Goal: Information Seeking & Learning: Compare options

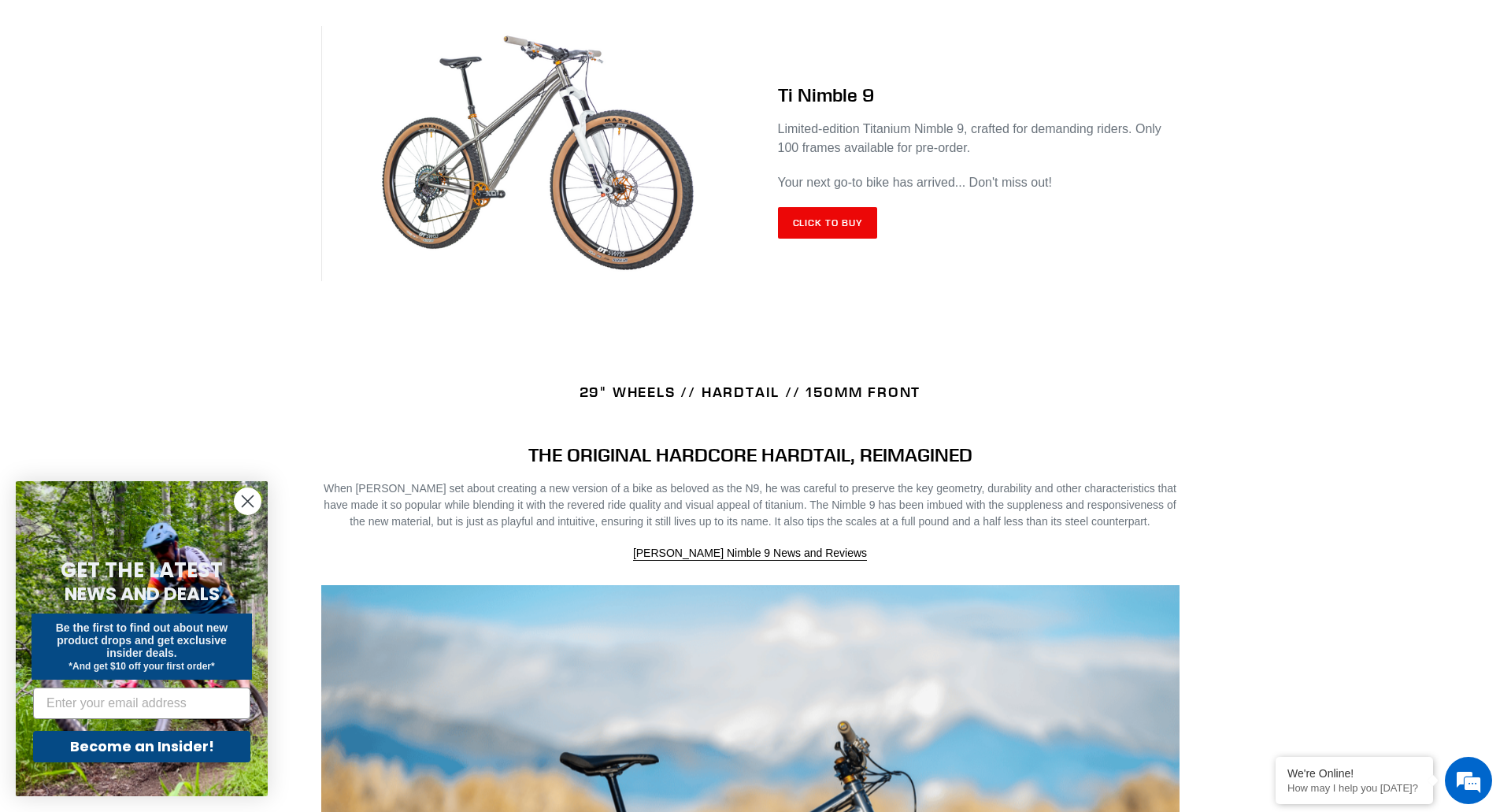
scroll to position [708, 0]
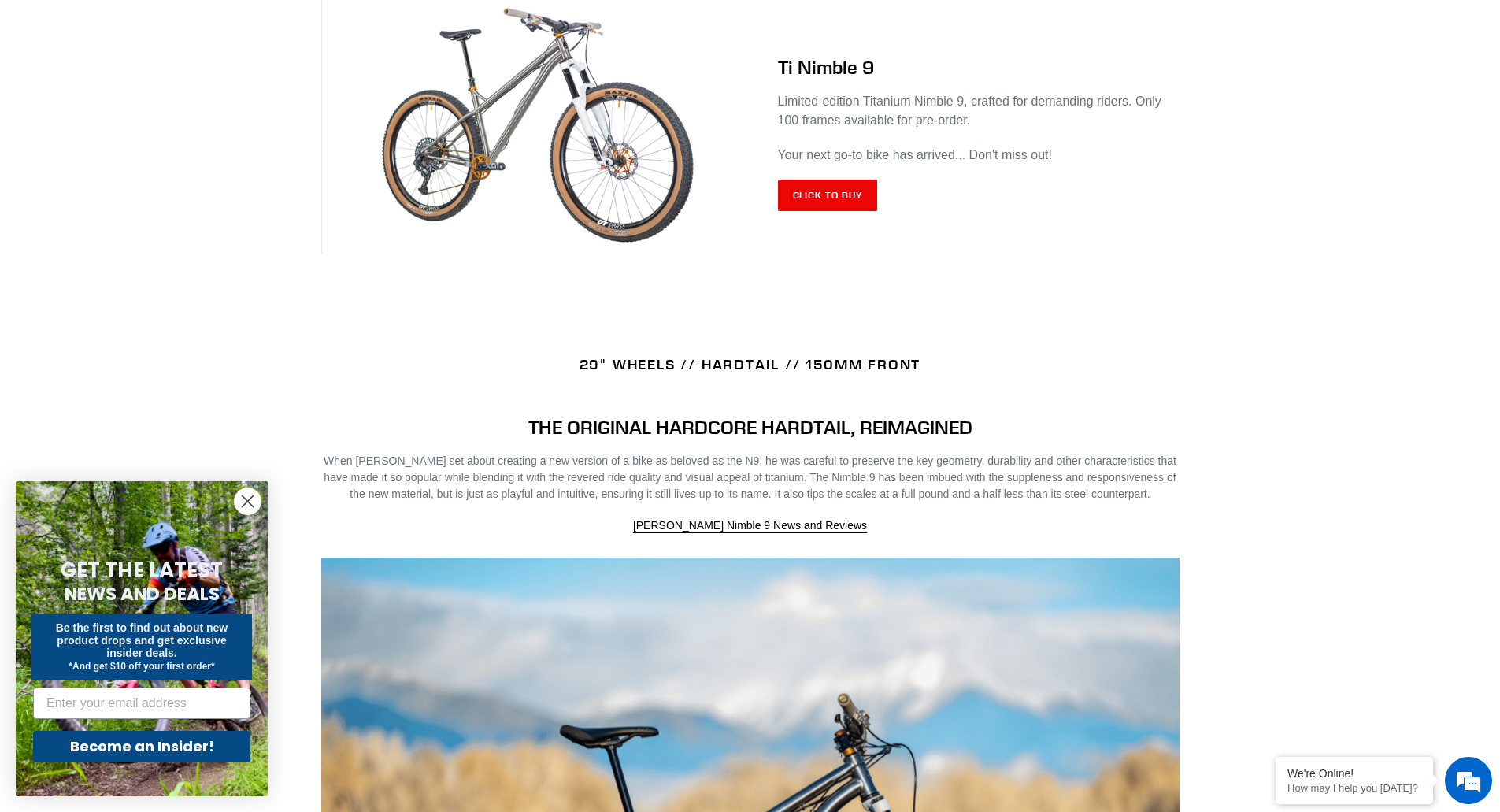
click at [606, 121] on img at bounding box center [535, 126] width 429 height 255
click at [782, 189] on link "Click to Buy" at bounding box center [828, 195] width 100 height 32
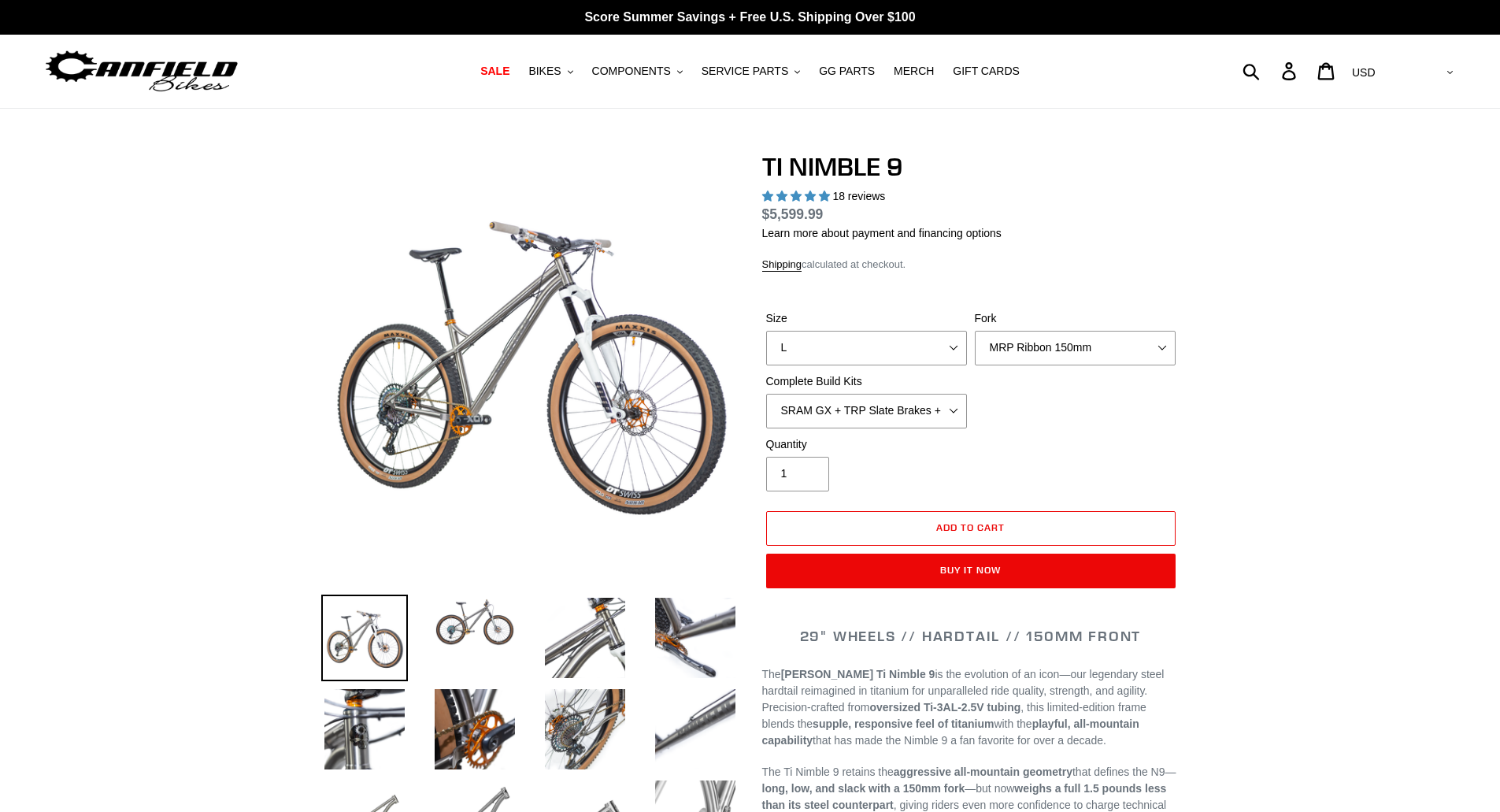
select select "highest-rating"
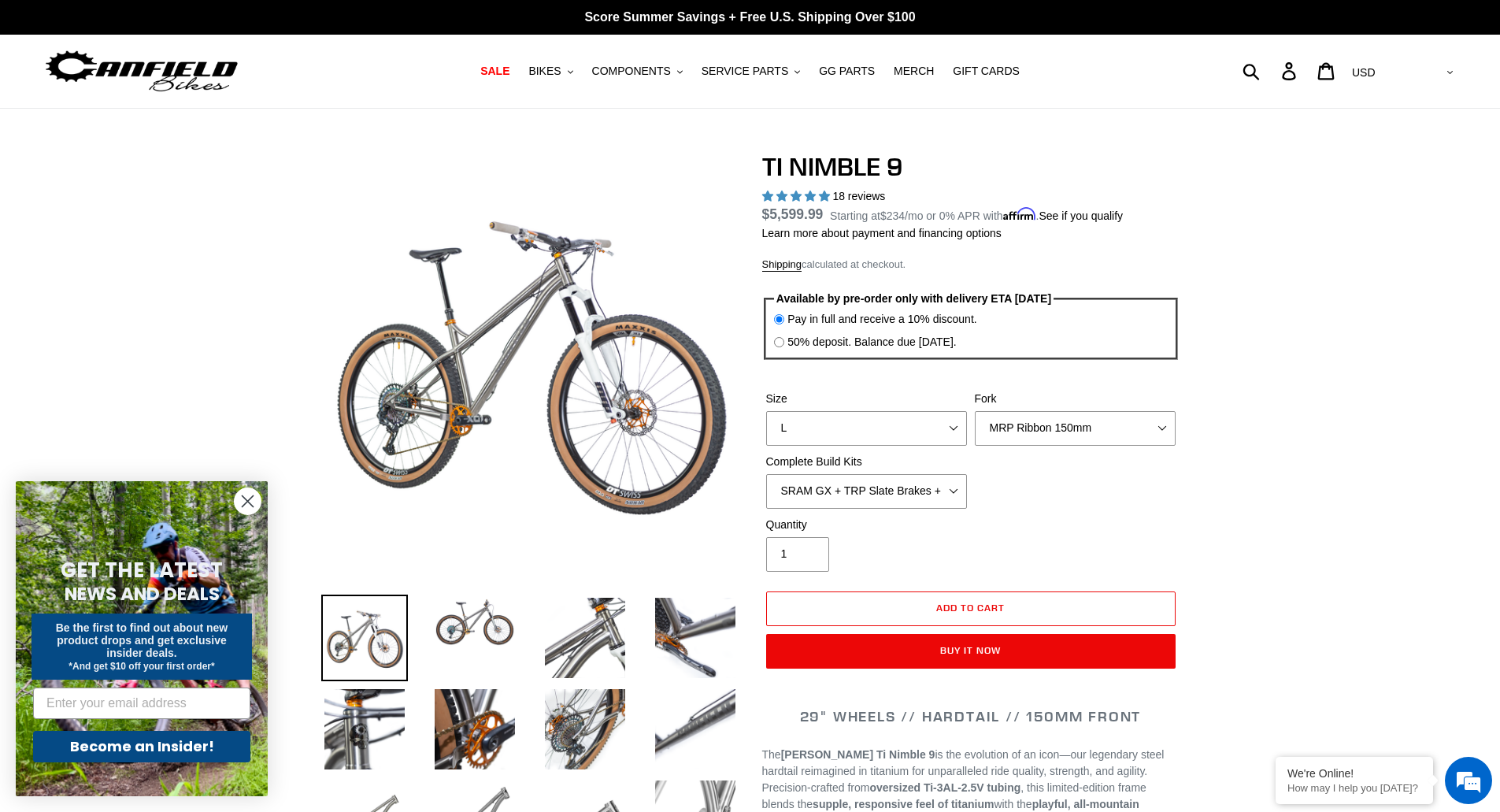
click at [880, 401] on label "Size" at bounding box center [866, 399] width 201 height 17
click at [880, 411] on select "S M L XL / XXL (Specify at checkout)" at bounding box center [866, 428] width 201 height 35
click at [561, 69] on span "BIKES" at bounding box center [544, 71] width 32 height 13
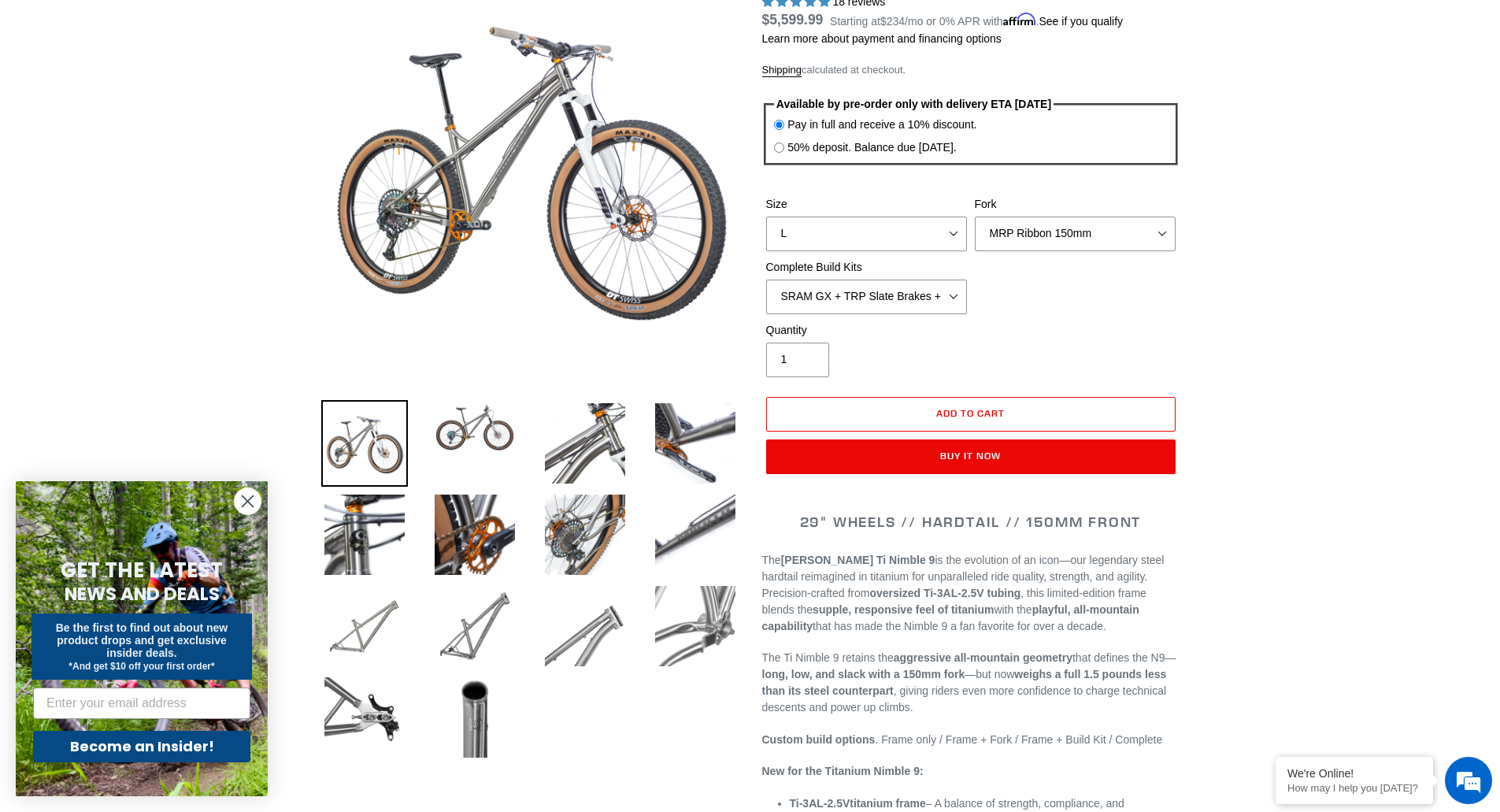
scroll to position [630, 0]
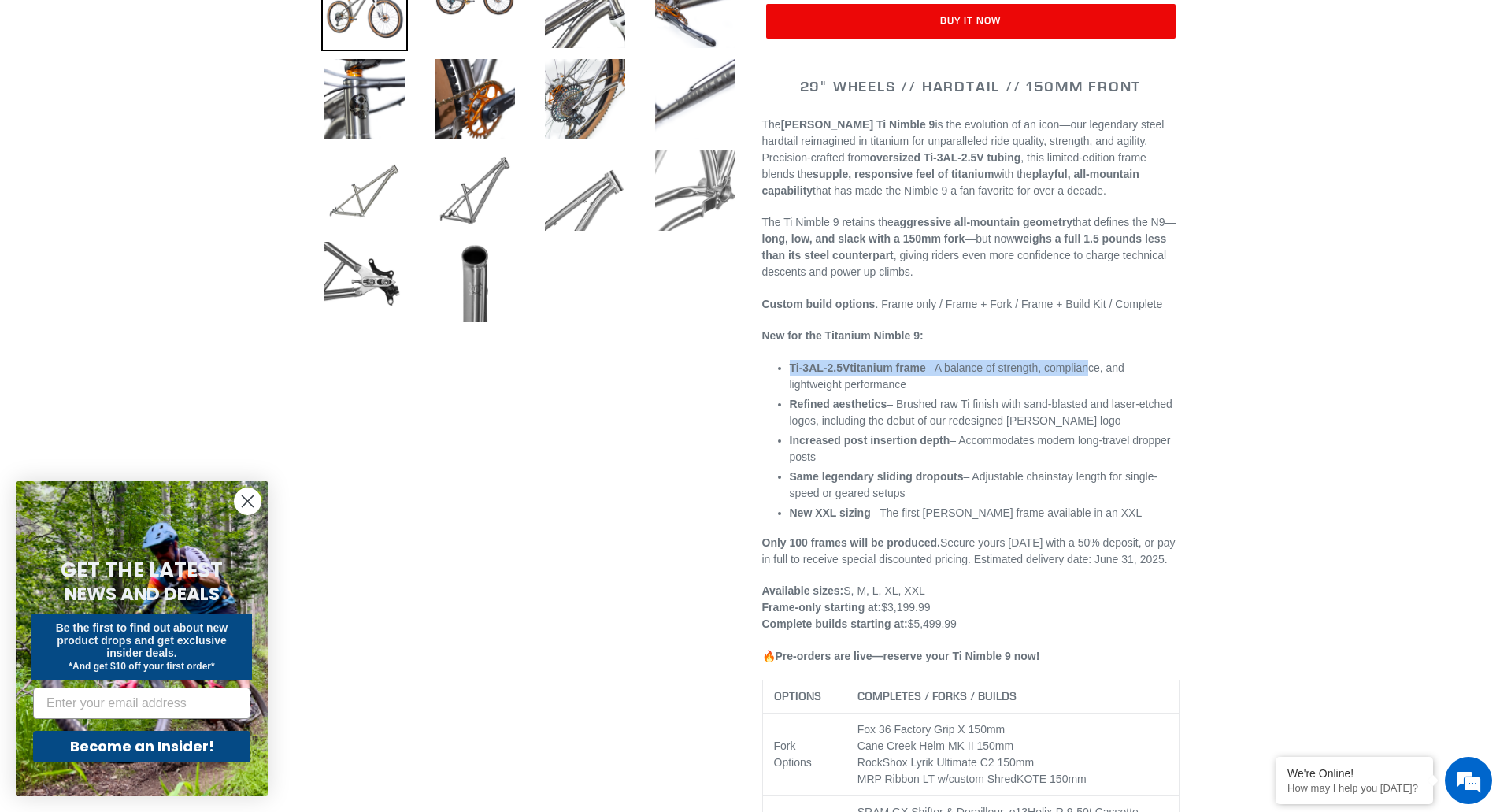
drag, startPoint x: 1106, startPoint y: 346, endPoint x: 1091, endPoint y: 374, distance: 31.8
click at [1091, 374] on li "Ti-3AL-2.5V titanium frame – A balance of strength, compliance, and lightweight…" at bounding box center [985, 377] width 390 height 33
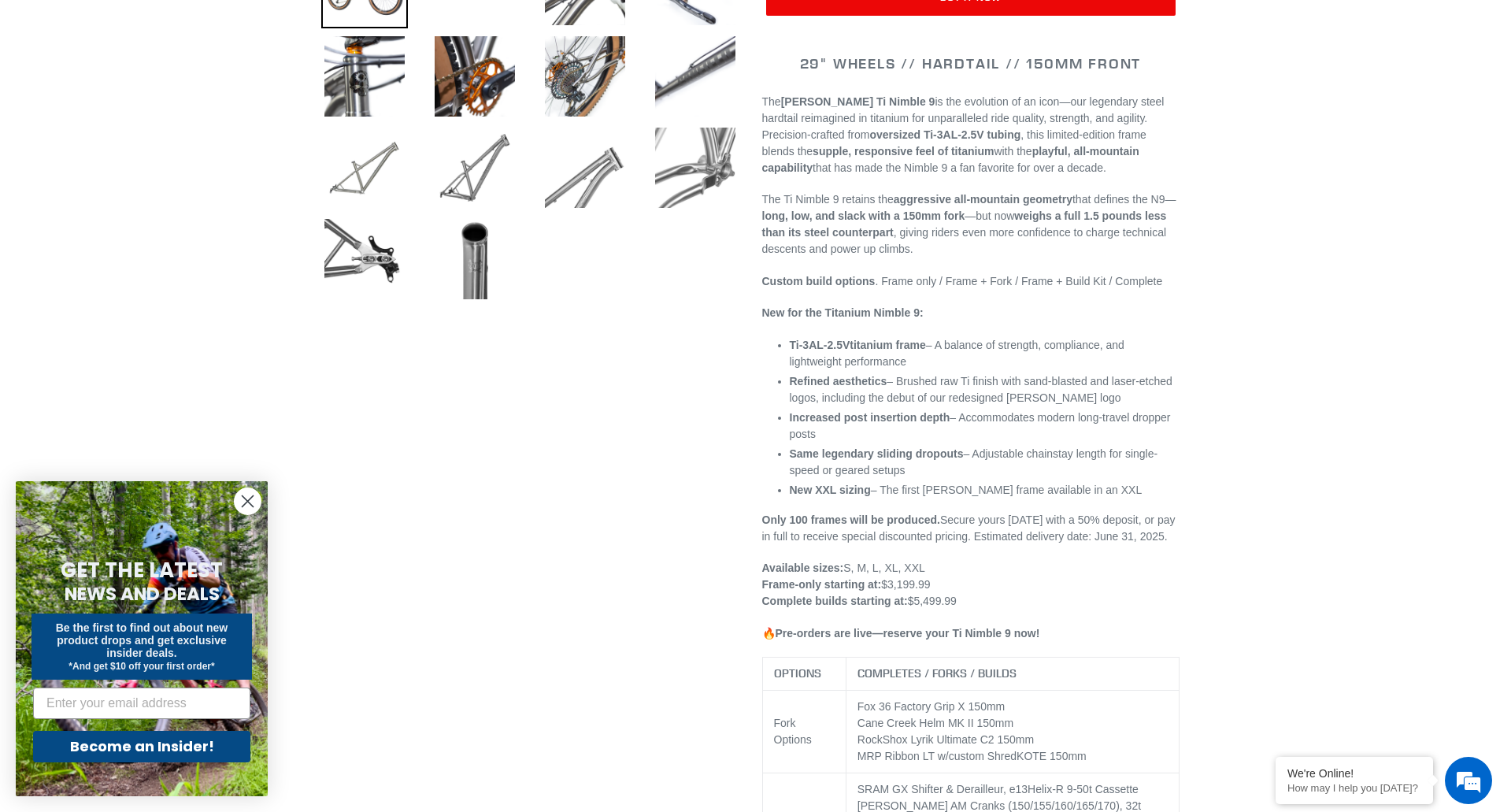
drag, startPoint x: 1252, startPoint y: 231, endPoint x: 1258, endPoint y: 264, distance: 33.5
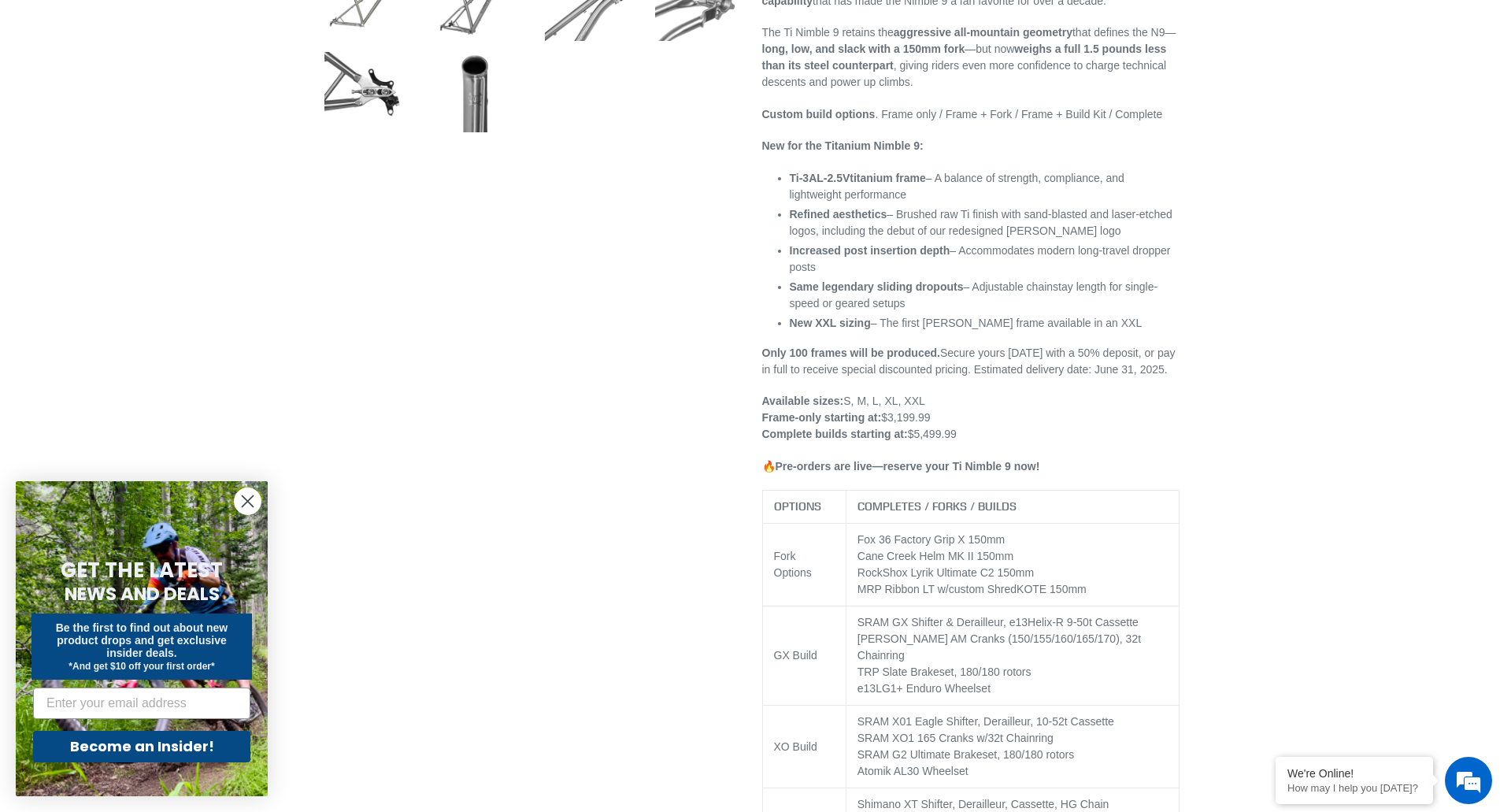
scroll to position [820, 0]
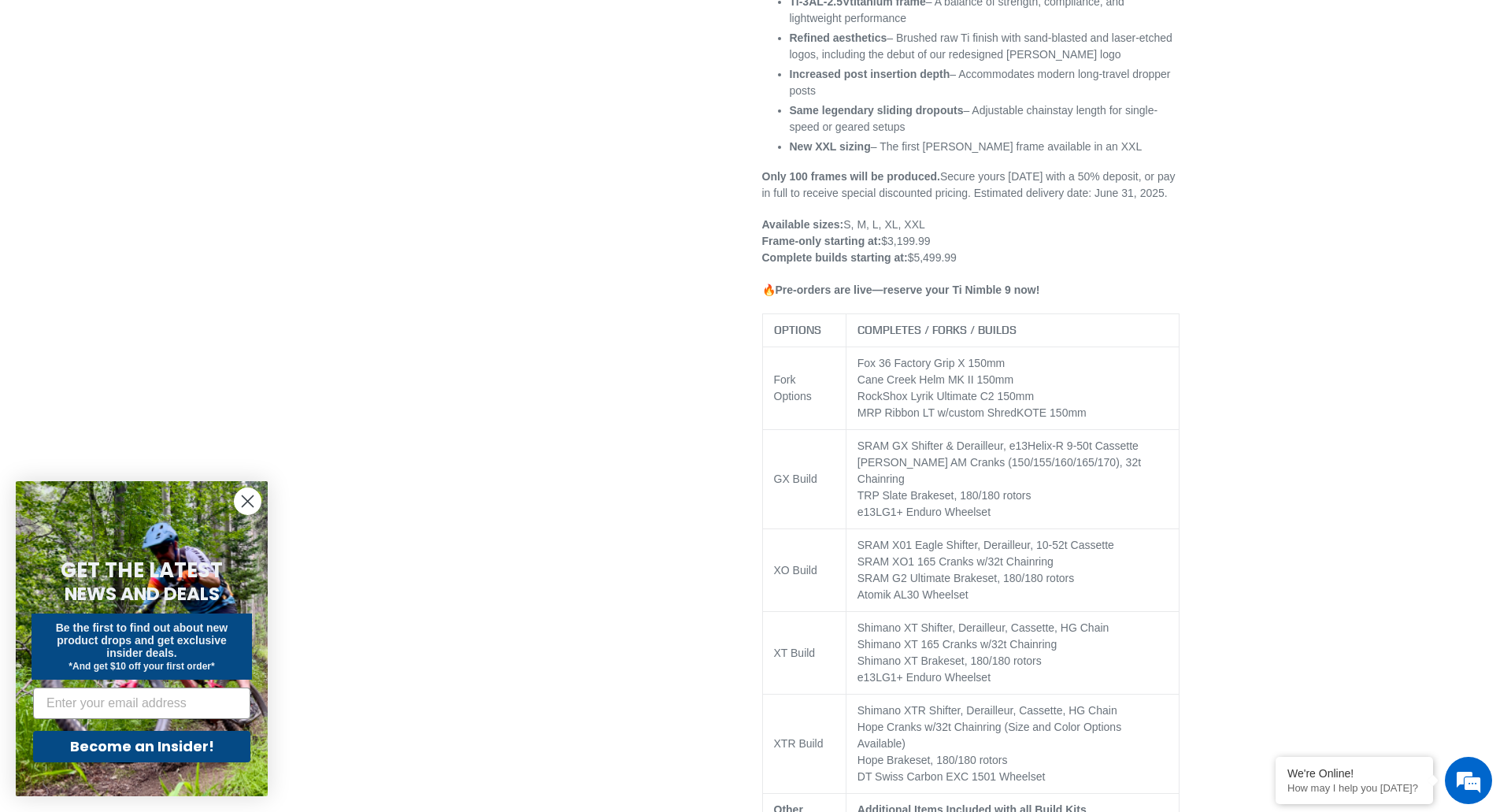
click at [992, 390] on td "Fox 36 Factory Grip X 150mm Cane Creek Helm MK II 150mm RockShox Lyrik Ultimate…" at bounding box center [1011, 389] width 333 height 83
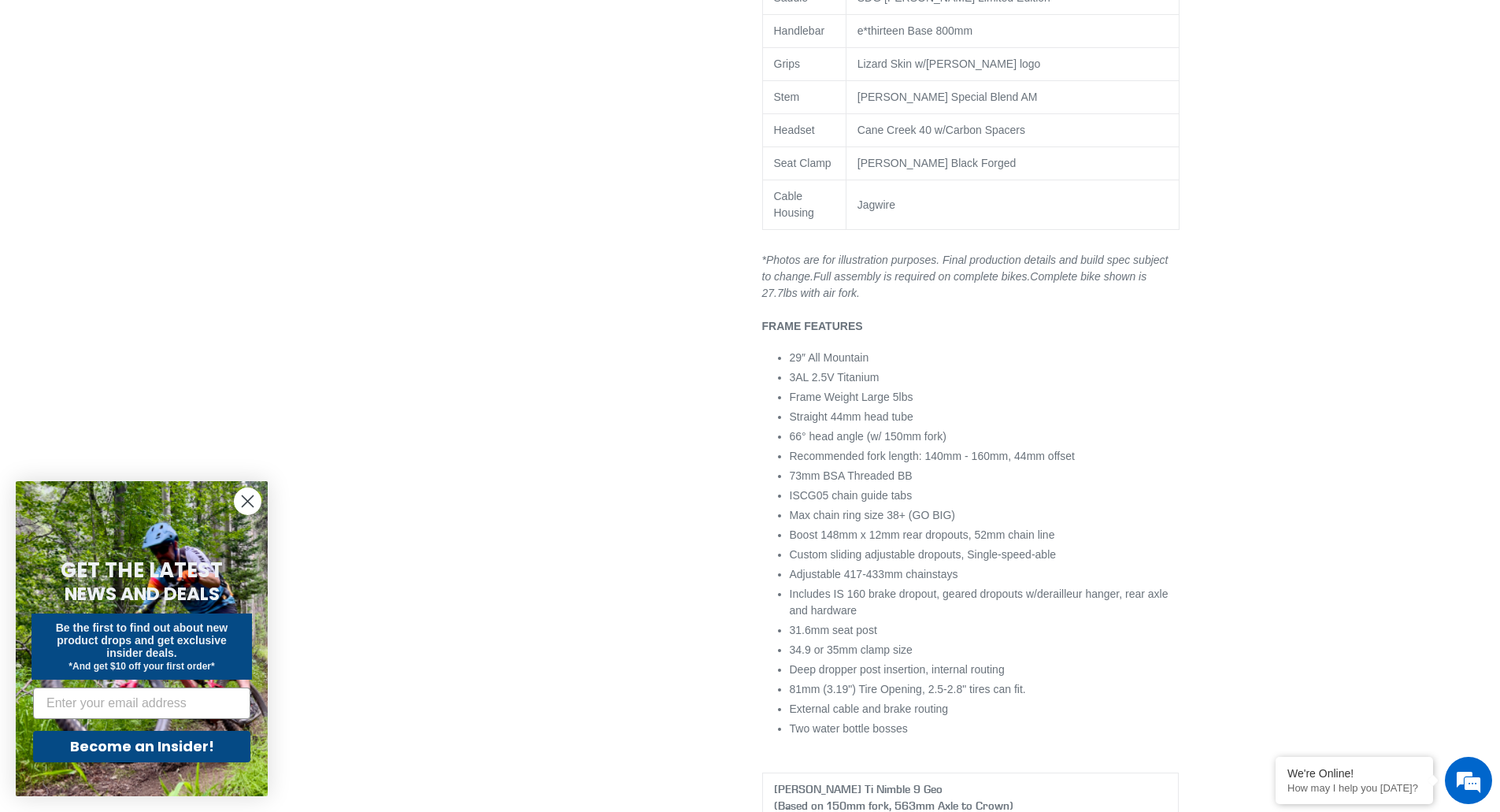
drag, startPoint x: 1262, startPoint y: 298, endPoint x: 1258, endPoint y: 587, distance: 289.0
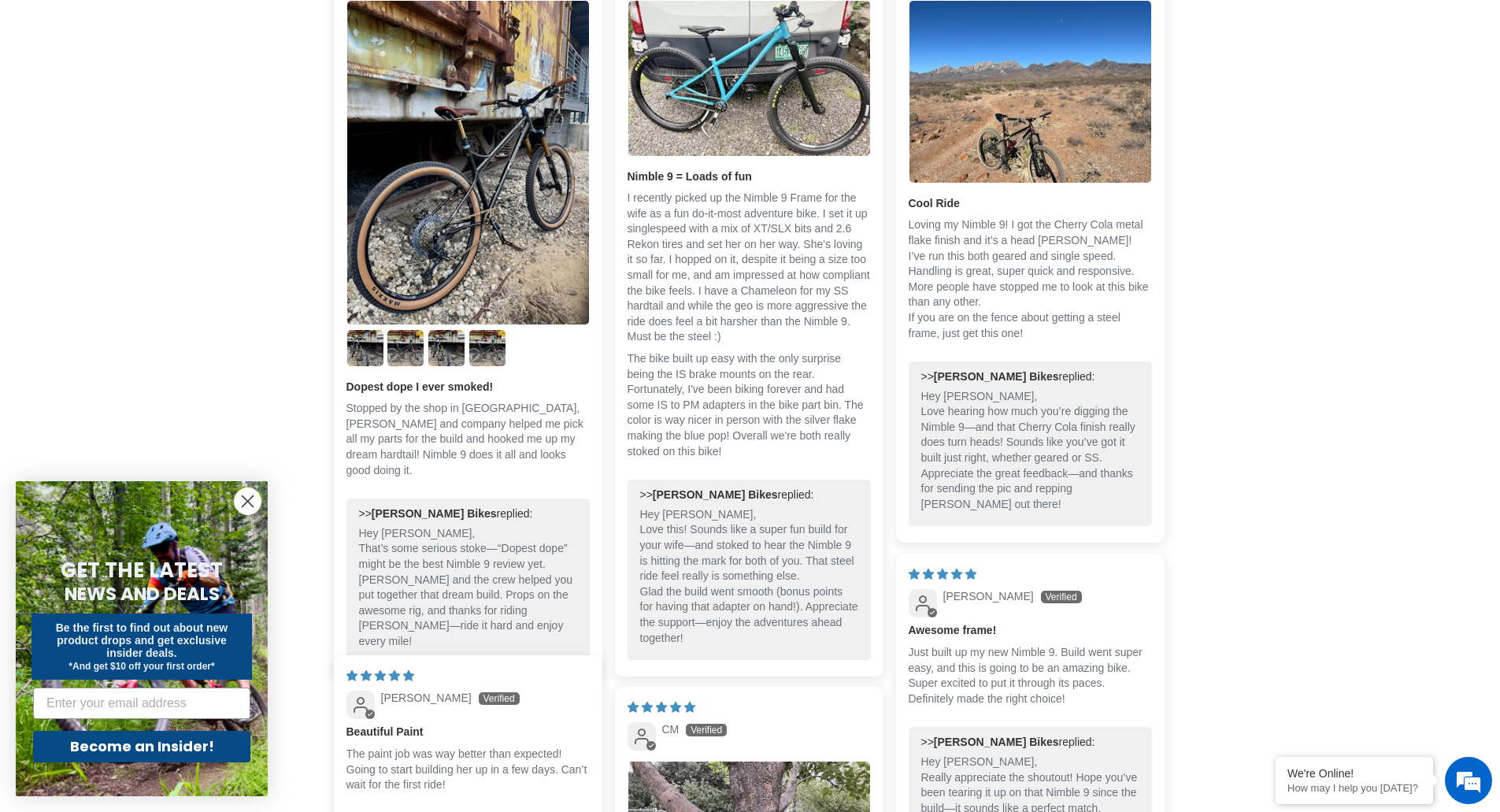
drag, startPoint x: 1282, startPoint y: 630, endPoint x: 1253, endPoint y: 580, distance: 57.8
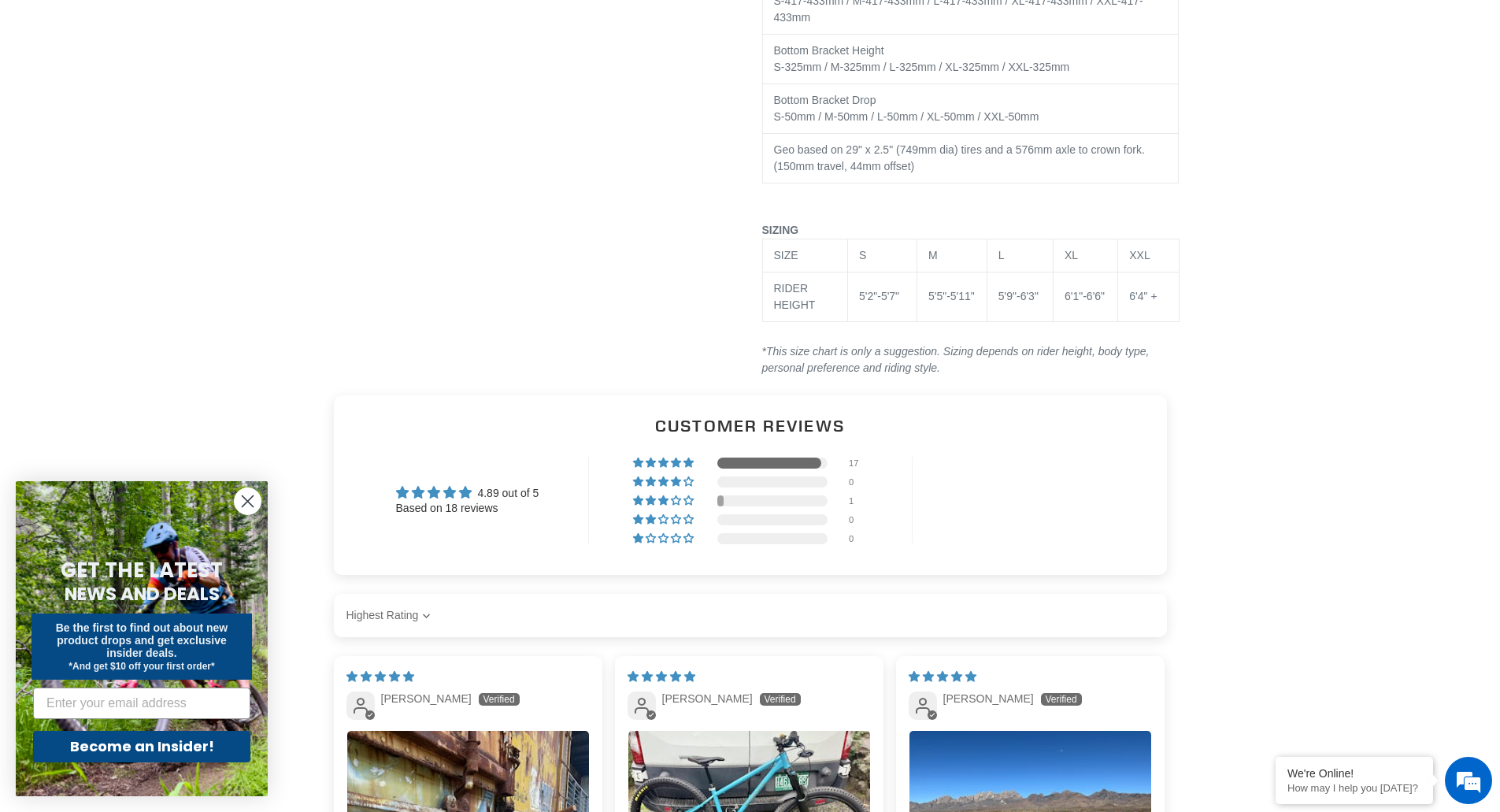
drag, startPoint x: 1258, startPoint y: 580, endPoint x: 1206, endPoint y: 403, distance: 184.5
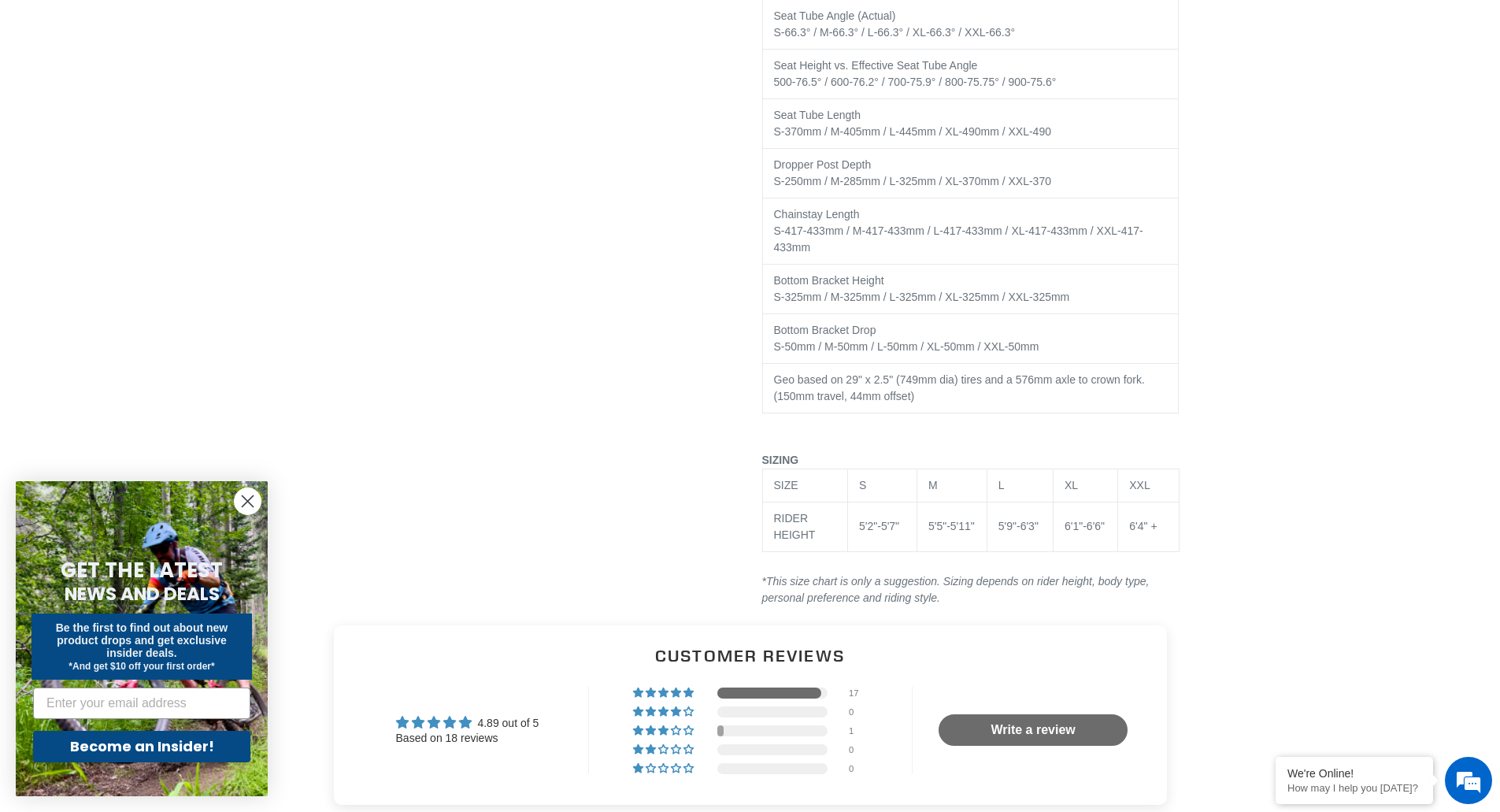
drag, startPoint x: 1276, startPoint y: 450, endPoint x: 1244, endPoint y: 373, distance: 83.4
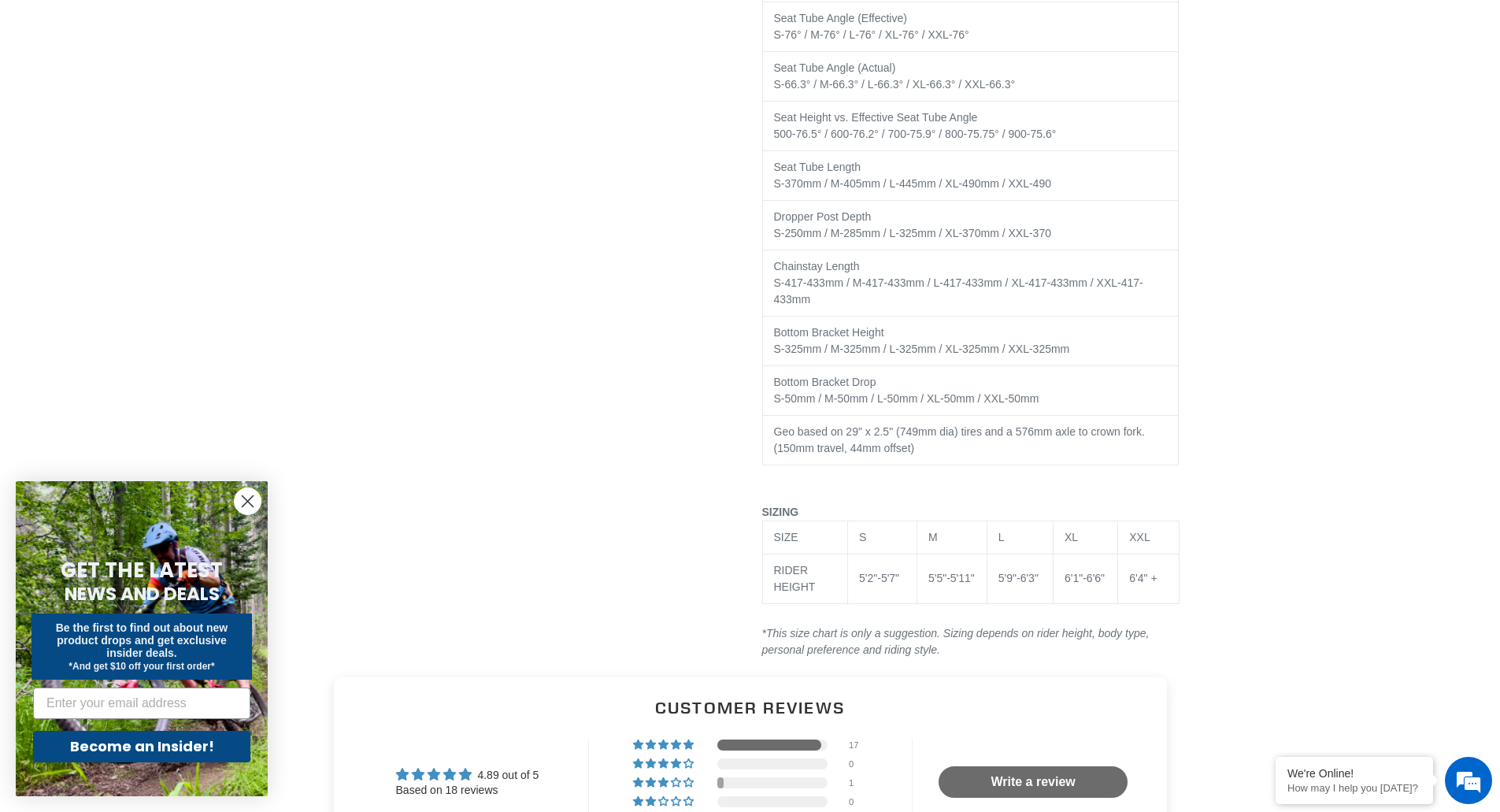
drag, startPoint x: 1183, startPoint y: 470, endPoint x: 1146, endPoint y: 430, distance: 54.5
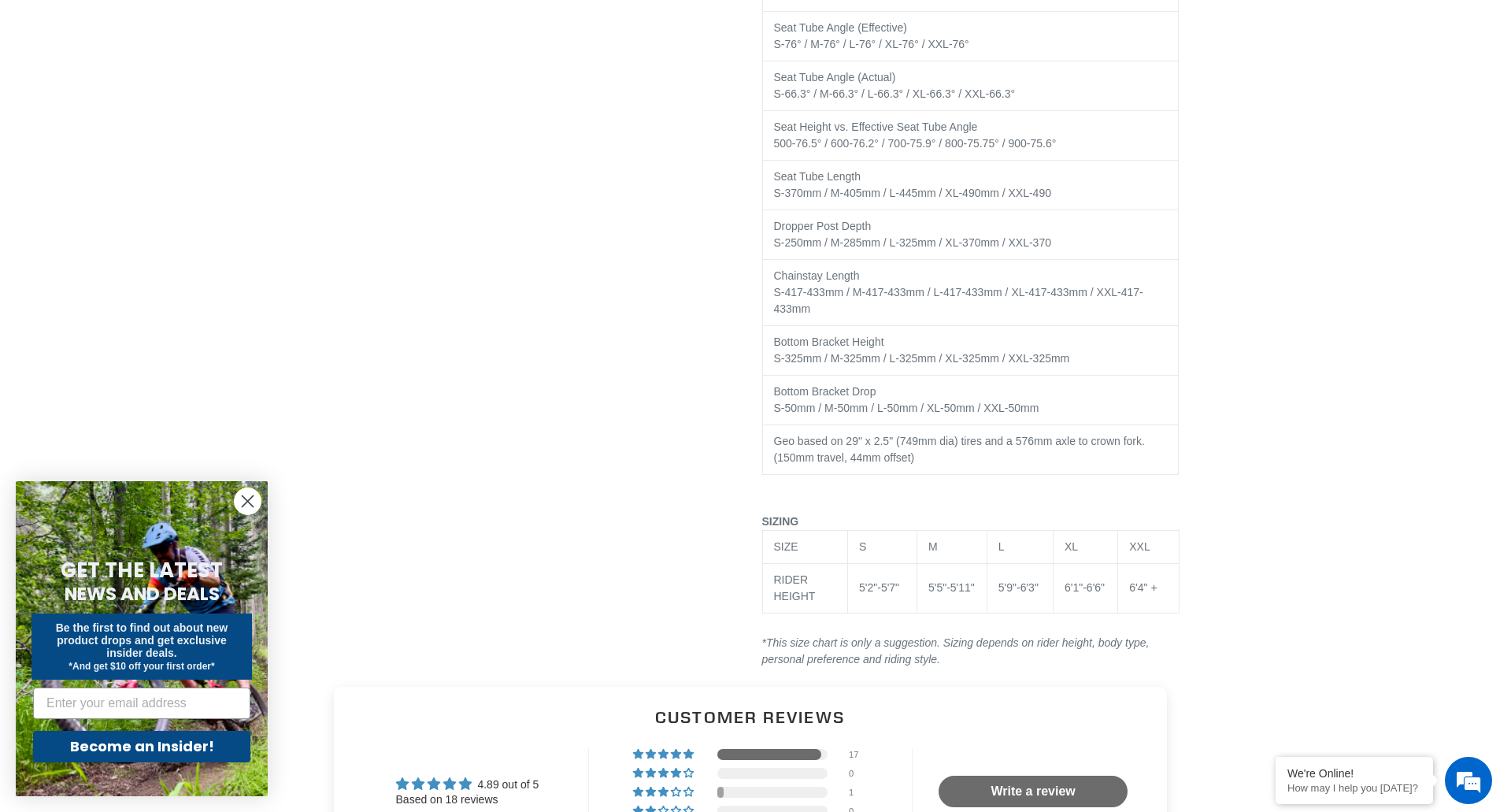
click at [874, 376] on td "Bottom Bracket Drop S-50mm / M-50mm / L-50mm / XL-50mm / XXL-50mm" at bounding box center [971, 401] width 416 height 50
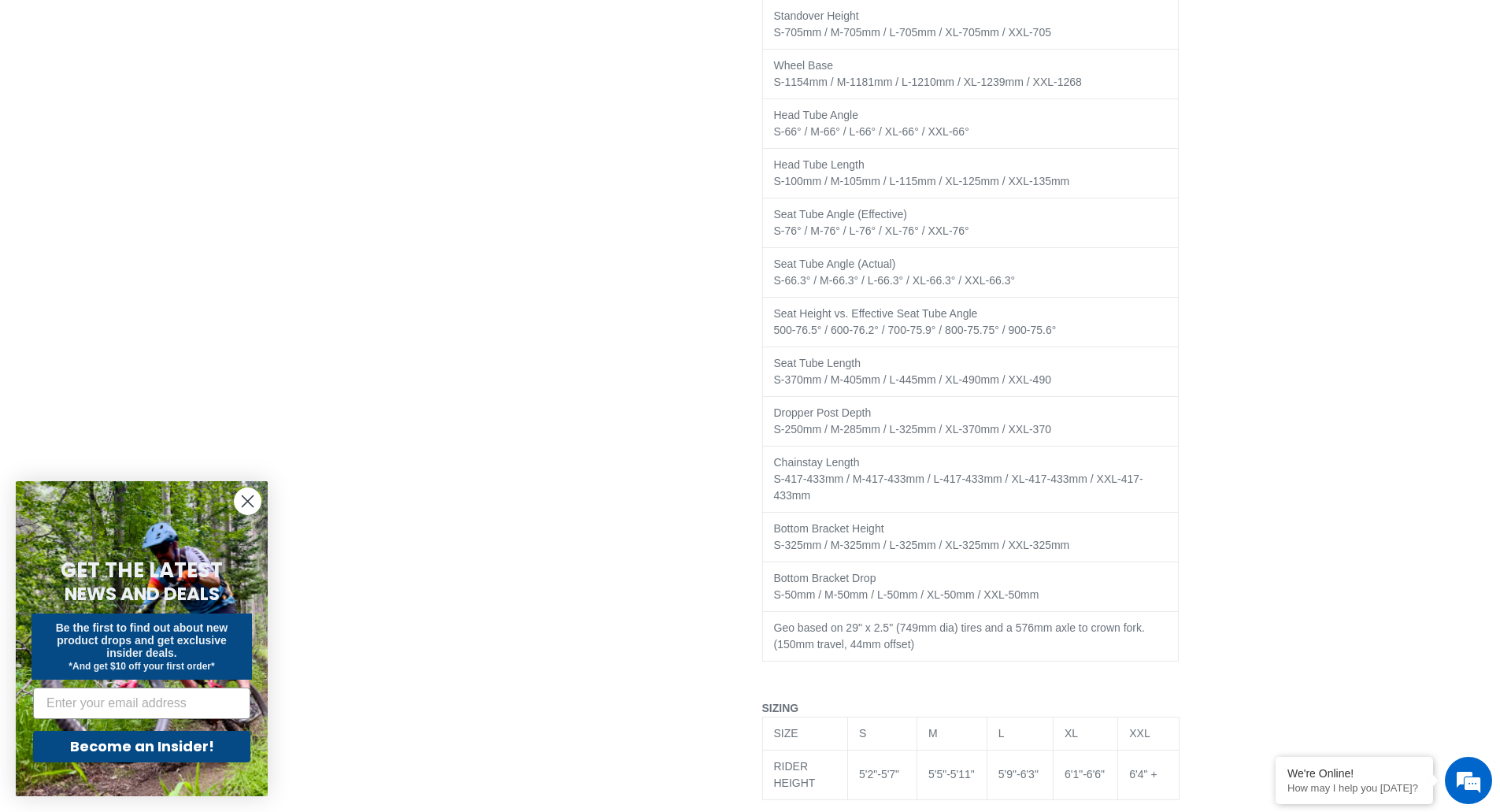
drag, startPoint x: 888, startPoint y: 463, endPoint x: 868, endPoint y: 285, distance: 179.1
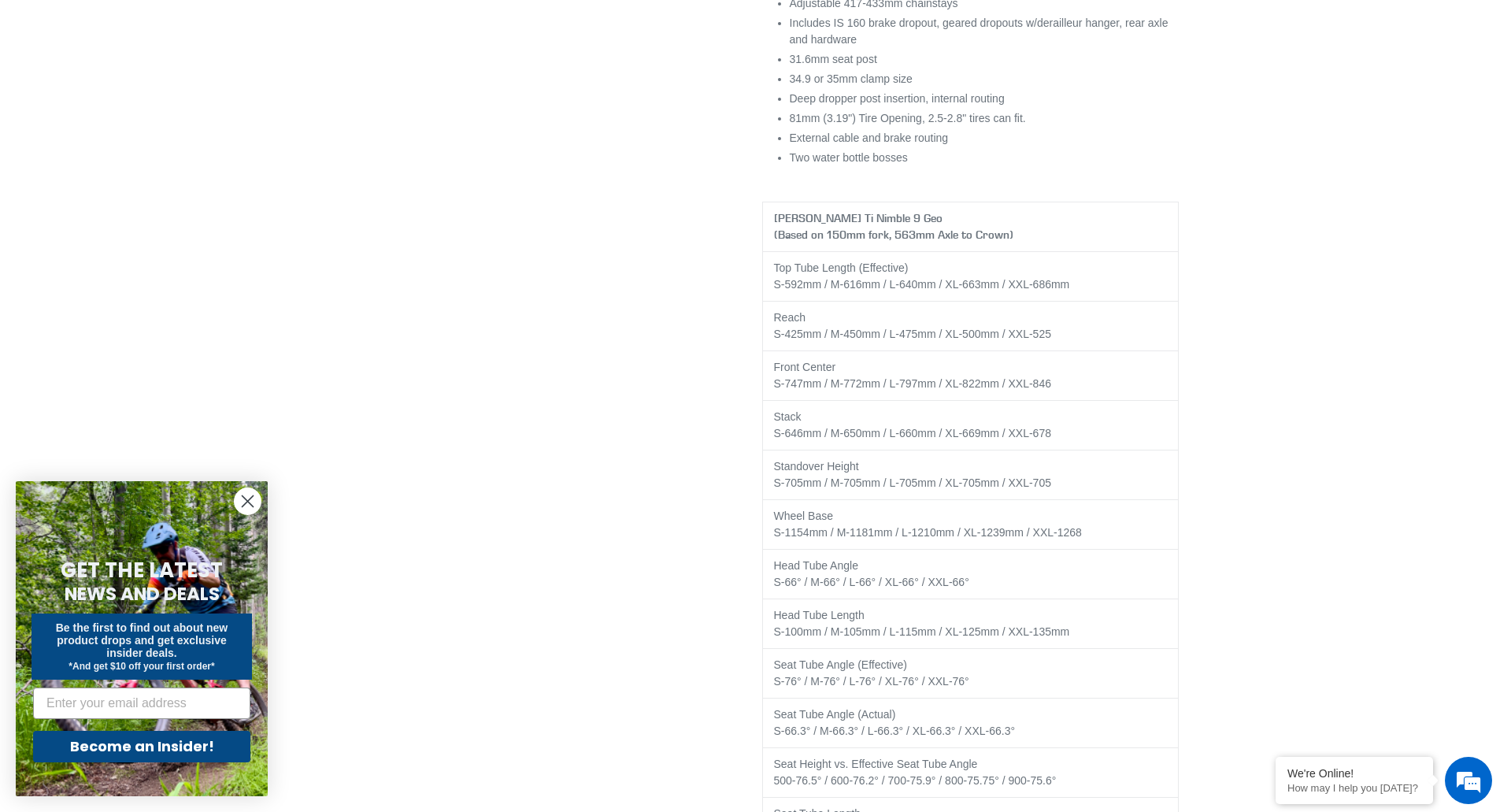
click at [812, 225] on th "Canfield Ti Nimble 9 Geo (Based on 150mm fork, 563mm Axle to Crown)" at bounding box center [971, 227] width 416 height 50
drag, startPoint x: 837, startPoint y: 463, endPoint x: 845, endPoint y: 459, distance: 8.9
click at [838, 462] on td "Standover Height S-705mm / M-705mm / L-705mm / XL-705mm / XXL-705" at bounding box center [971, 475] width 416 height 50
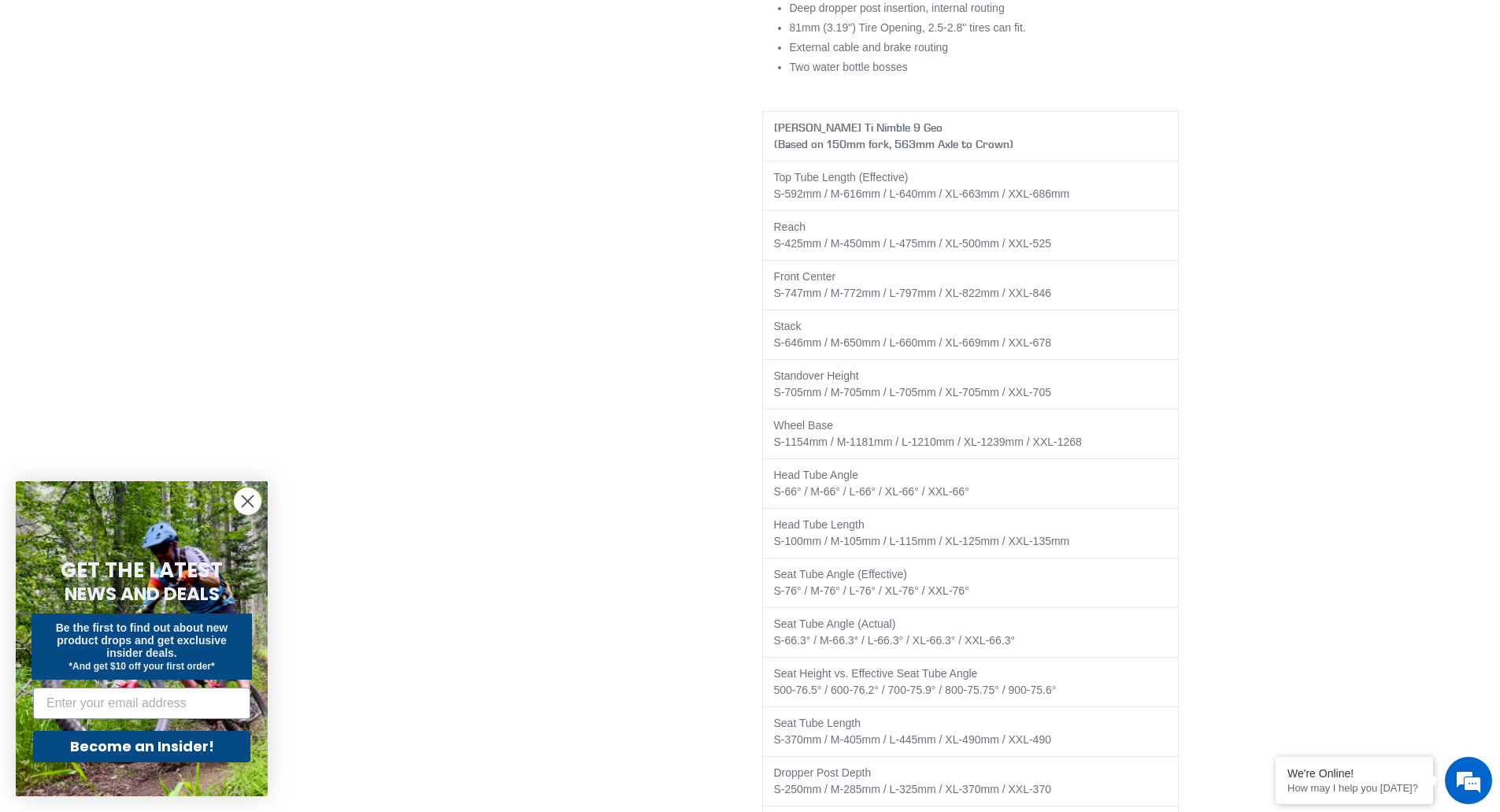
drag, startPoint x: 1231, startPoint y: 429, endPoint x: 1240, endPoint y: 494, distance: 65.6
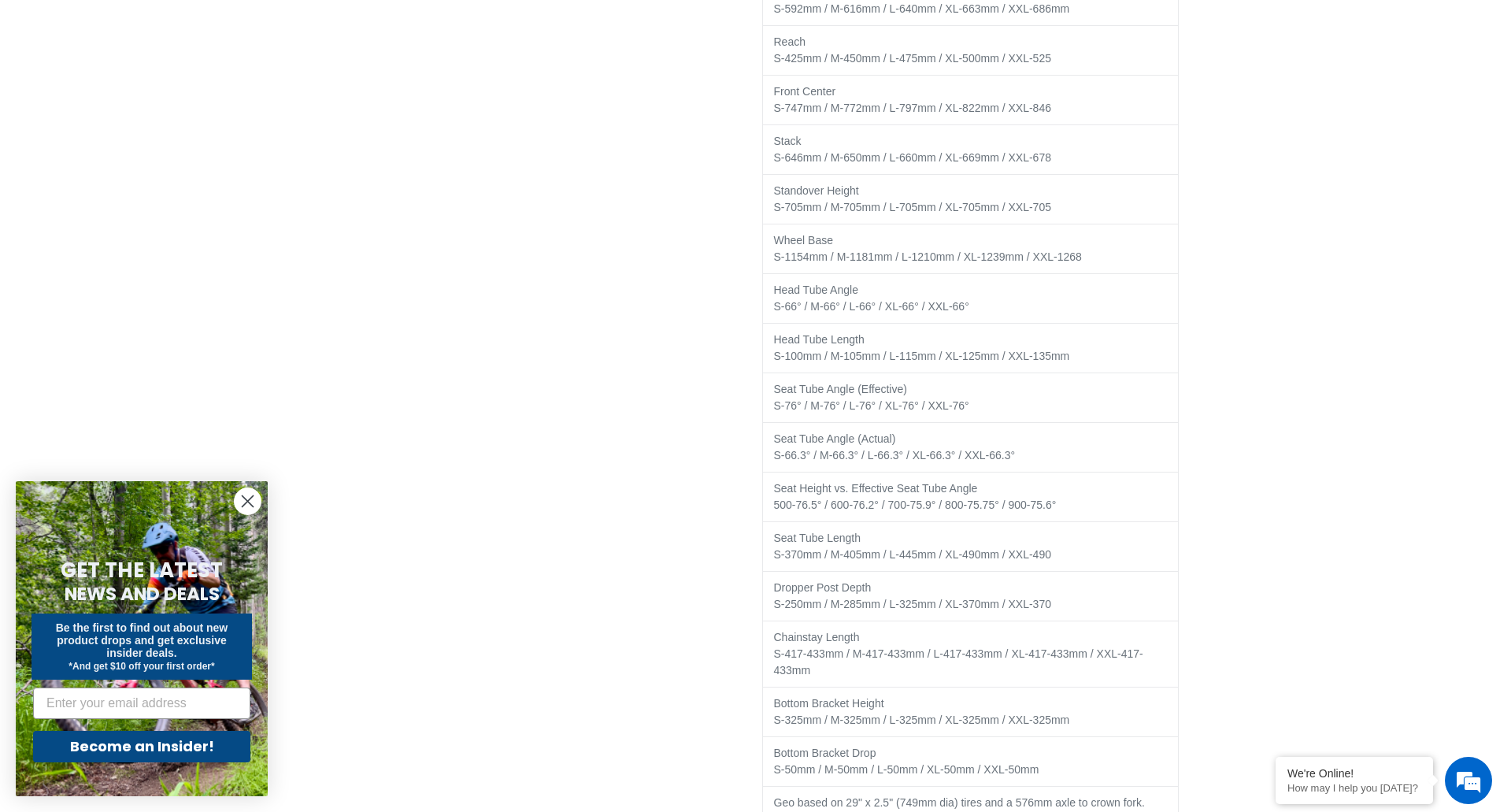
scroll to position [2871, 0]
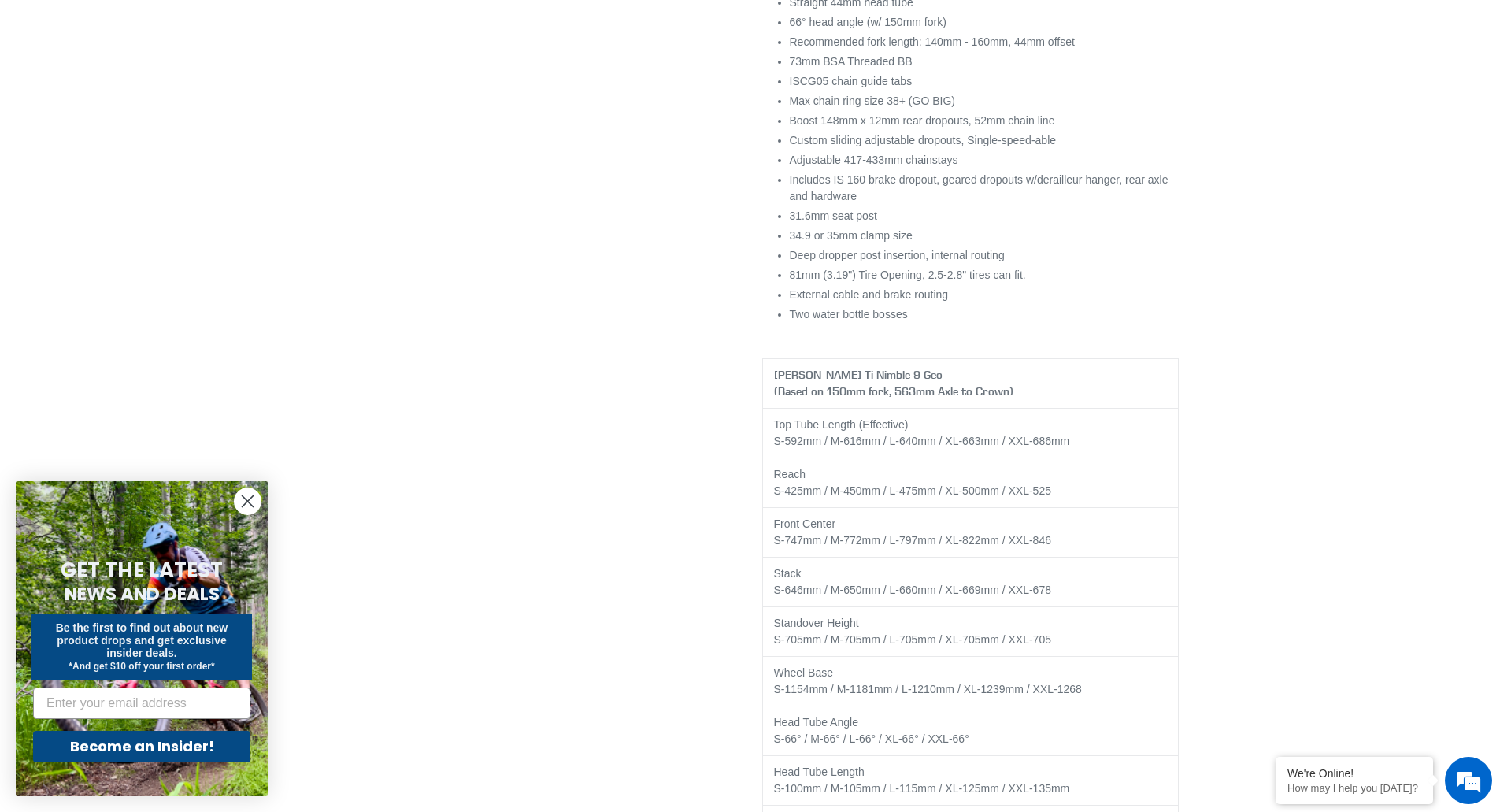
drag, startPoint x: 873, startPoint y: 611, endPoint x: 860, endPoint y: 585, distance: 29.1
click at [930, 477] on td "Reach S-425mm / M-450mm / L-475mm / XL-500mm / XXL-525" at bounding box center [971, 488] width 416 height 50
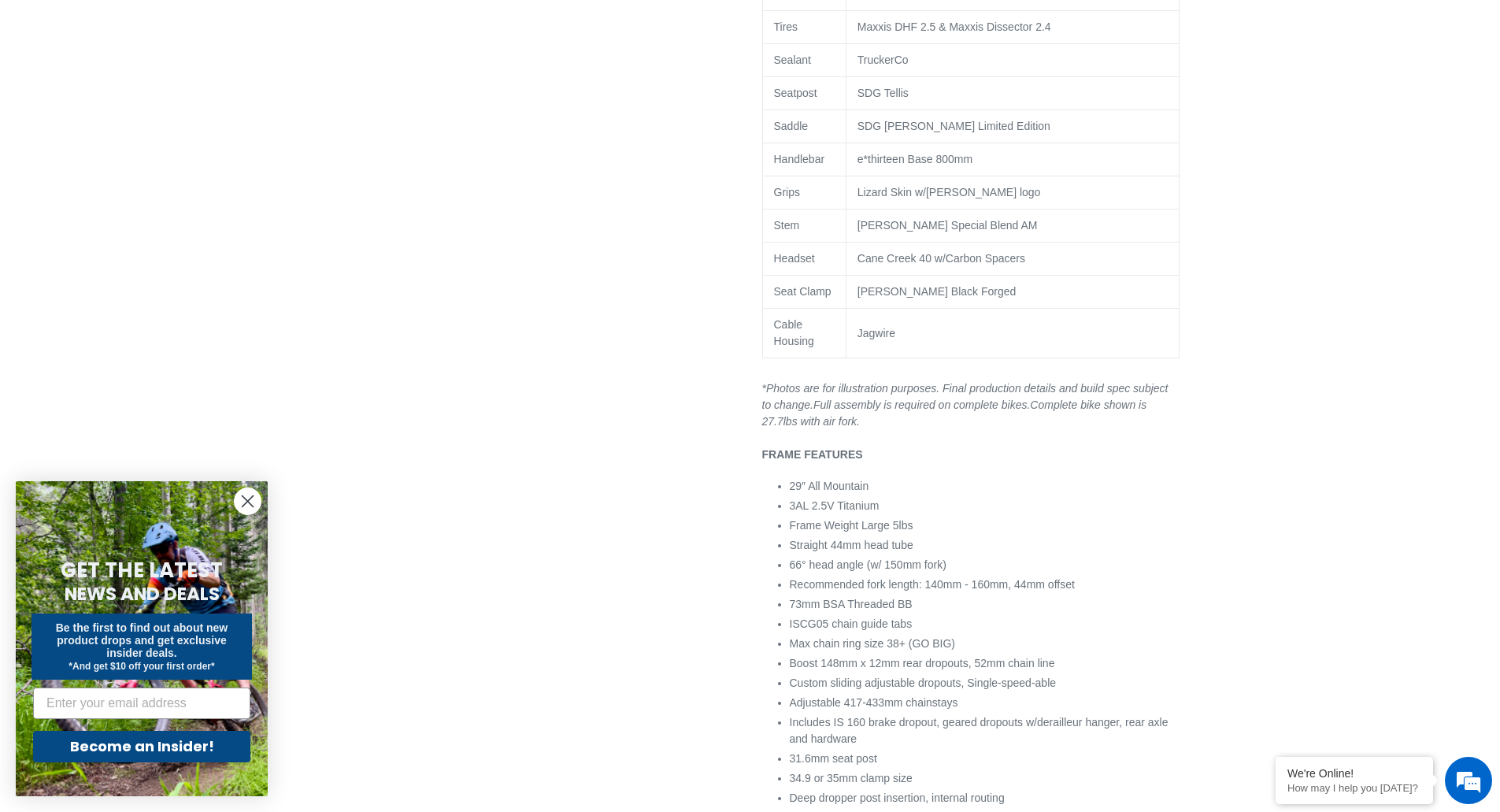
scroll to position [0, 0]
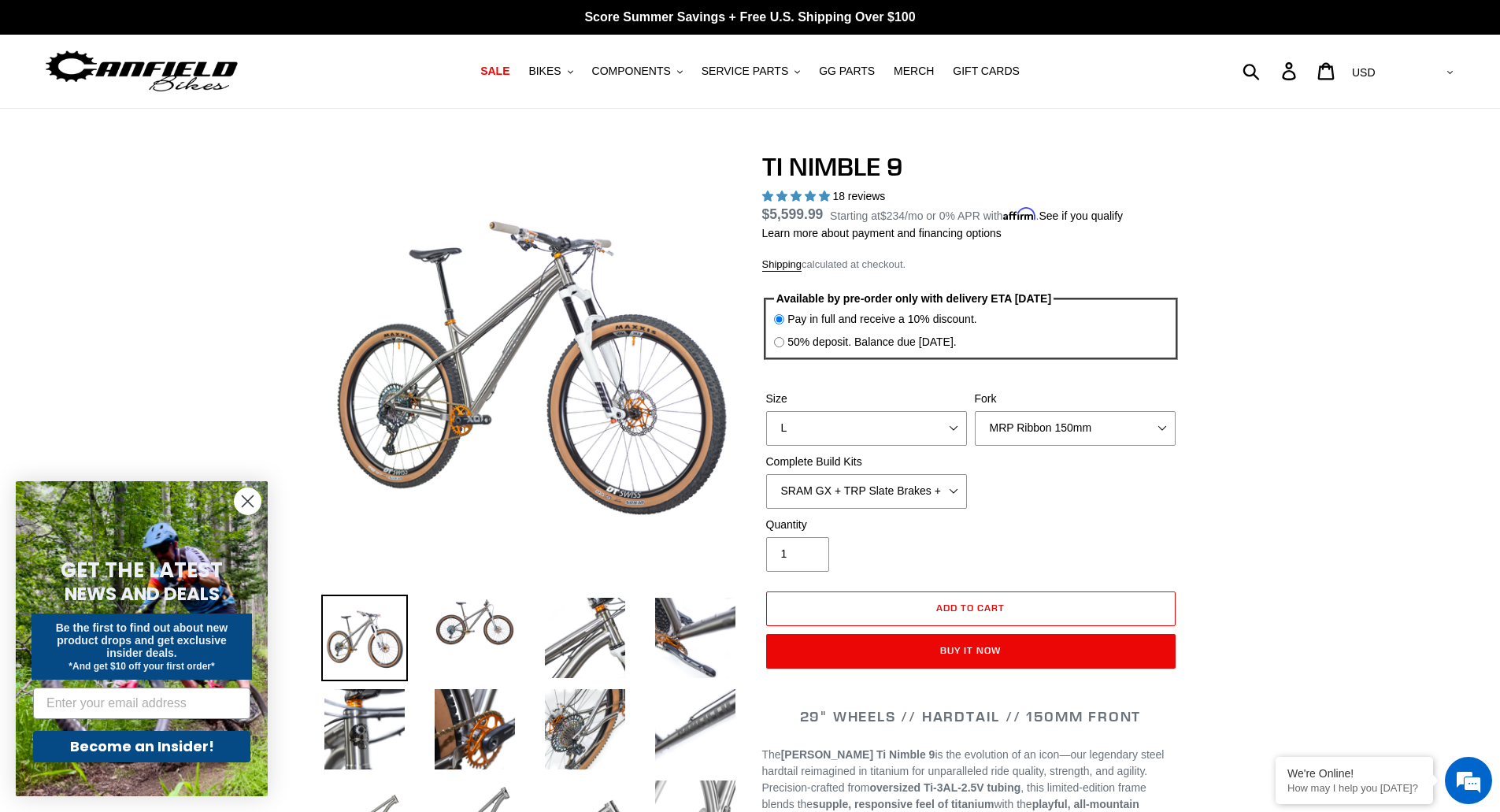
drag, startPoint x: 1128, startPoint y: 625, endPoint x: 984, endPoint y: 295, distance: 360.0
click at [889, 493] on select "SRAM GX + TRP Slate Brakes + Rotors + e13 LG-1 Wheels SHIMANO XT + SHIMANO brak…" at bounding box center [866, 491] width 201 height 35
click at [1050, 426] on select "MRP Ribbon 150mm RockShox Lyrik 150mm Fox Factory 36 150mm Cane Creek Helm 150m…" at bounding box center [1075, 428] width 201 height 35
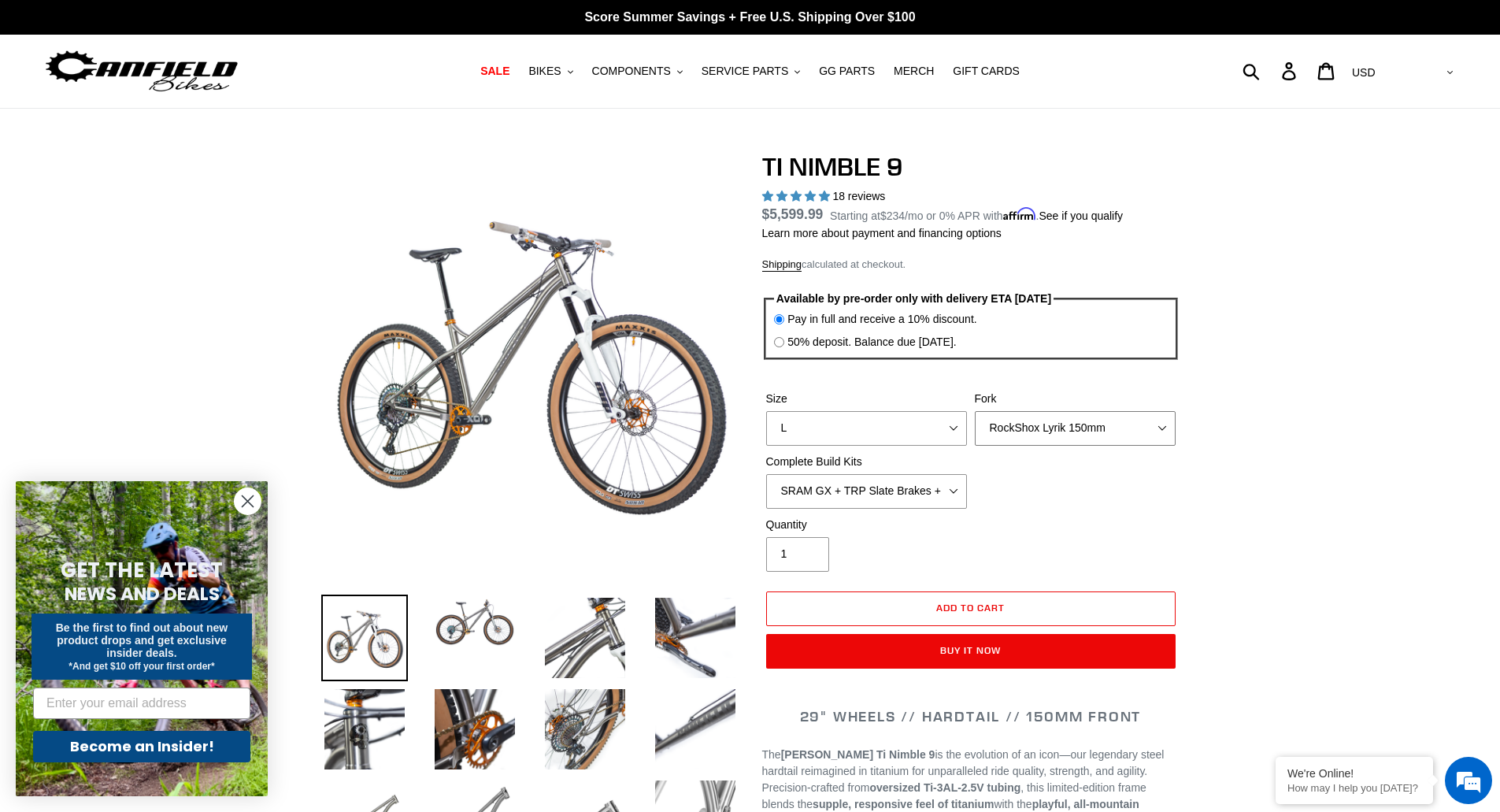
click at [975, 411] on select "MRP Ribbon 150mm RockShox Lyrik 150mm Fox Factory 36 150mm Cane Creek Helm 150m…" at bounding box center [1075, 428] width 201 height 35
click at [1078, 418] on select "MRP Ribbon 150mm RockShox Lyrik 150mm Fox Factory 36 150mm Cane Creek Helm 150m…" at bounding box center [1075, 428] width 201 height 35
select select "Fox Factory 36 150mm"
click at [975, 411] on select "MRP Ribbon 150mm RockShox Lyrik 150mm Fox Factory 36 150mm Cane Creek Helm 150m…" at bounding box center [1075, 428] width 201 height 35
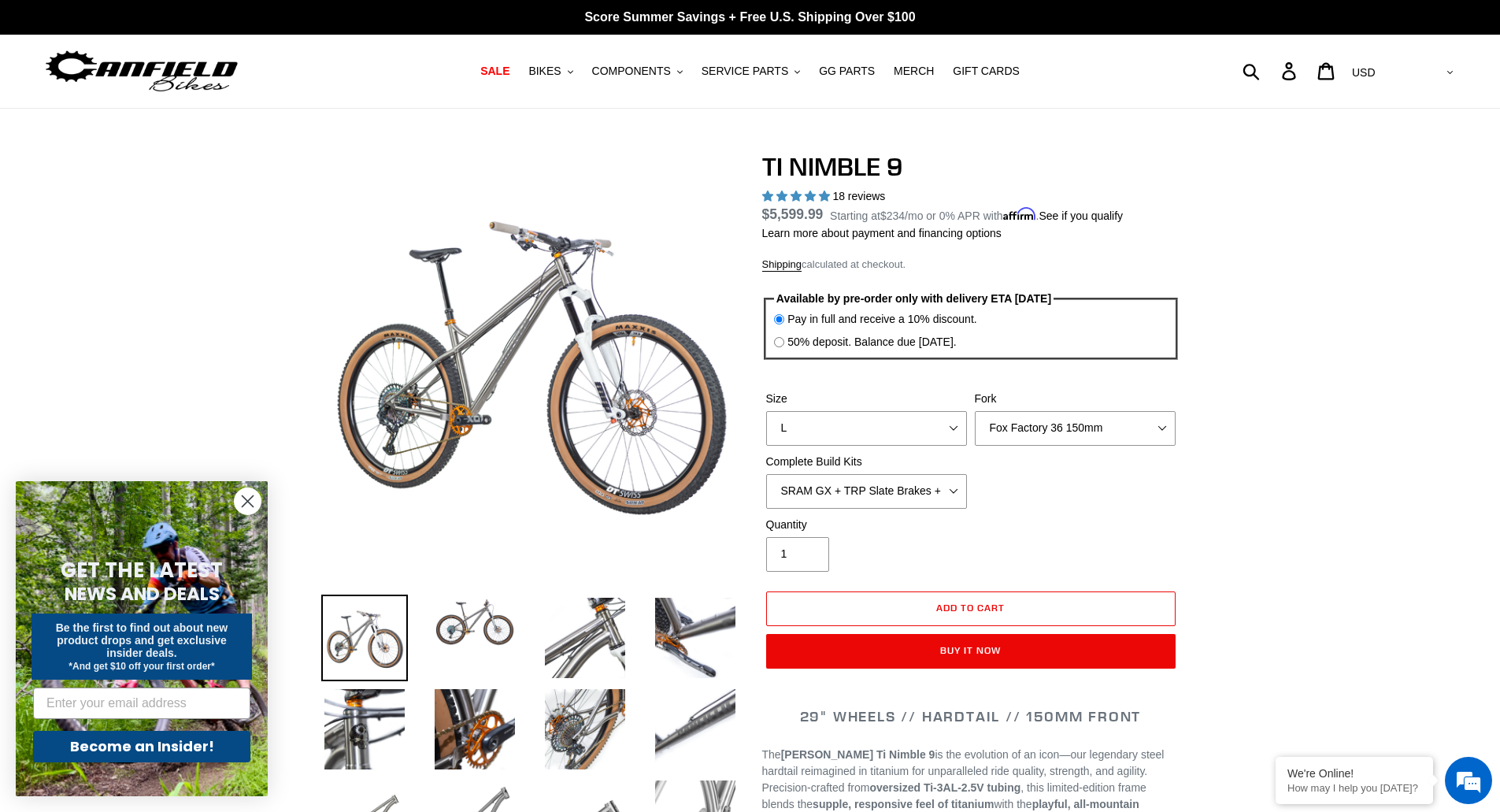
click at [874, 345] on label "50% deposit. Balance due 8/10/25." at bounding box center [872, 342] width 169 height 17
click at [784, 345] on input "50% deposit. Balance due 8/10/25." at bounding box center [779, 342] width 10 height 10
radio input "true"
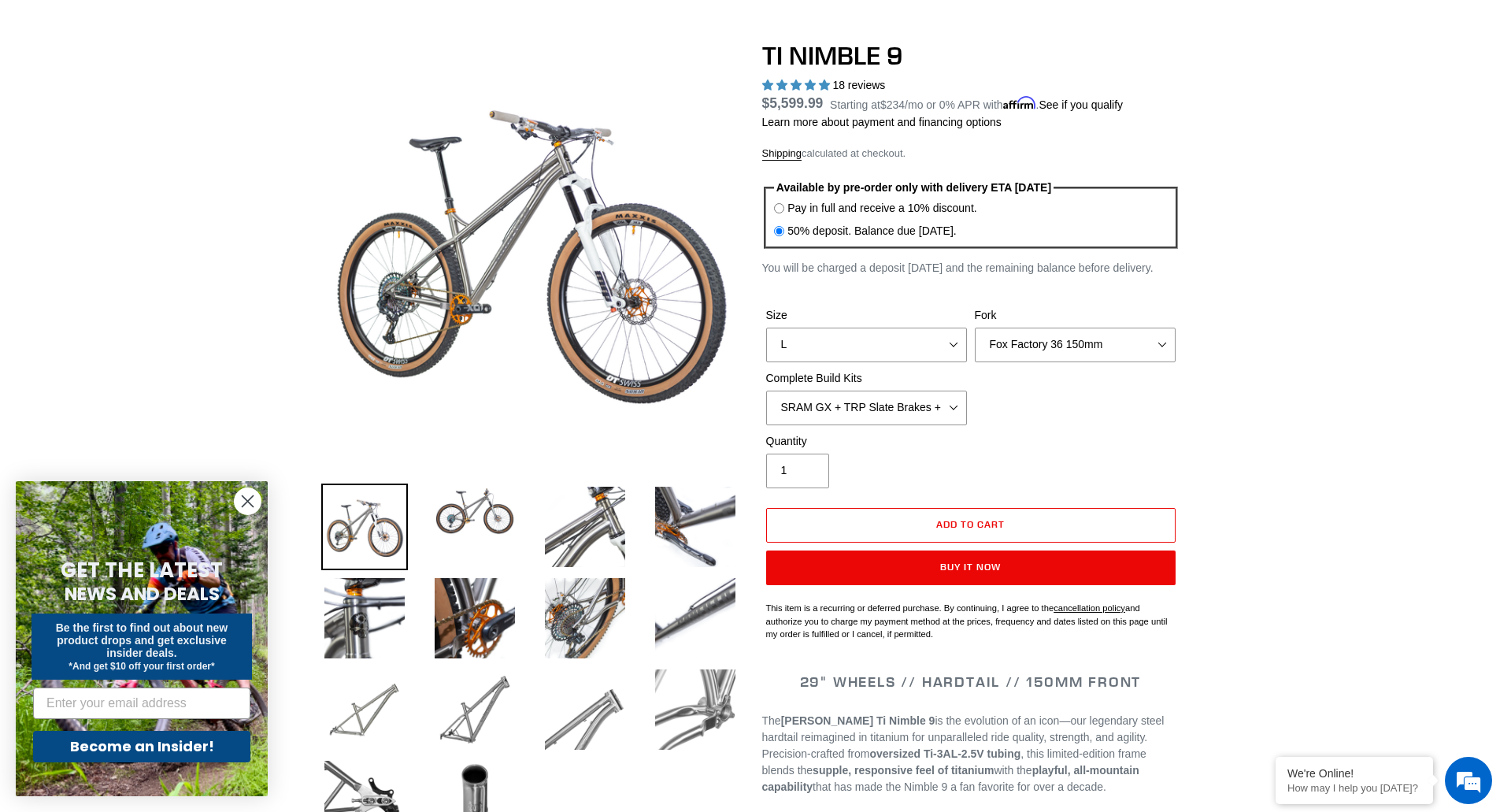
drag, startPoint x: 1288, startPoint y: 159, endPoint x: 1284, endPoint y: 228, distance: 69.1
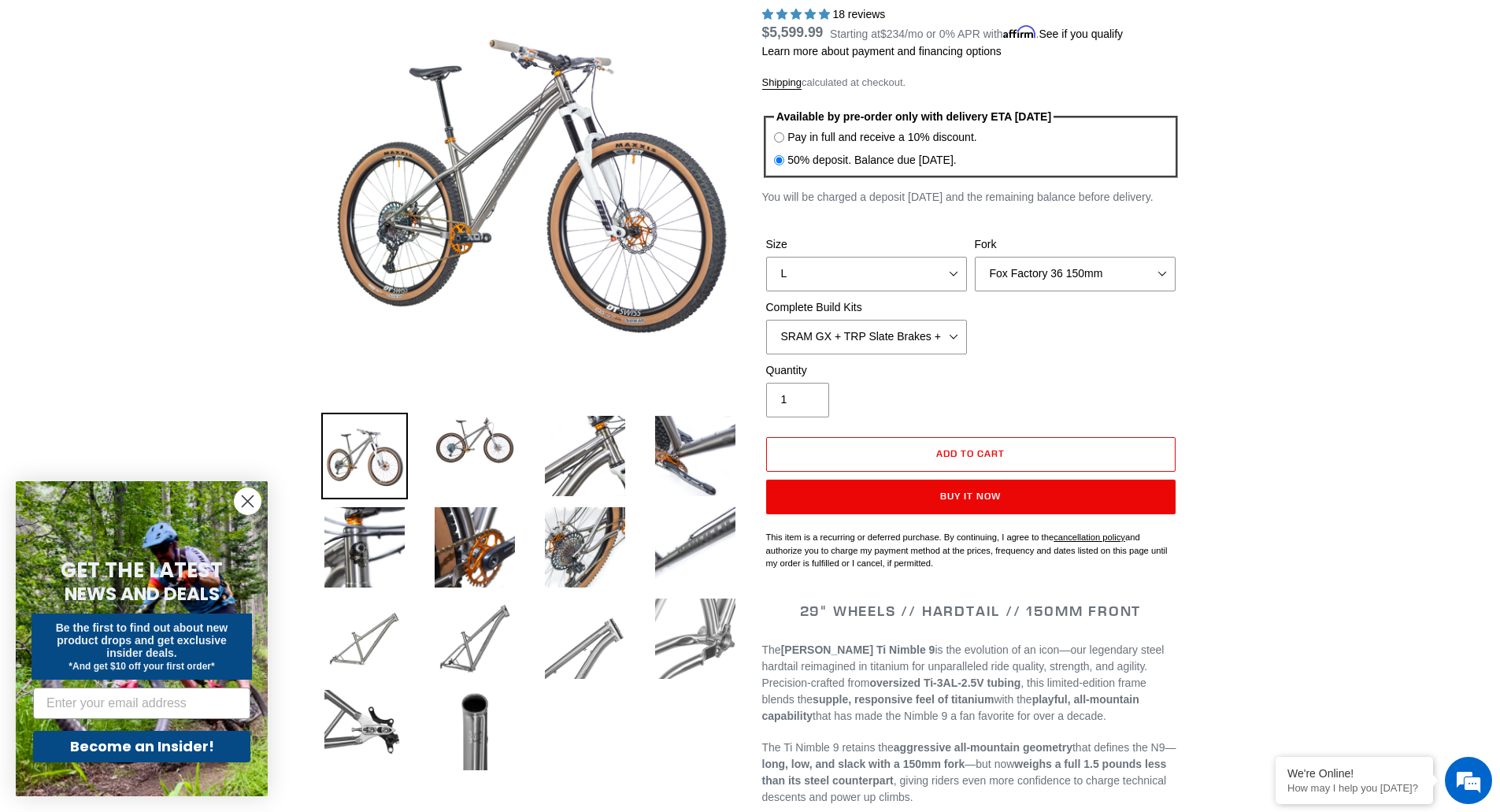
scroll to position [209, 0]
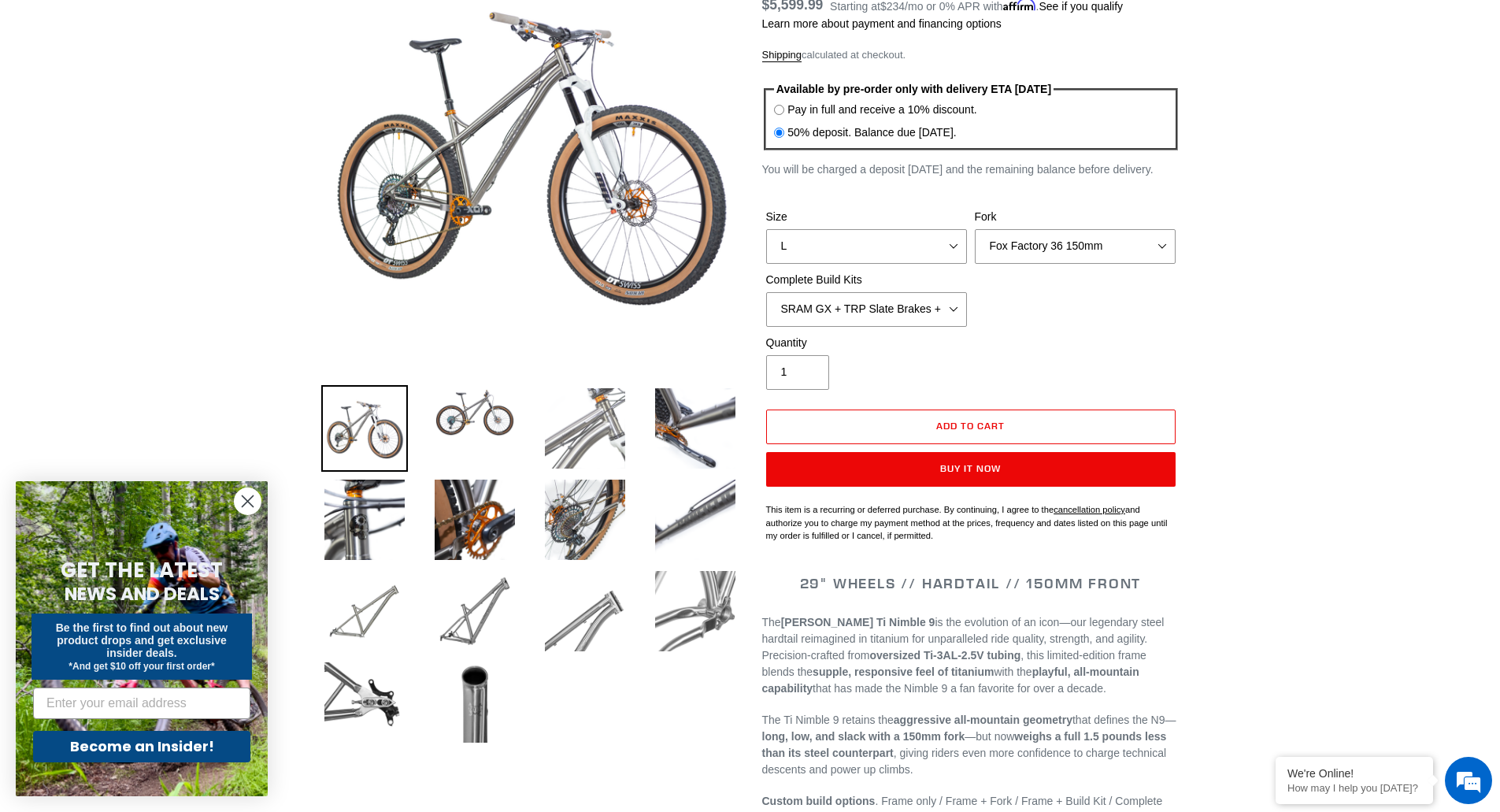
click at [584, 413] on img at bounding box center [585, 428] width 86 height 86
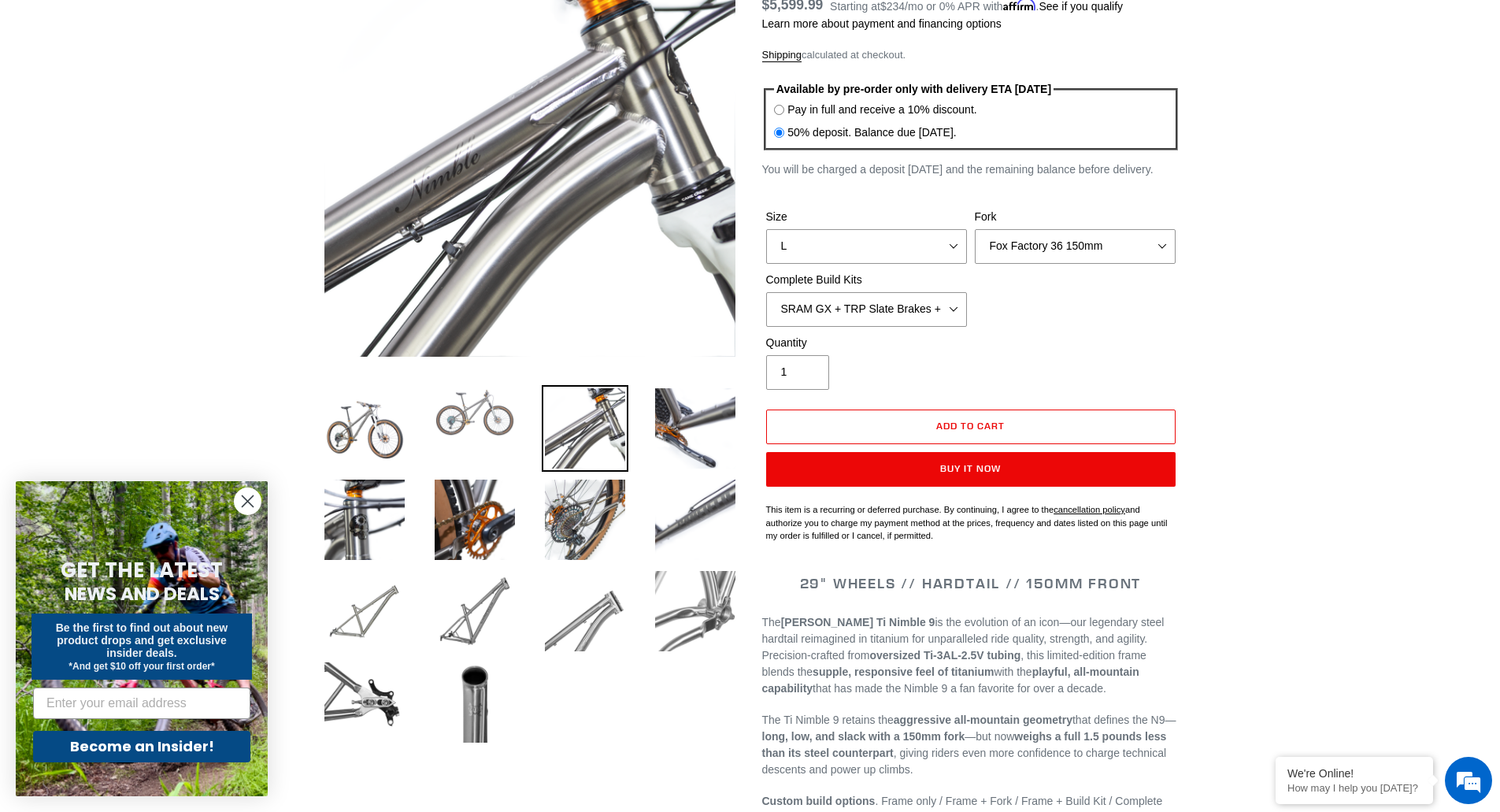
click at [486, 412] on img at bounding box center [475, 412] width 86 height 55
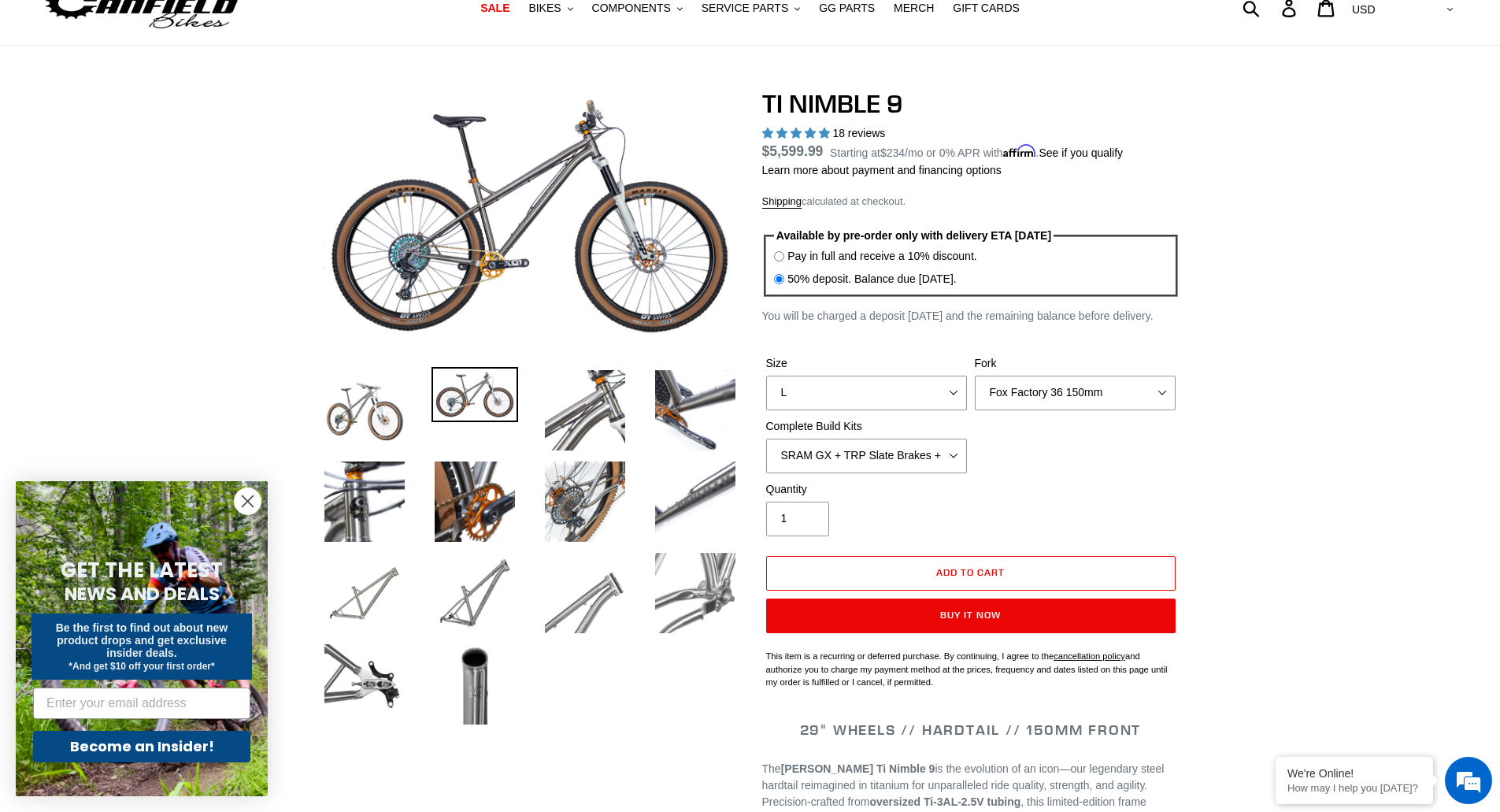
scroll to position [52, 0]
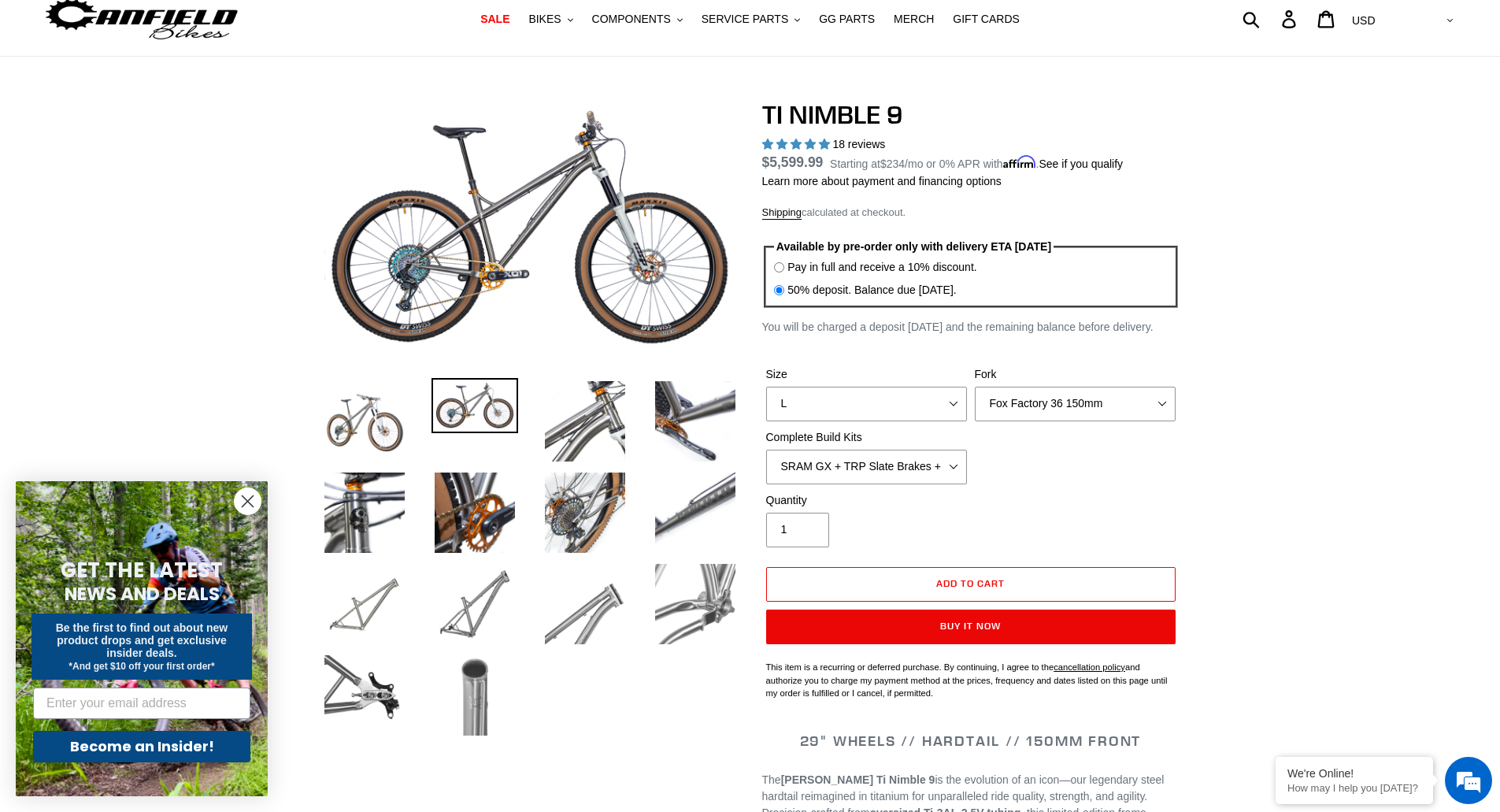
click at [458, 711] on img at bounding box center [475, 695] width 86 height 86
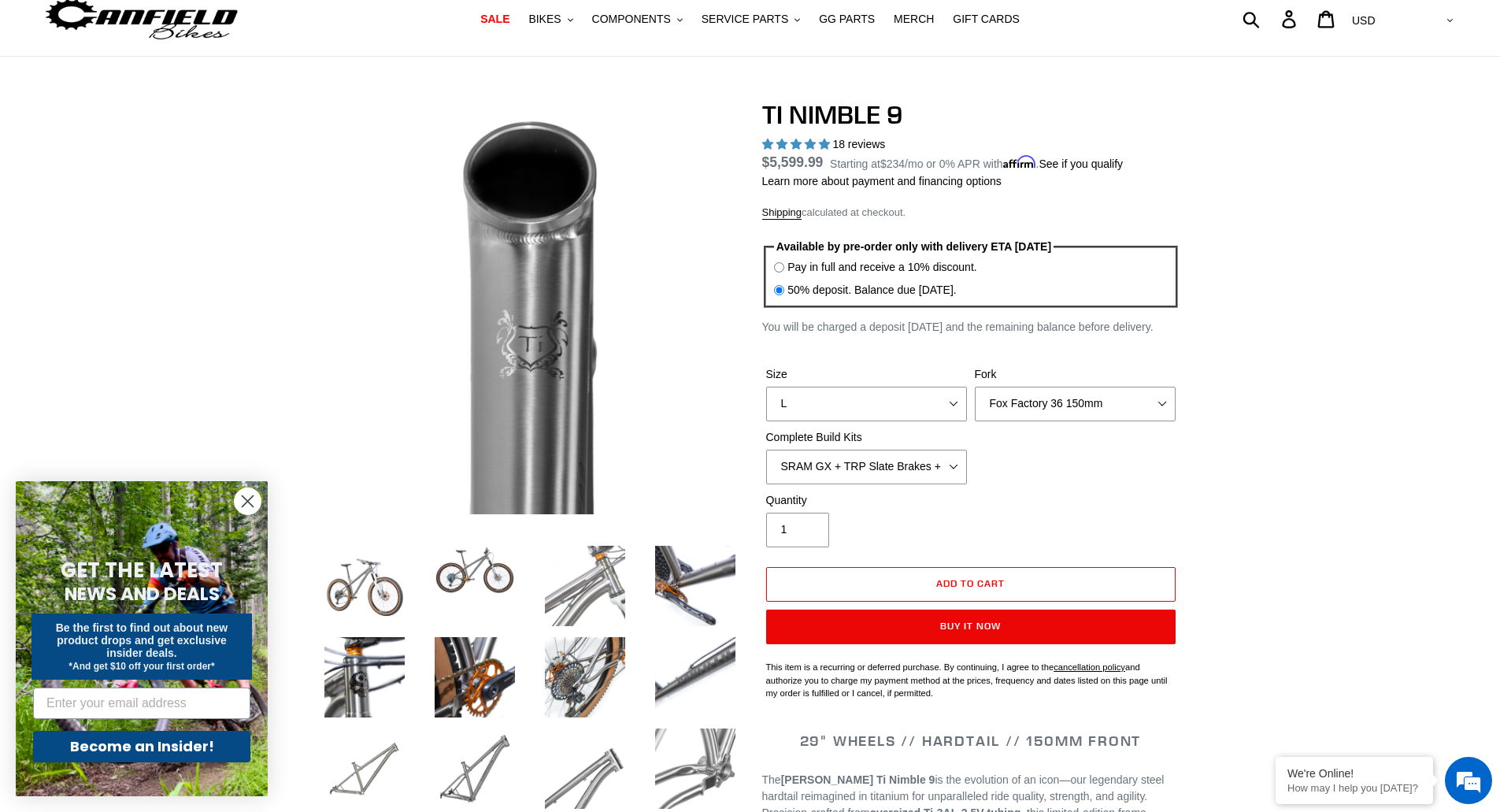
click at [593, 591] on img at bounding box center [585, 586] width 86 height 86
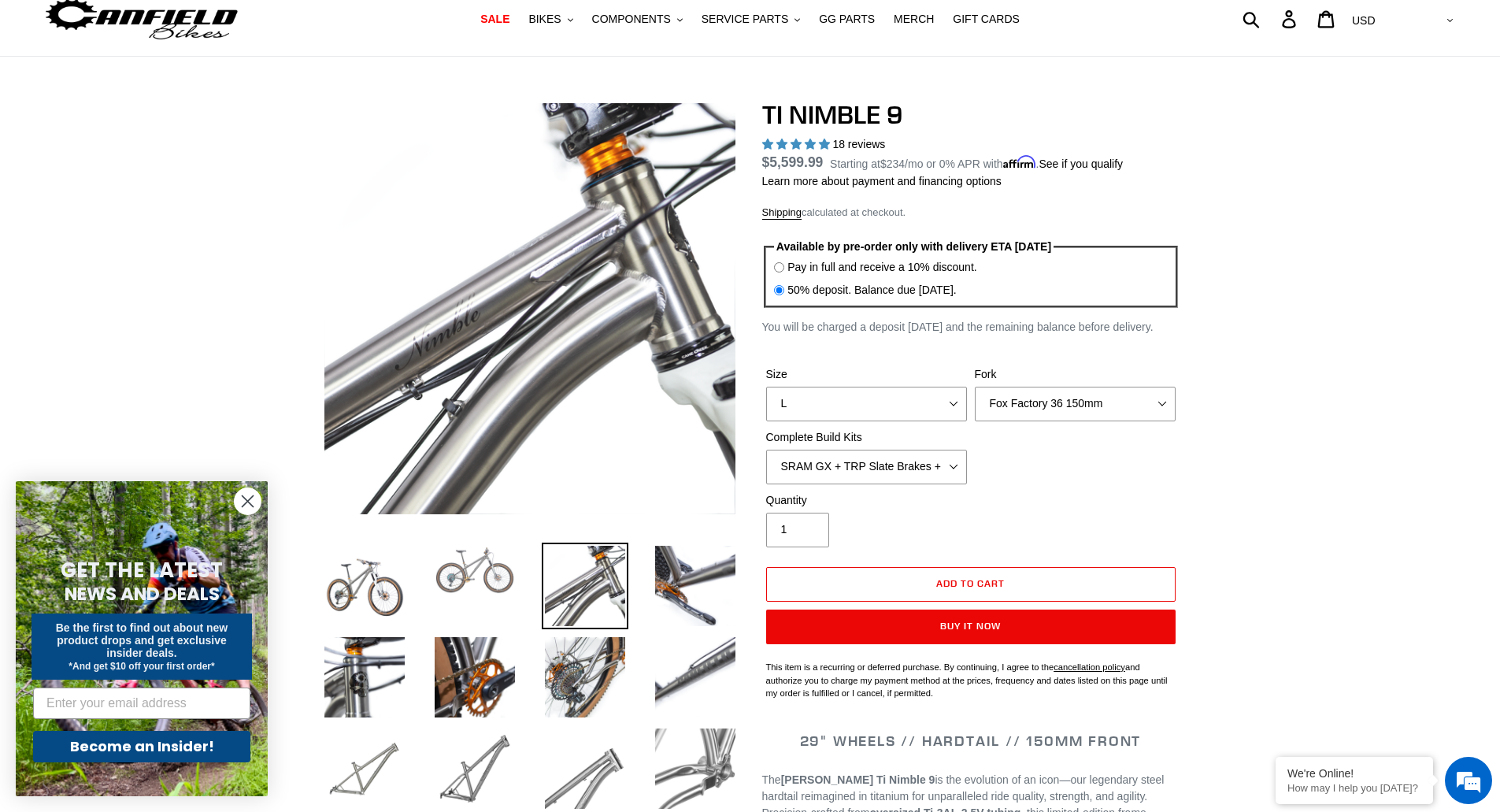
click at [511, 579] on img at bounding box center [475, 570] width 86 height 55
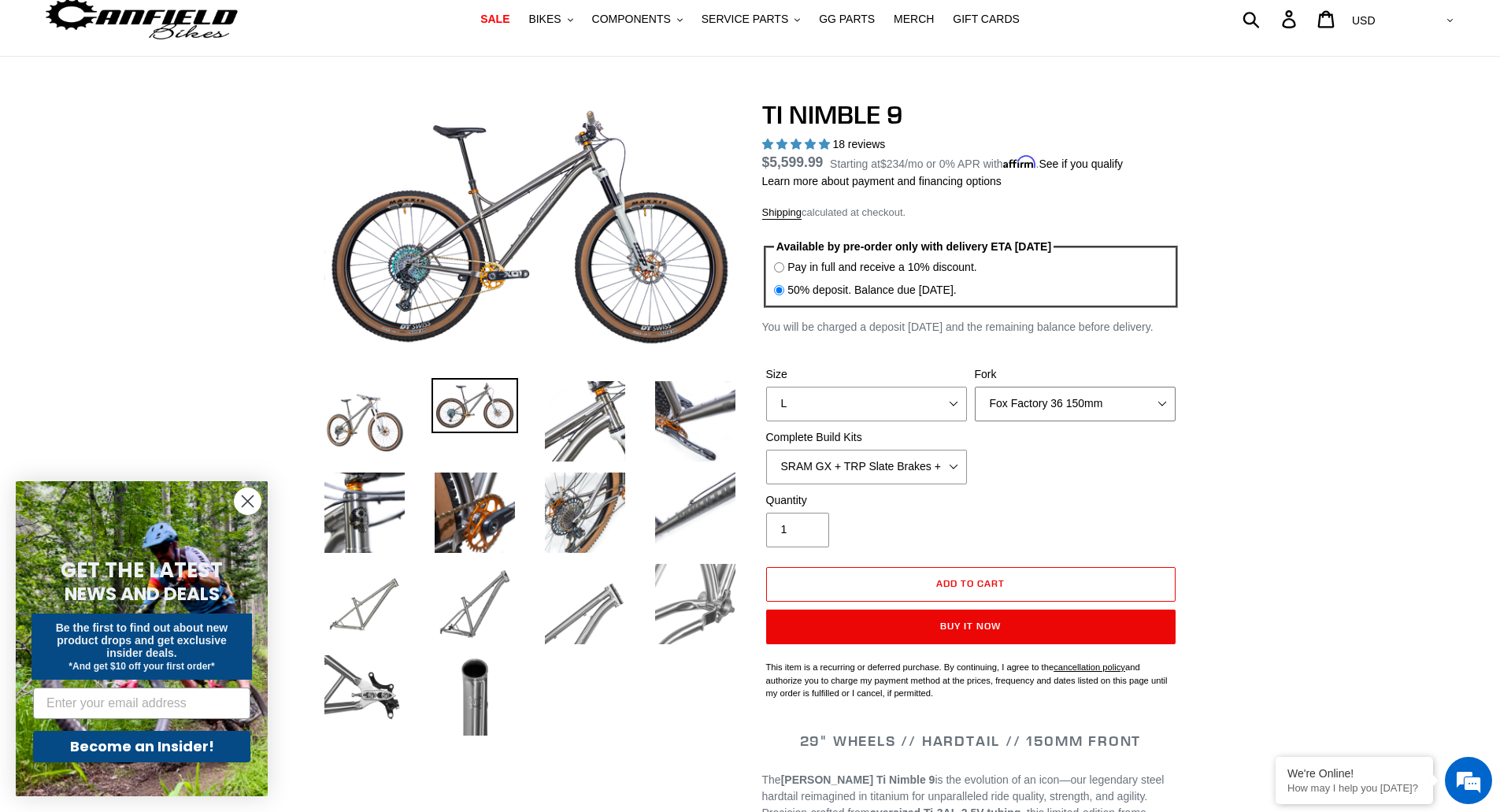
click at [1090, 403] on select "MRP Ribbon 150mm RockShox Lyrik 150mm Fox Factory 36 150mm Cane Creek Helm 150m…" at bounding box center [1075, 404] width 201 height 35
click at [372, 435] on img at bounding box center [364, 421] width 86 height 86
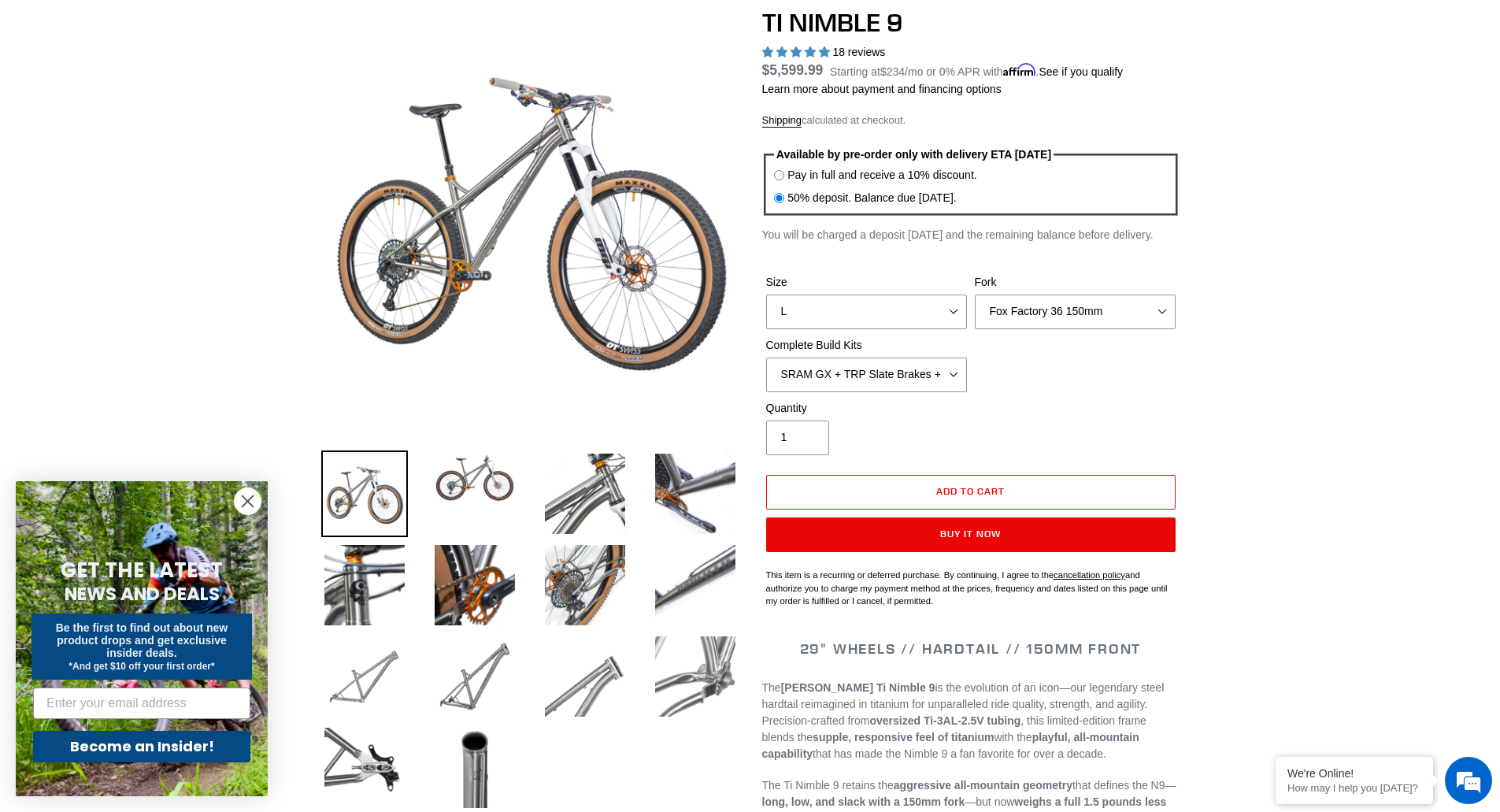
scroll to position [288, 0]
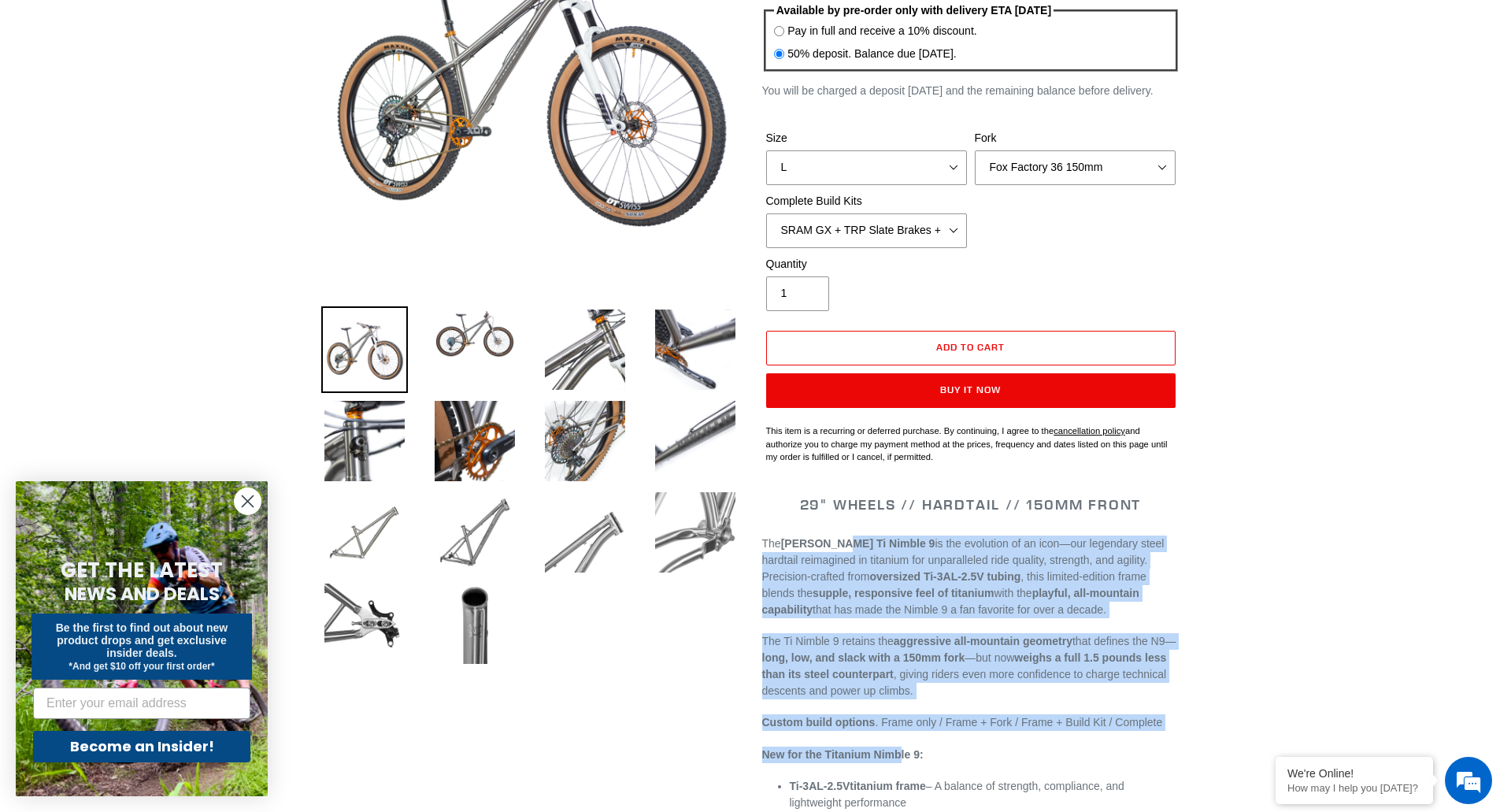
drag, startPoint x: 832, startPoint y: 548, endPoint x: 906, endPoint y: 750, distance: 215.1
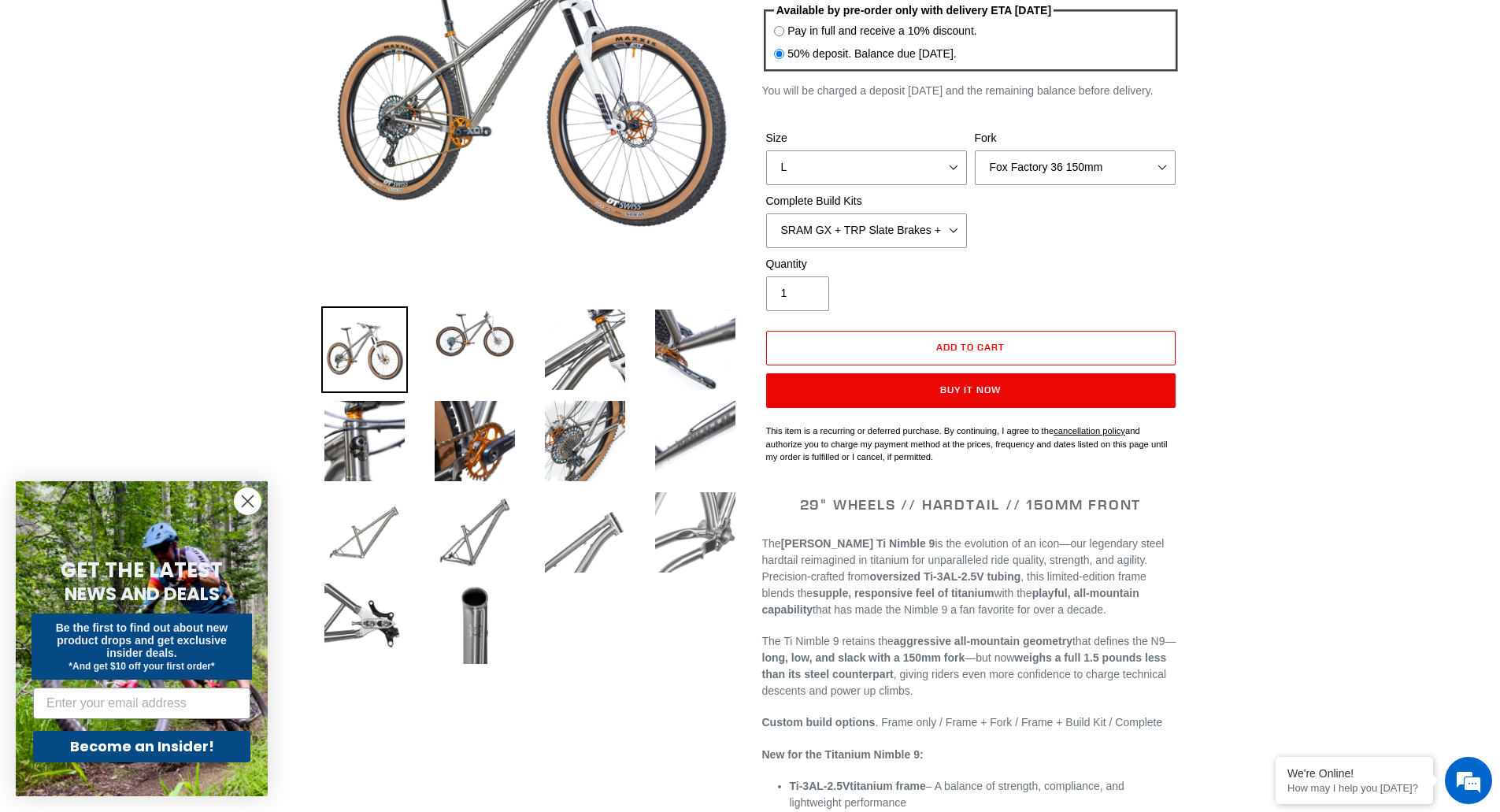
drag, startPoint x: 907, startPoint y: 742, endPoint x: 1055, endPoint y: 620, distance: 191.8
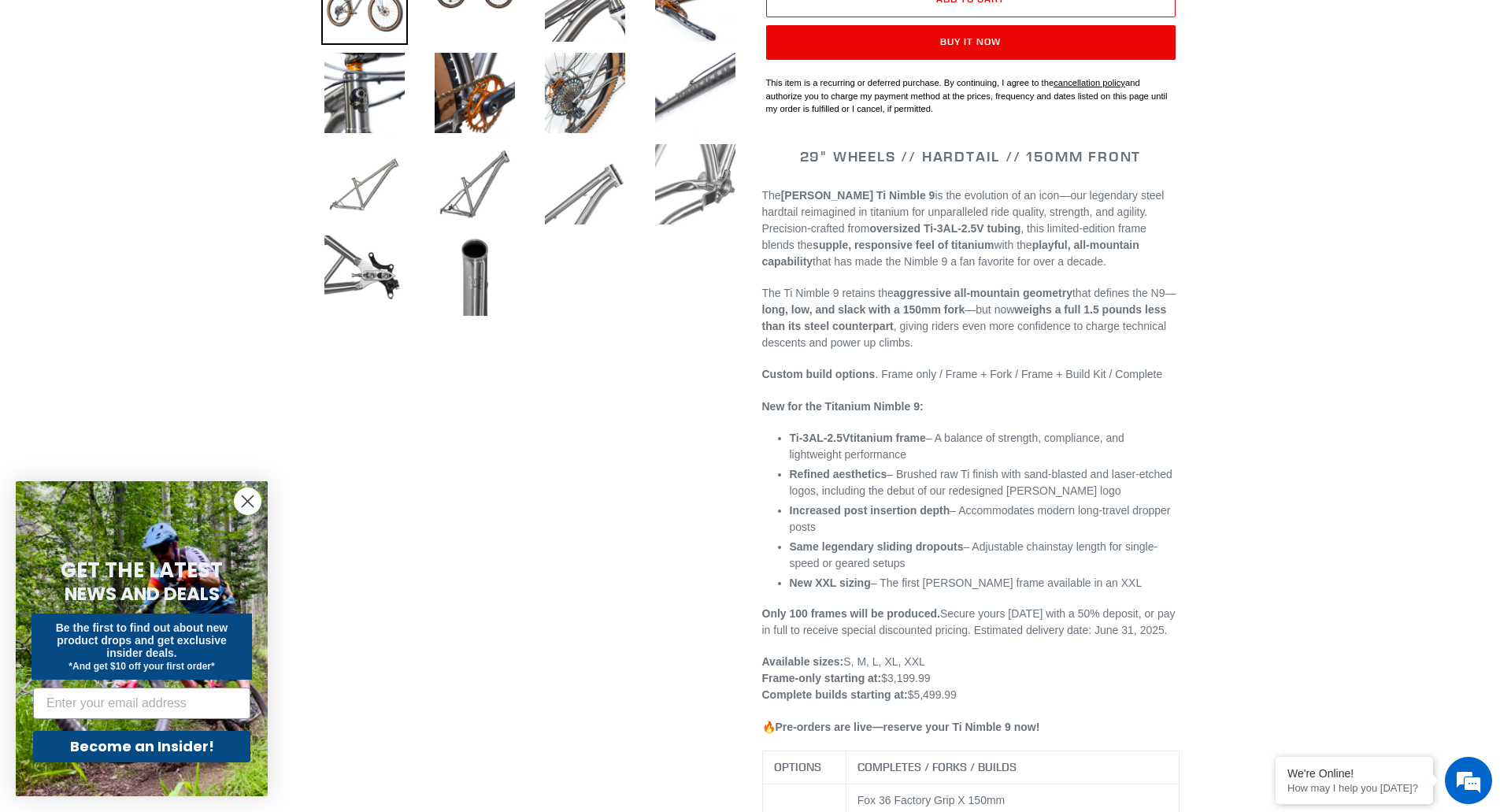
drag, startPoint x: 1208, startPoint y: 489, endPoint x: 1203, endPoint y: 516, distance: 27.5
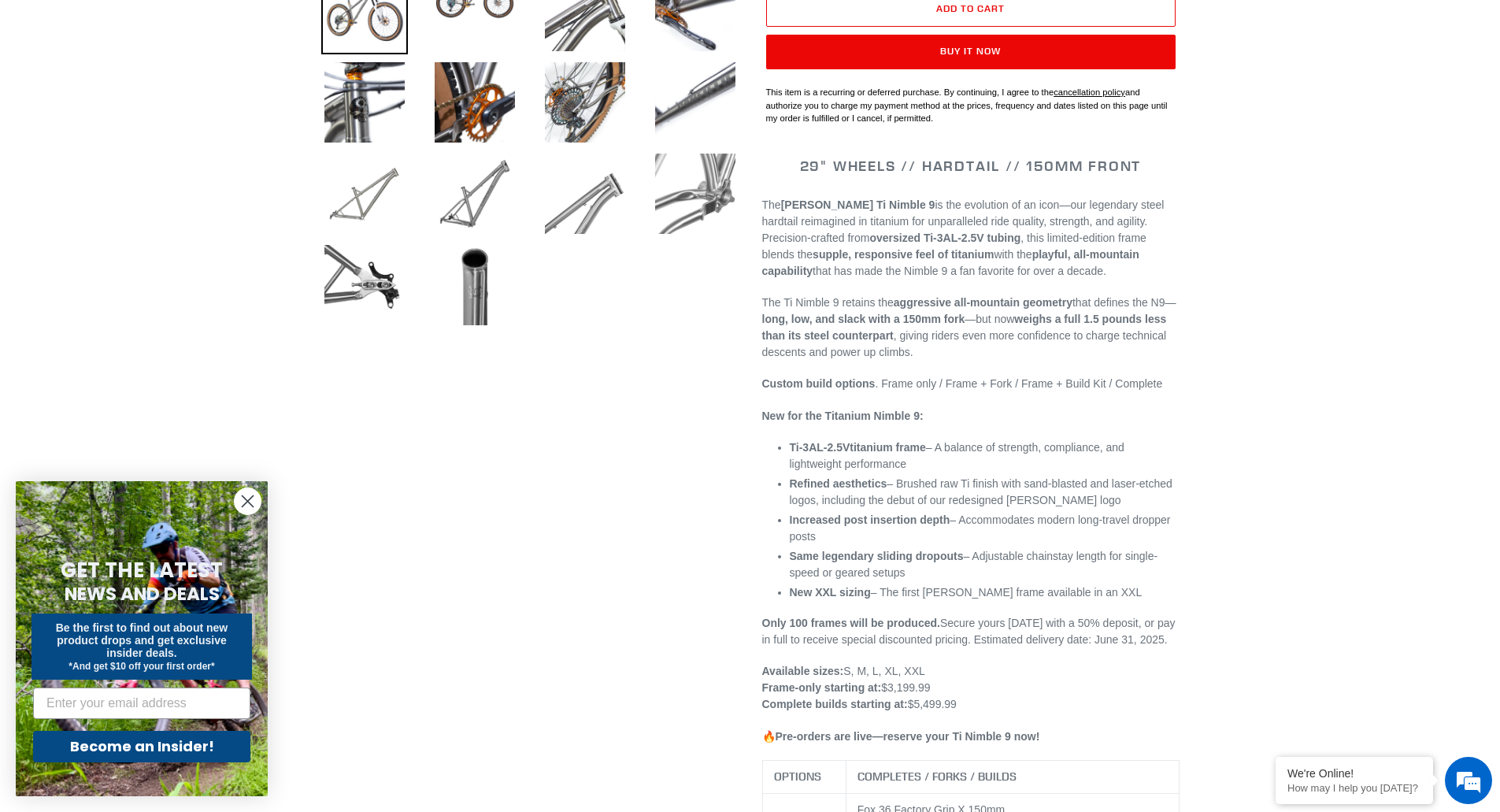
drag, startPoint x: 601, startPoint y: 597, endPoint x: 604, endPoint y: 575, distance: 22.2
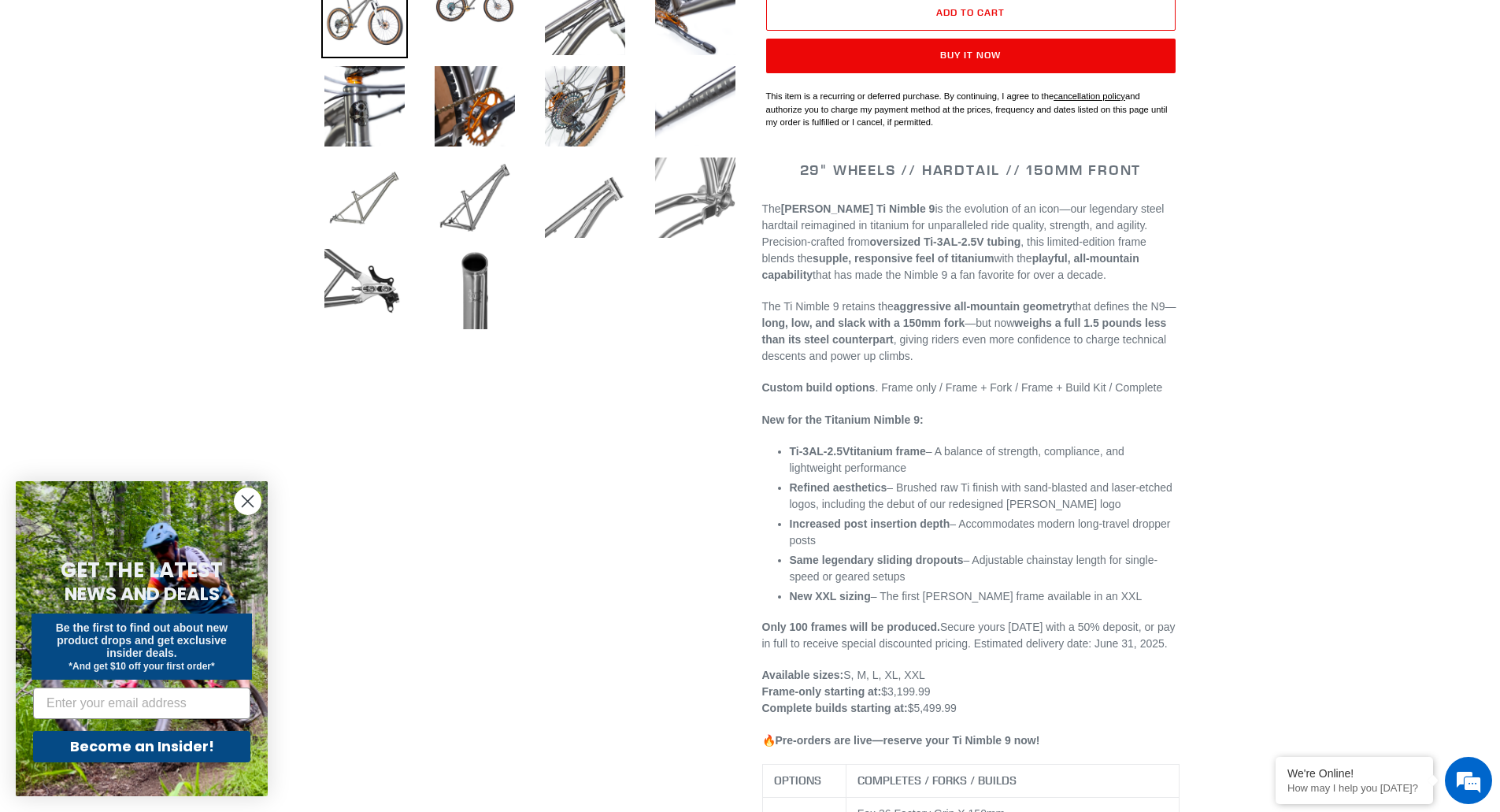
click at [951, 668] on p "Available sizes: S, M, L, XL, XXL Frame-only starting at: $3,199.99 Complete bu…" at bounding box center [971, 692] width 417 height 50
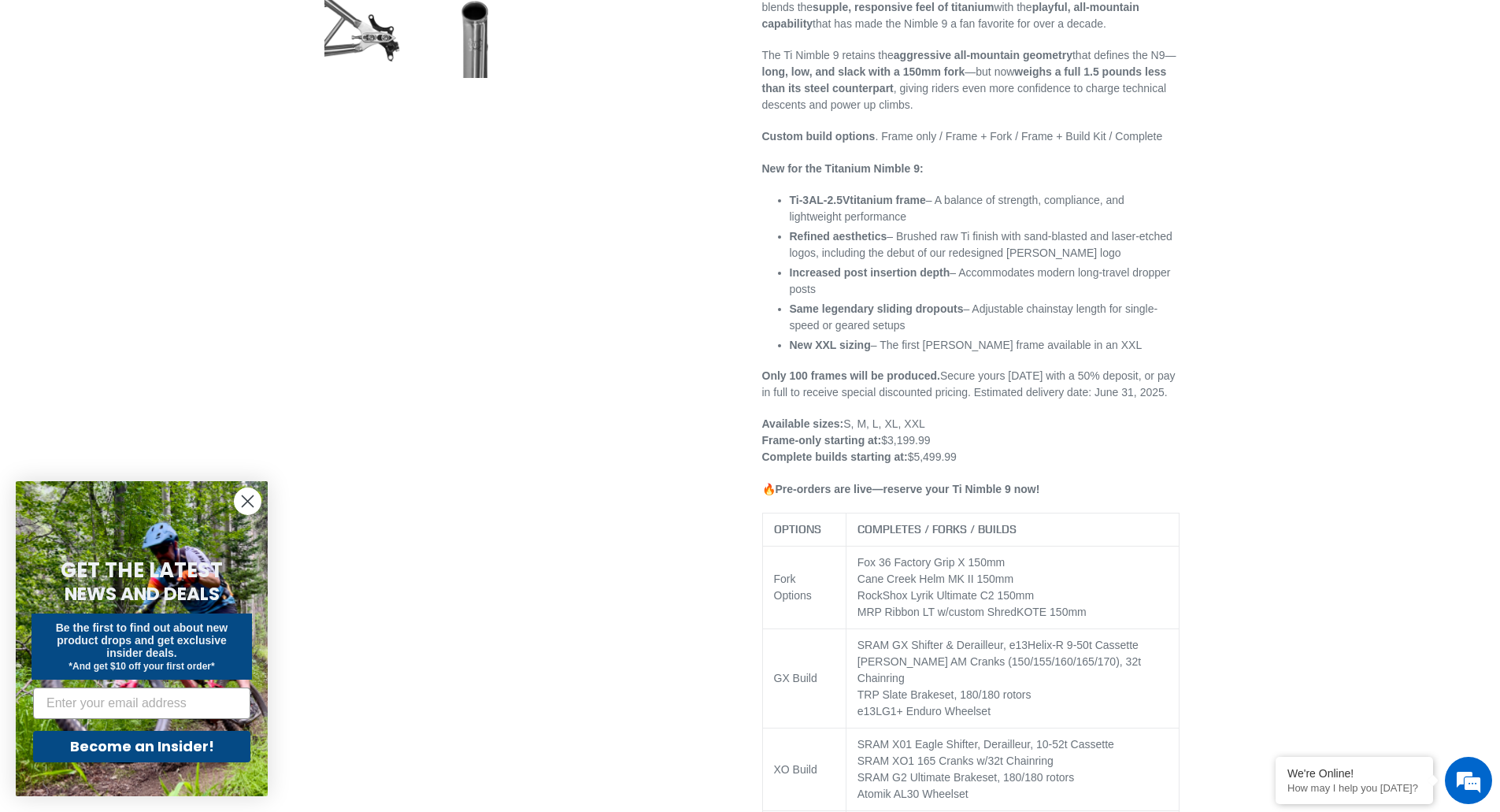
scroll to position [892, 0]
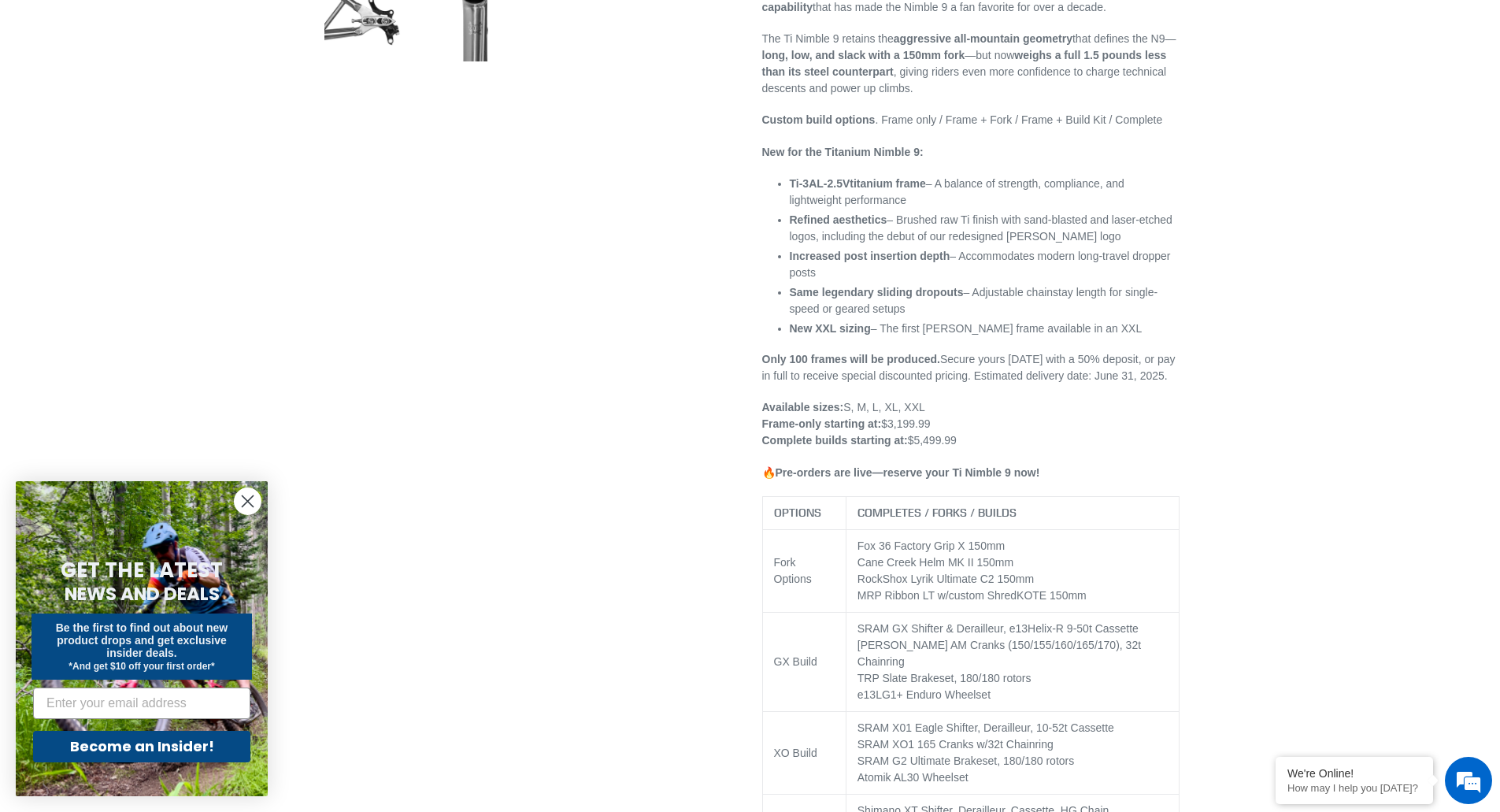
drag, startPoint x: 1169, startPoint y: 468, endPoint x: 1188, endPoint y: 508, distance: 44.3
drag, startPoint x: 1080, startPoint y: 598, endPoint x: 970, endPoint y: 596, distance: 110.0
click at [971, 596] on td "Fox 36 Factory Grip X 150mm Cane Creek Helm MK II 150mm RockShox Lyrik Ultimate…" at bounding box center [1011, 569] width 333 height 83
click at [970, 596] on td "Fox 36 Factory Grip X 150mm Cane Creek Helm MK II 150mm RockShox Lyrik Ultimate…" at bounding box center [1011, 569] width 333 height 83
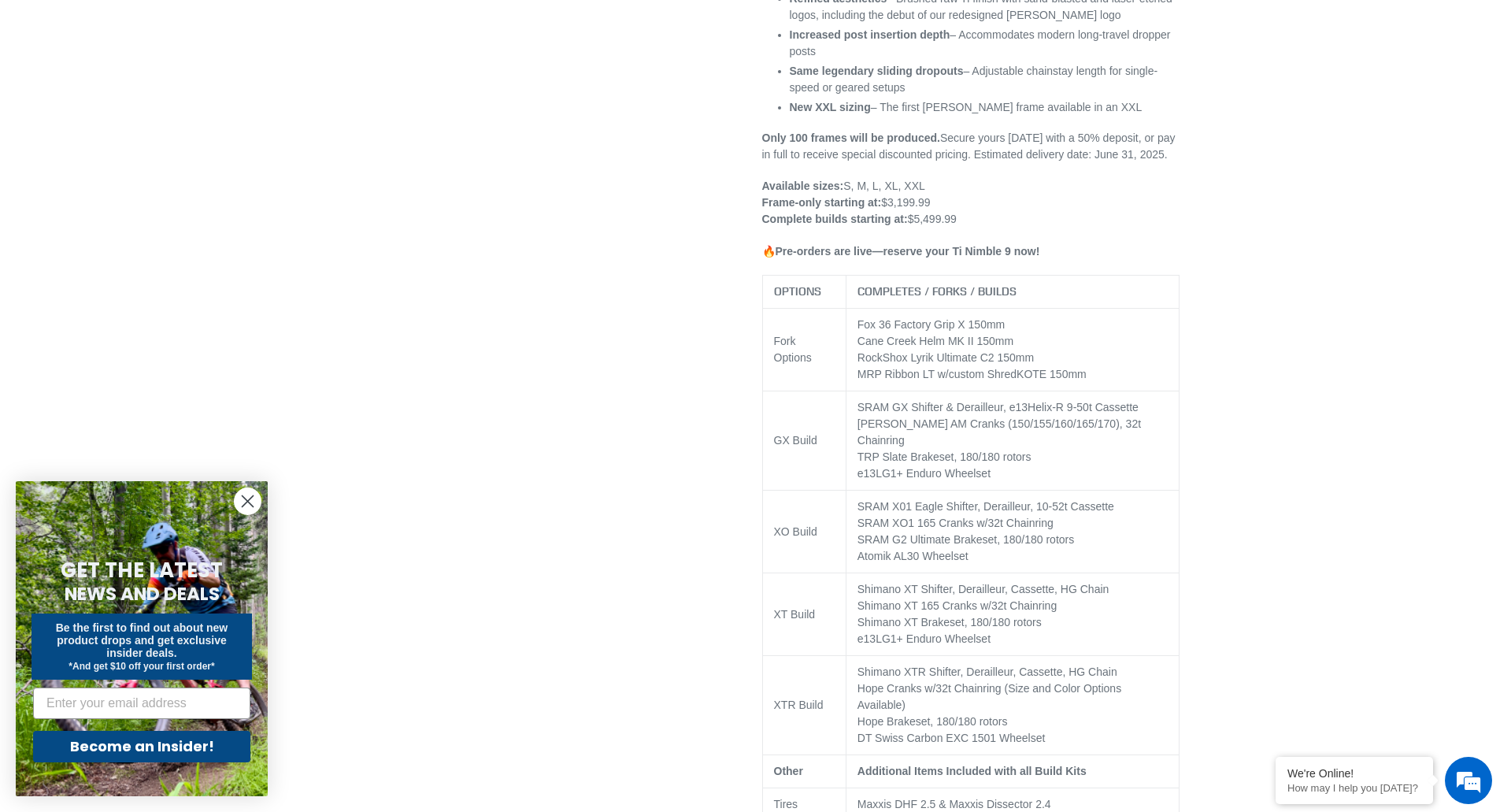
drag, startPoint x: 1147, startPoint y: 440, endPoint x: 1136, endPoint y: 710, distance: 270.2
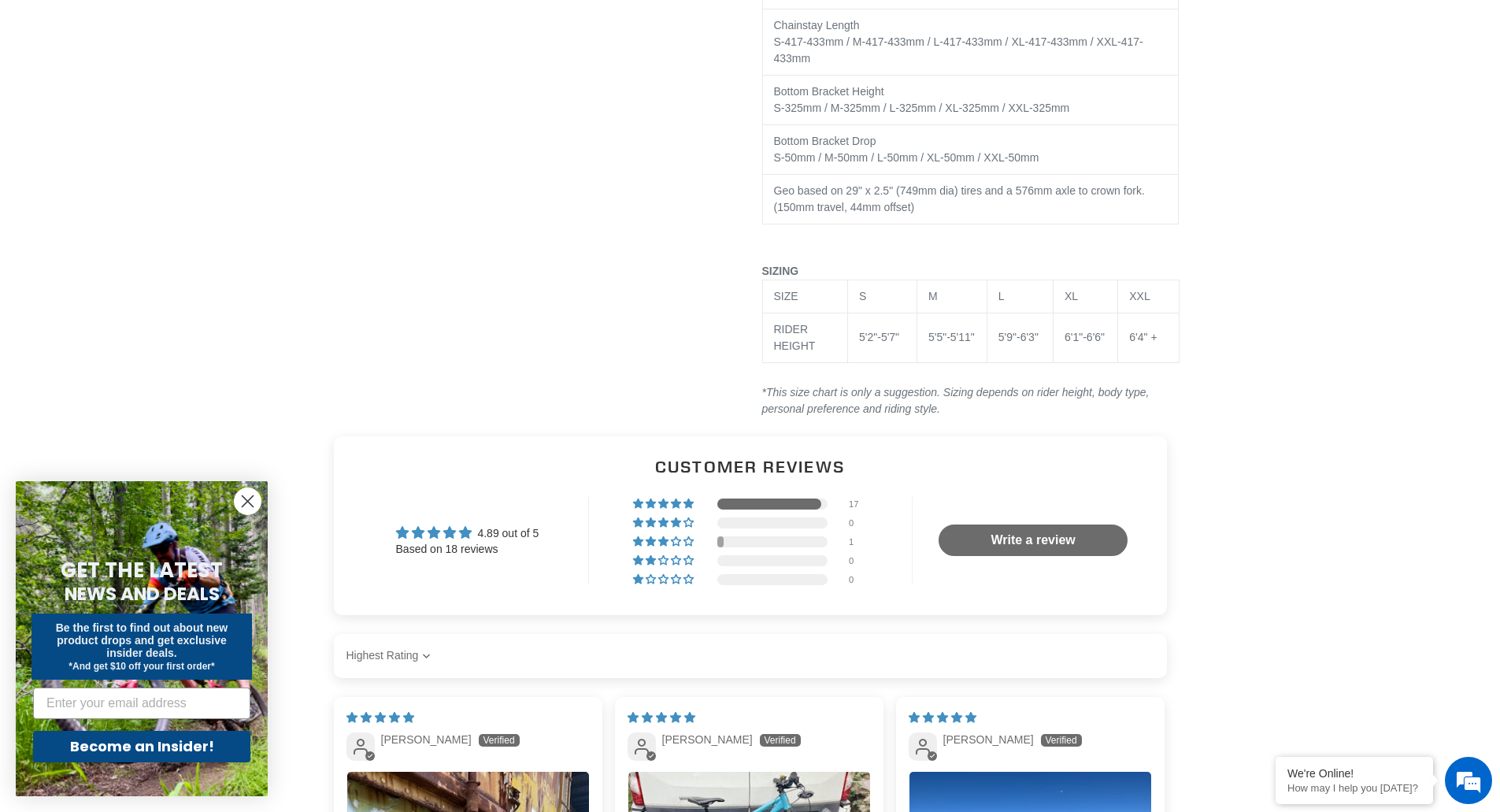
scroll to position [5315, 0]
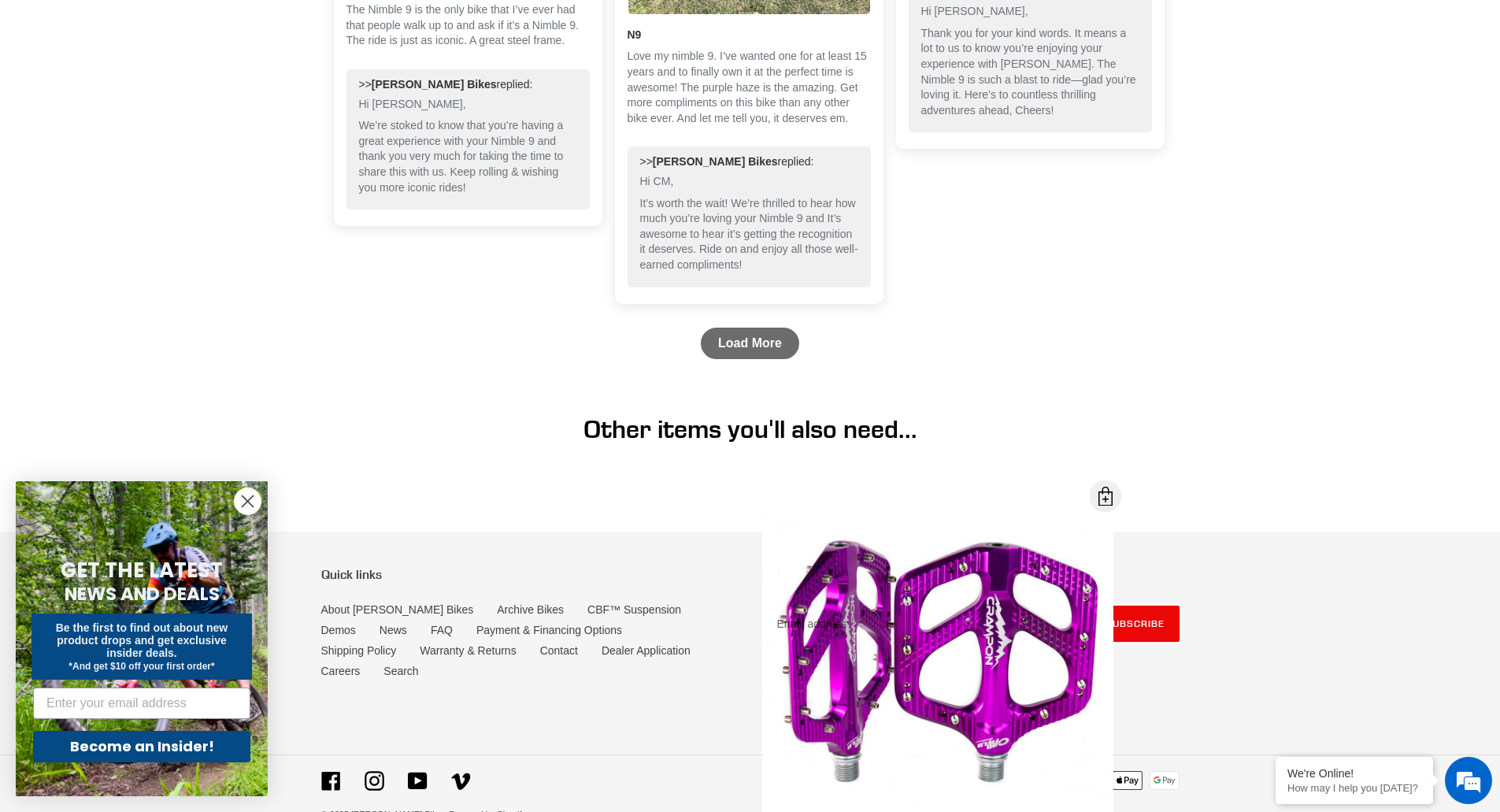
drag, startPoint x: 1147, startPoint y: 768, endPoint x: 1139, endPoint y: 784, distance: 17.9
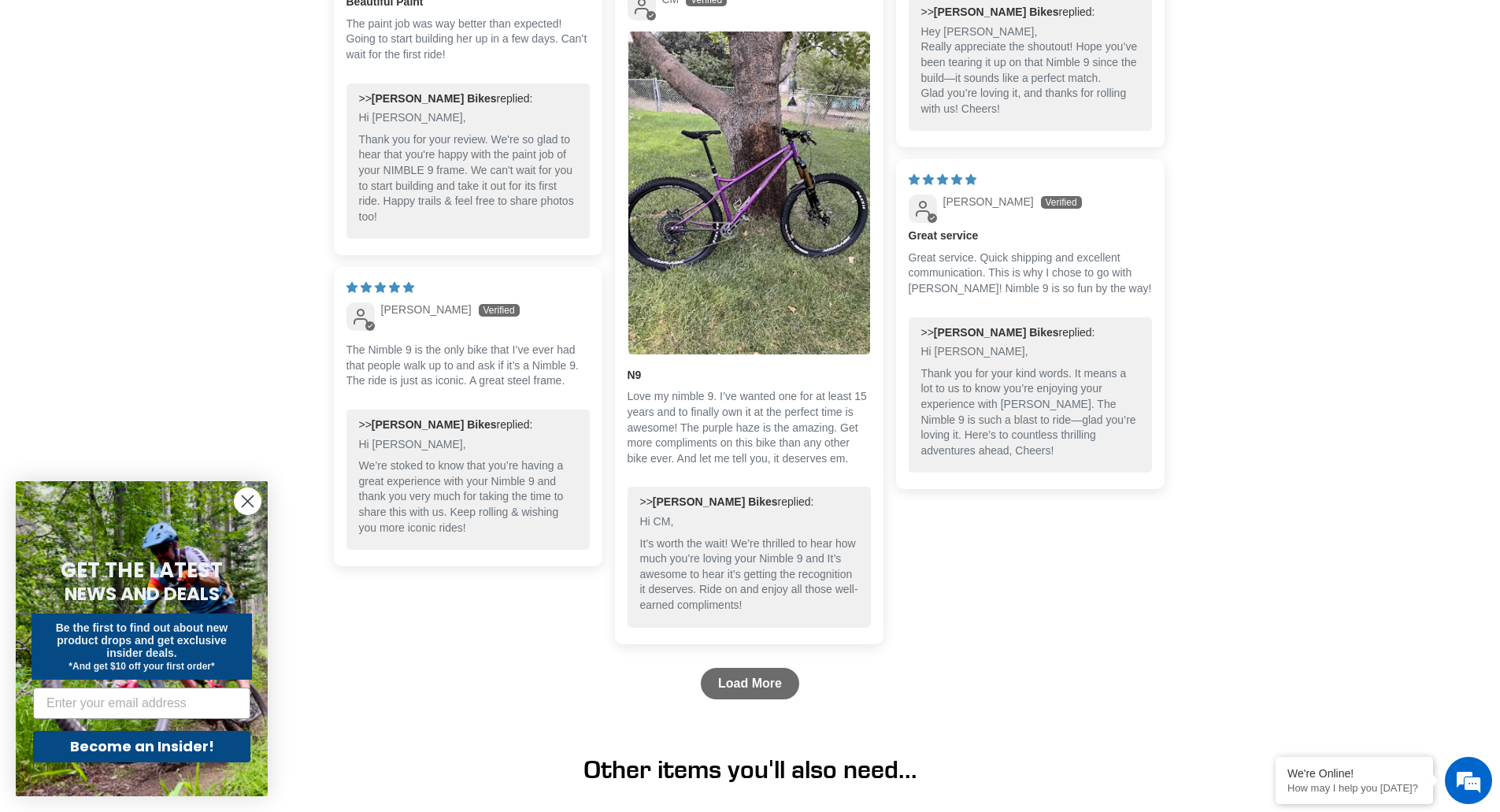
drag, startPoint x: 980, startPoint y: 437, endPoint x: 973, endPoint y: 397, distance: 40.6
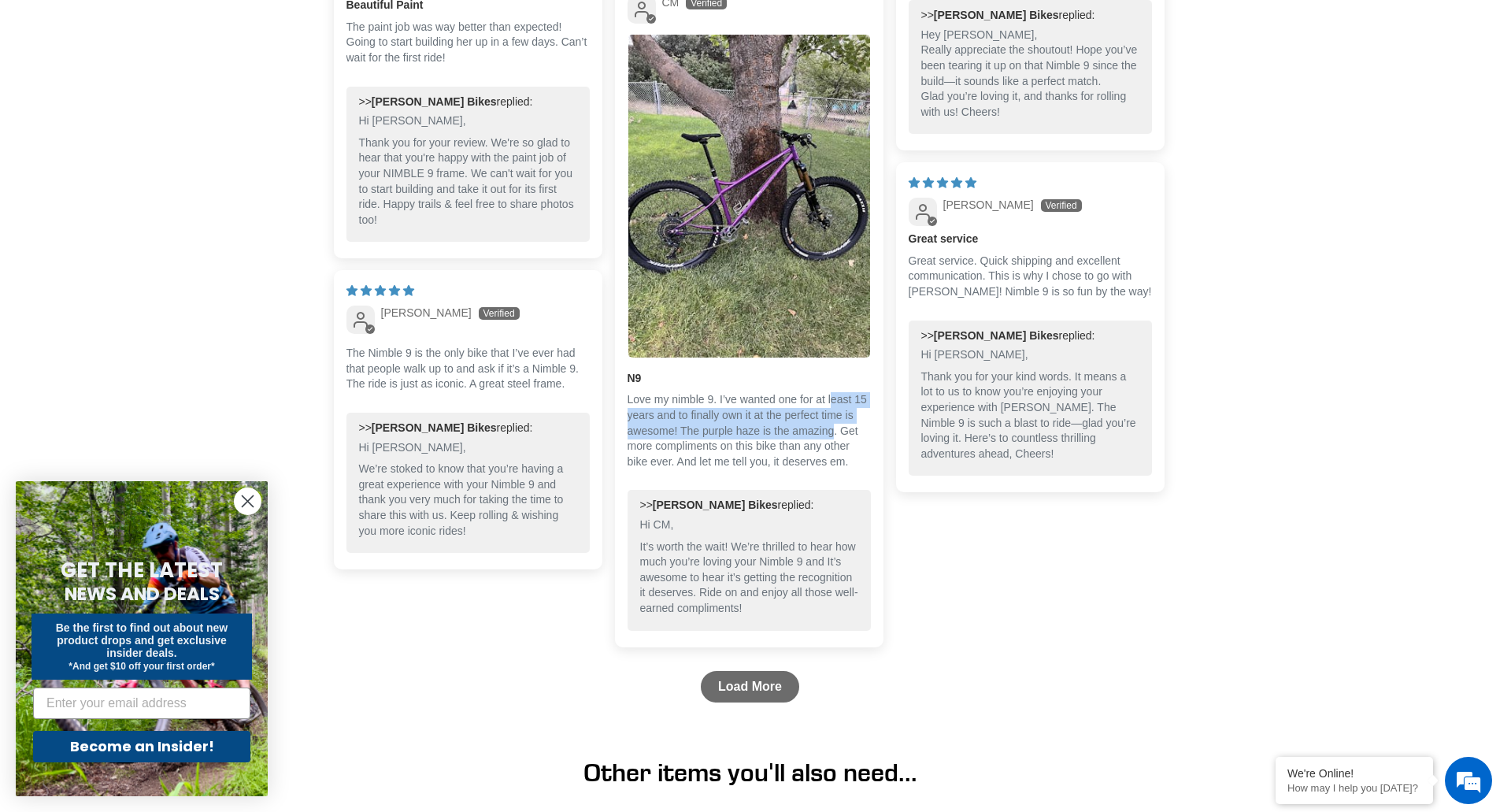
drag, startPoint x: 829, startPoint y: 371, endPoint x: 828, endPoint y: 405, distance: 34.0
click at [828, 405] on div "N9 Love my nimble 9. I’ve wanted one for at least 15 years and to finally own i…" at bounding box center [748, 426] width 243 height 112
click at [828, 405] on p "Love my nimble 9. I’ve wanted one for at least 15 years and to finally own it a…" at bounding box center [748, 430] width 243 height 77
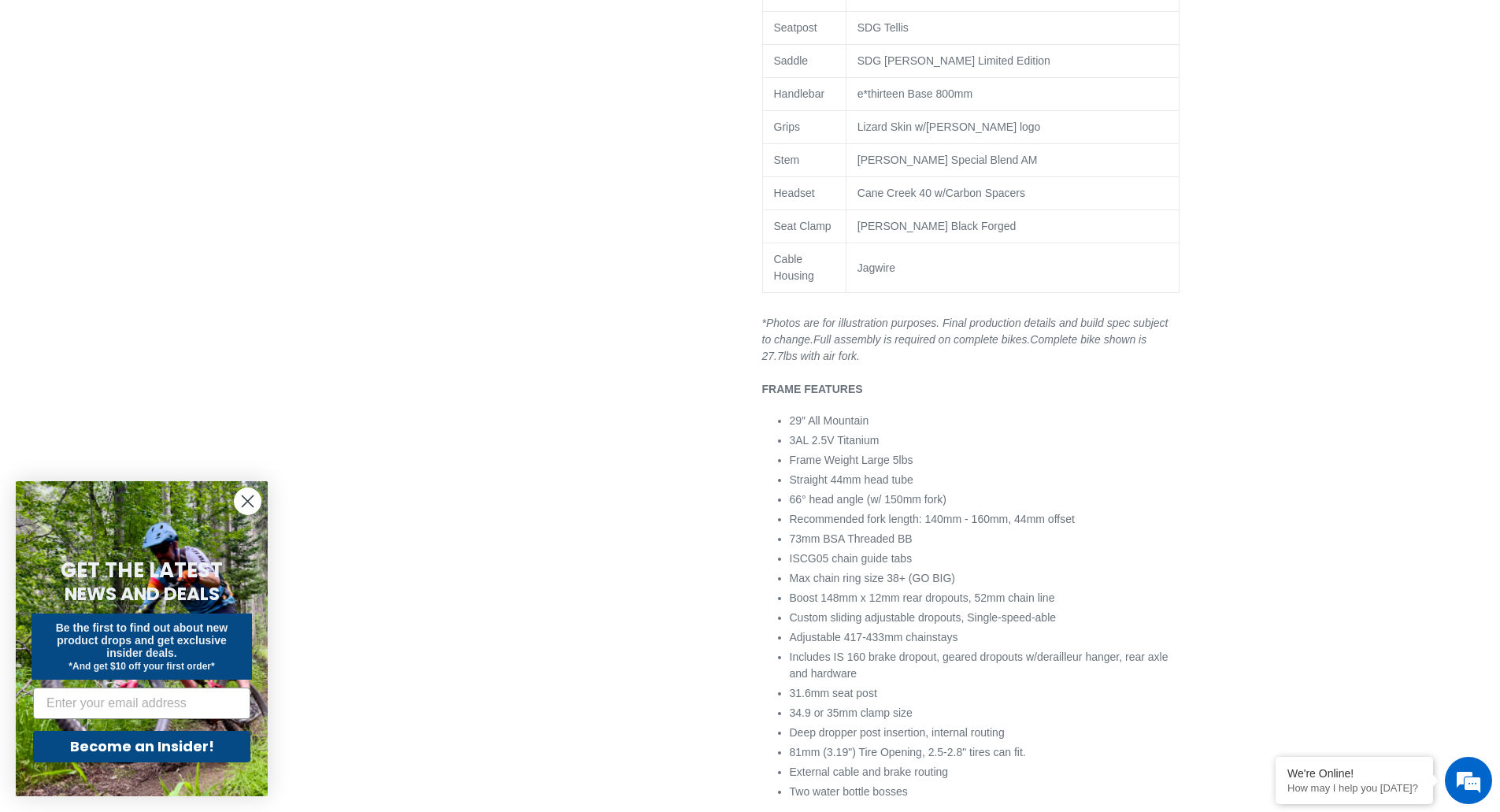
scroll to position [0, 0]
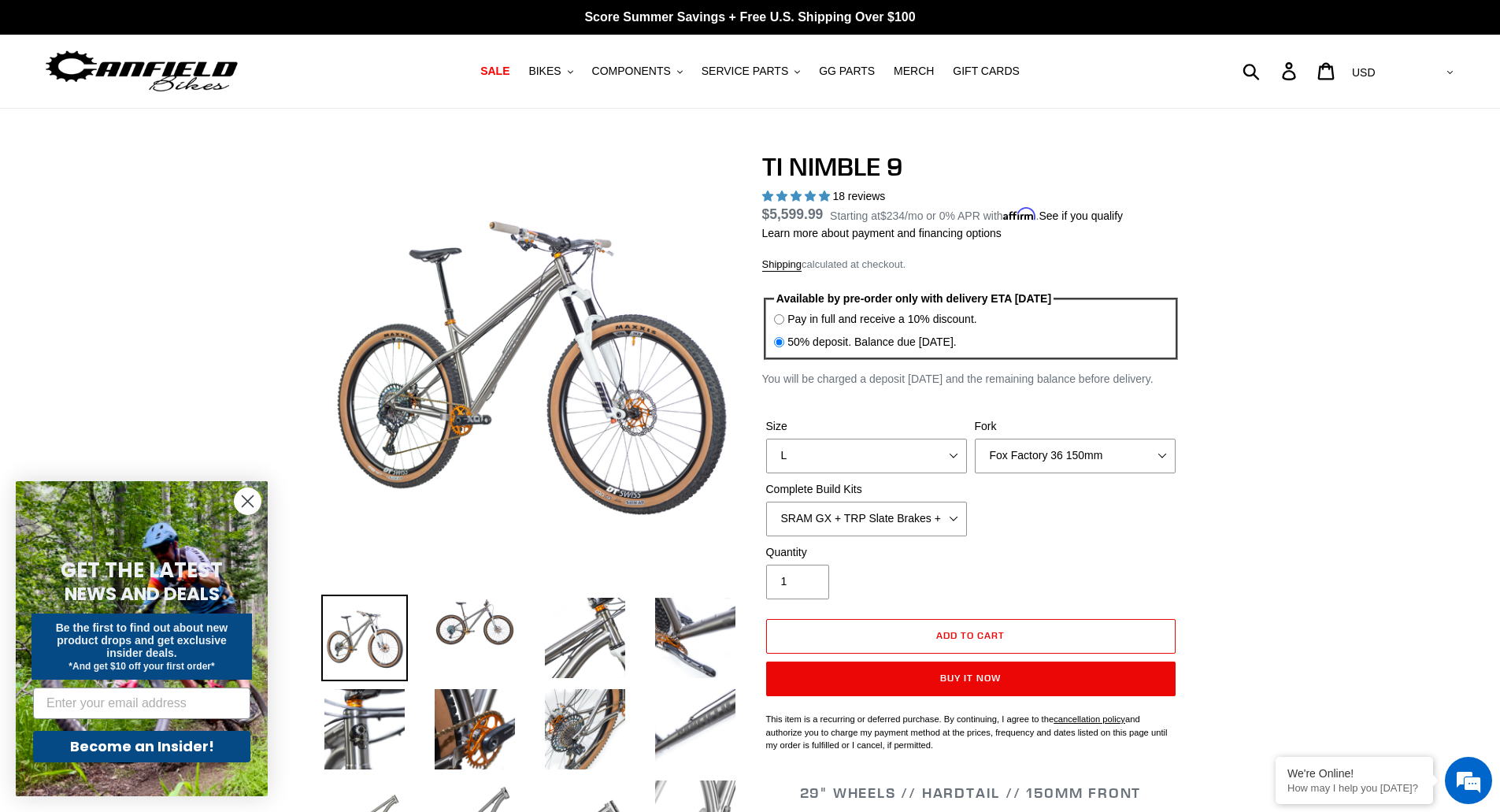
drag, startPoint x: 1196, startPoint y: 735, endPoint x: 1045, endPoint y: 365, distance: 399.6
click at [561, 70] on span "BIKES" at bounding box center [544, 71] width 32 height 13
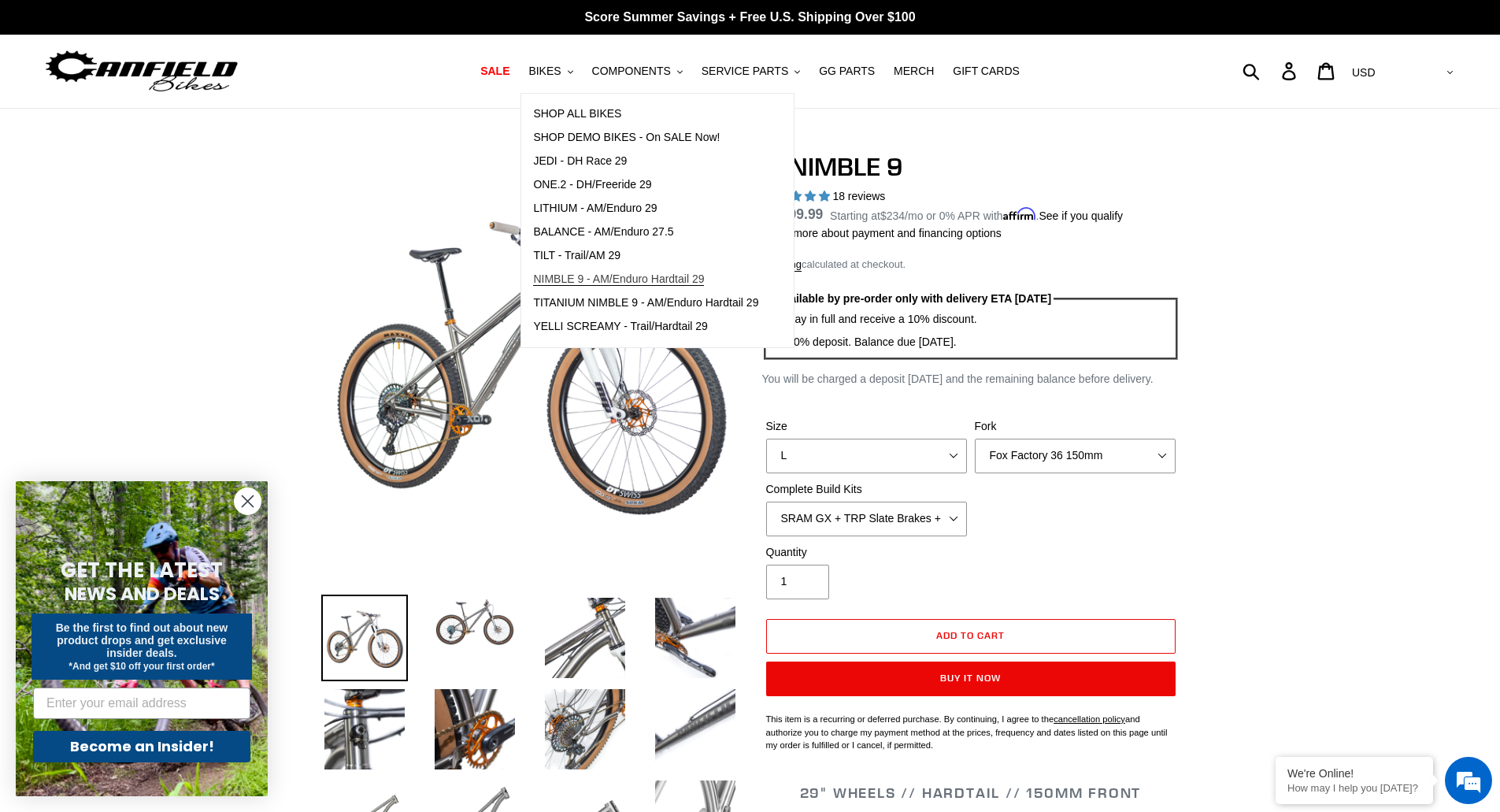
click at [704, 280] on span "NIMBLE 9 - AM/Enduro Hardtail 29" at bounding box center [619, 279] width 171 height 13
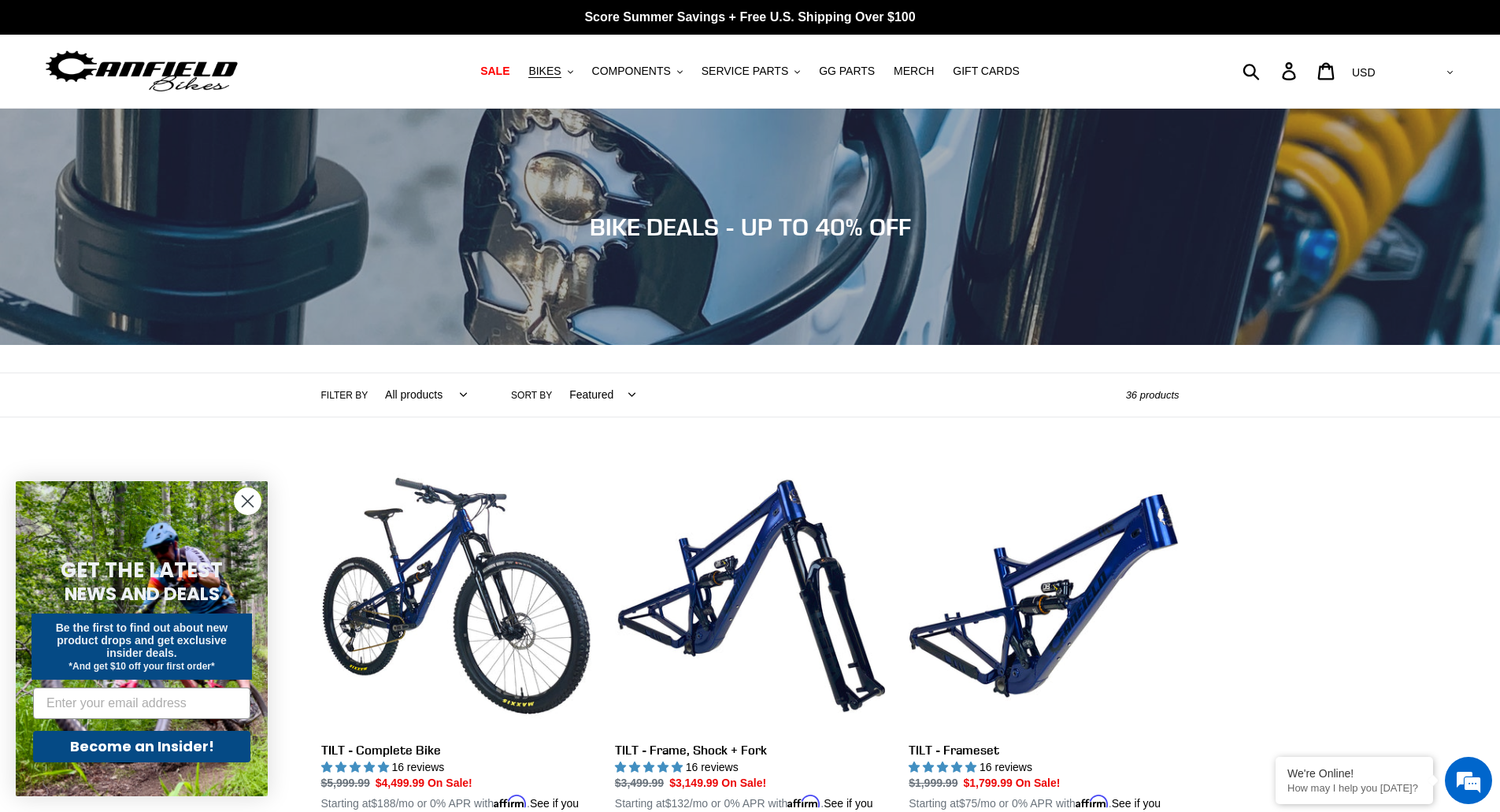
drag, startPoint x: 1258, startPoint y: 647, endPoint x: 795, endPoint y: -18, distance: 810.3
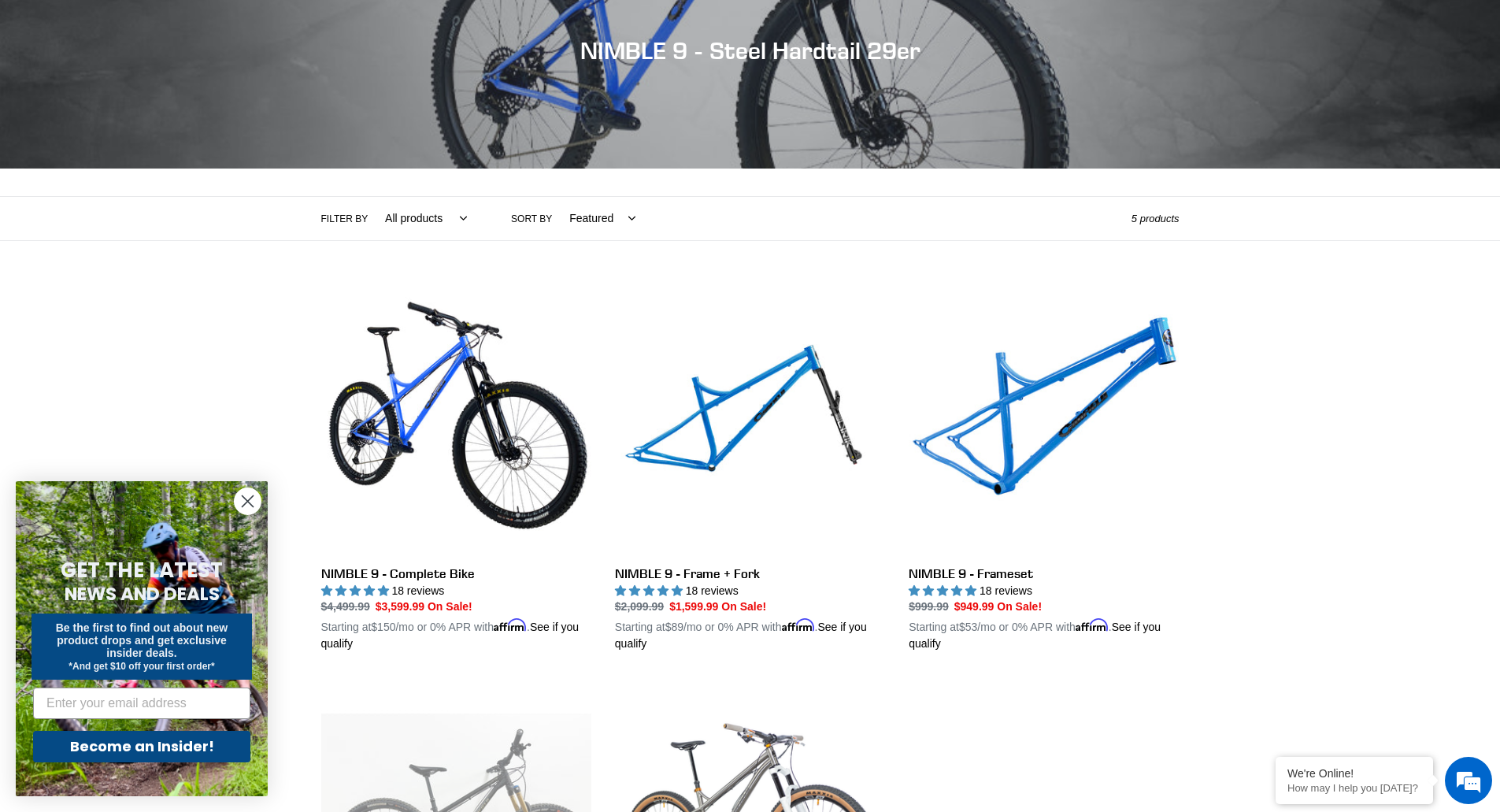
scroll to position [472, 0]
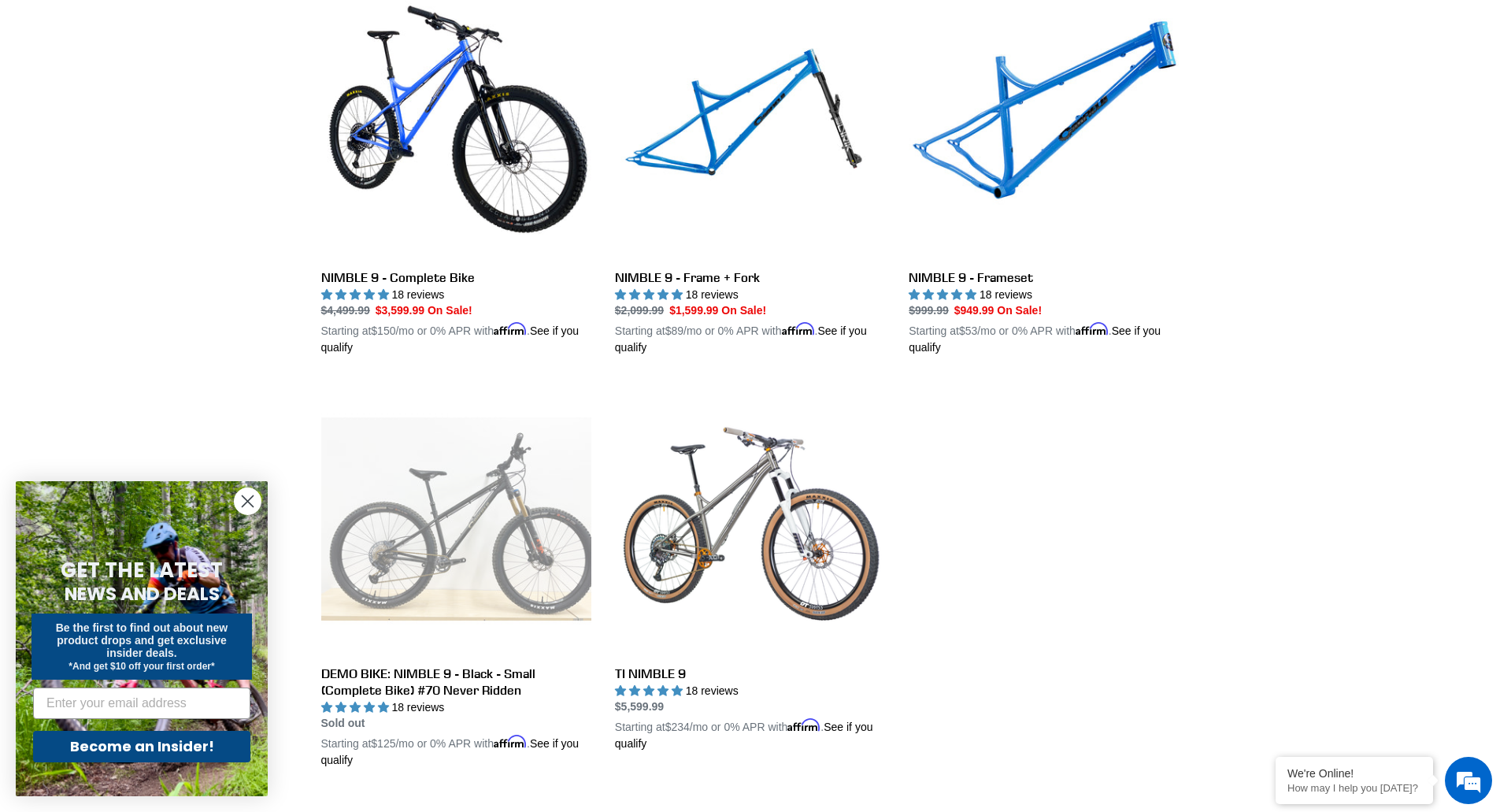
click at [1306, 542] on div "Collection: NIMBLE 9 - Steel Hardtail 29er Filter by All products 29er BFCM23 B…" at bounding box center [750, 203] width 1500 height 1133
click at [1118, 580] on ul "NIMBLE 9 - Complete Bike NIMBLE 9 - Complete Bike 18 reviews Regular price $4,4…" at bounding box center [738, 392] width 882 height 809
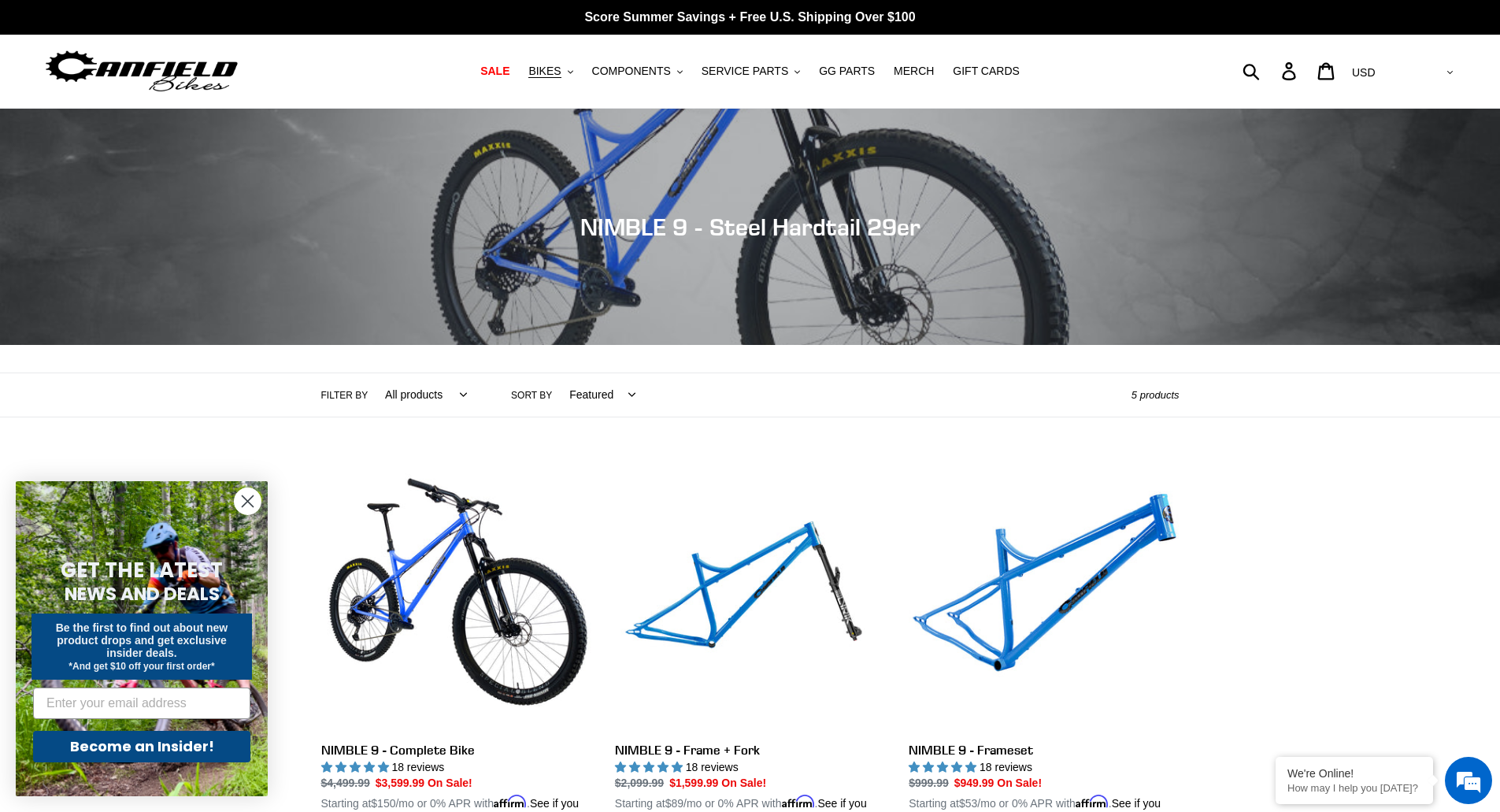
scroll to position [0, 0]
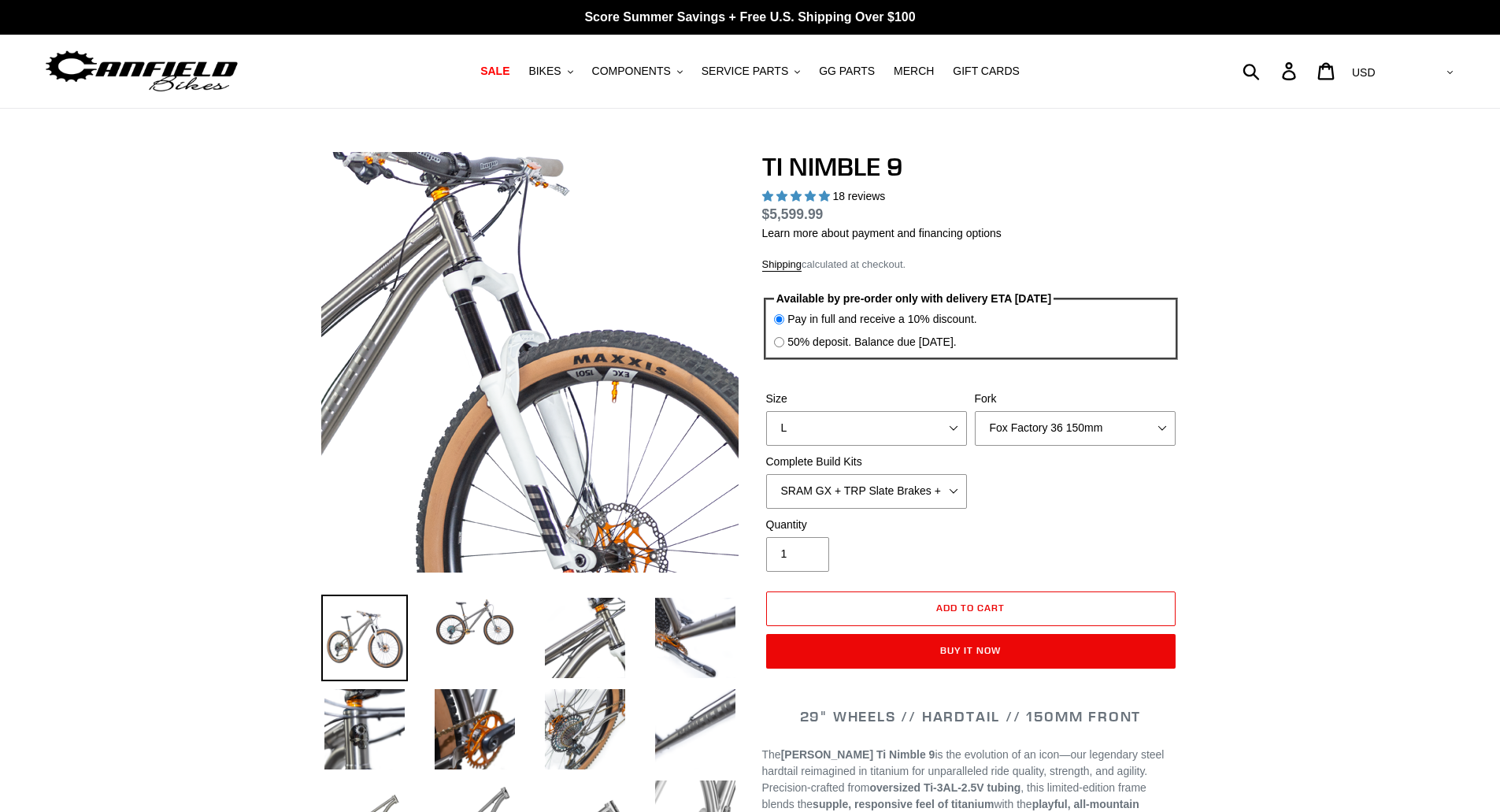
select select "highest-rating"
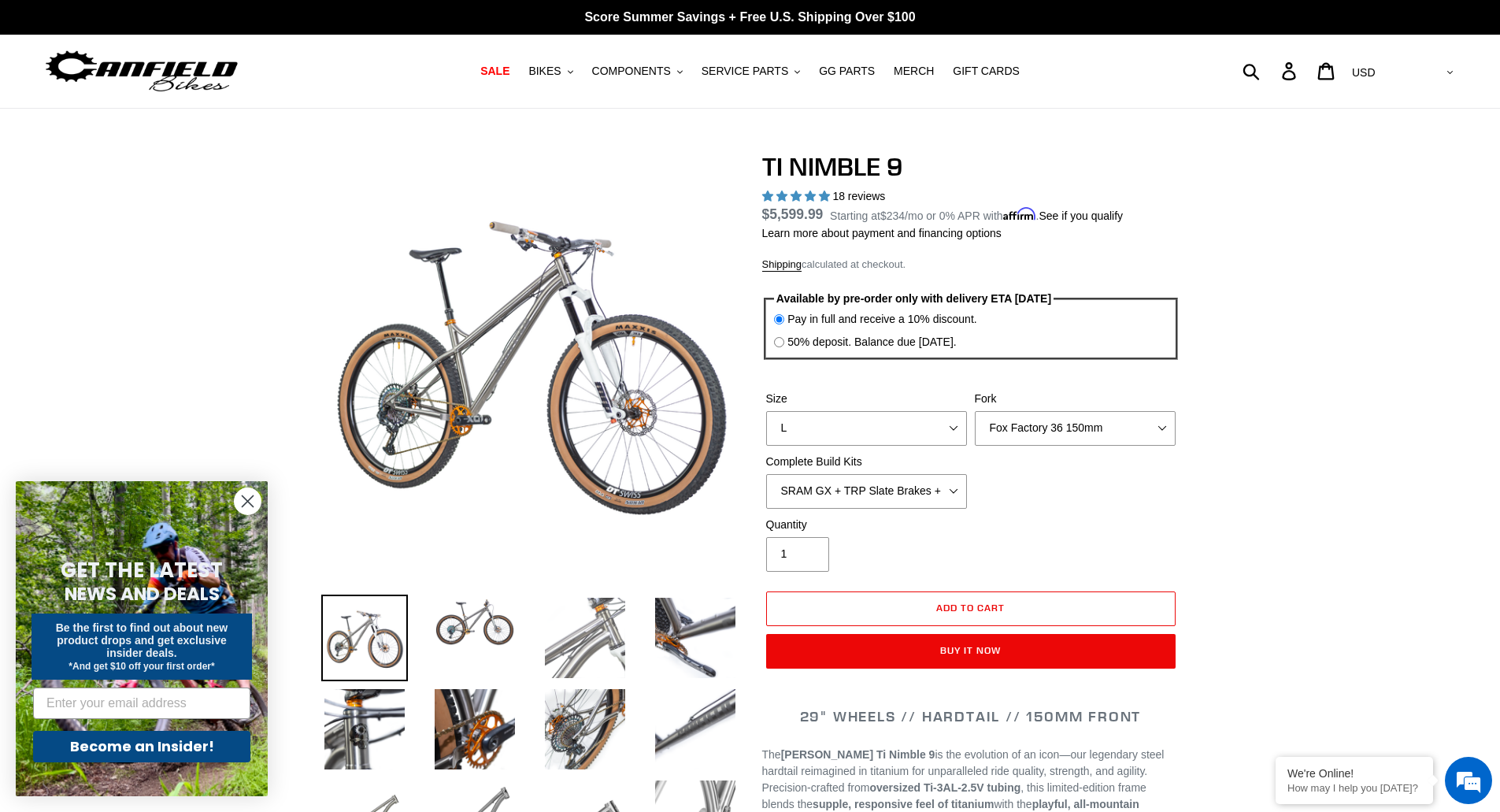
click at [609, 653] on img at bounding box center [585, 638] width 86 height 86
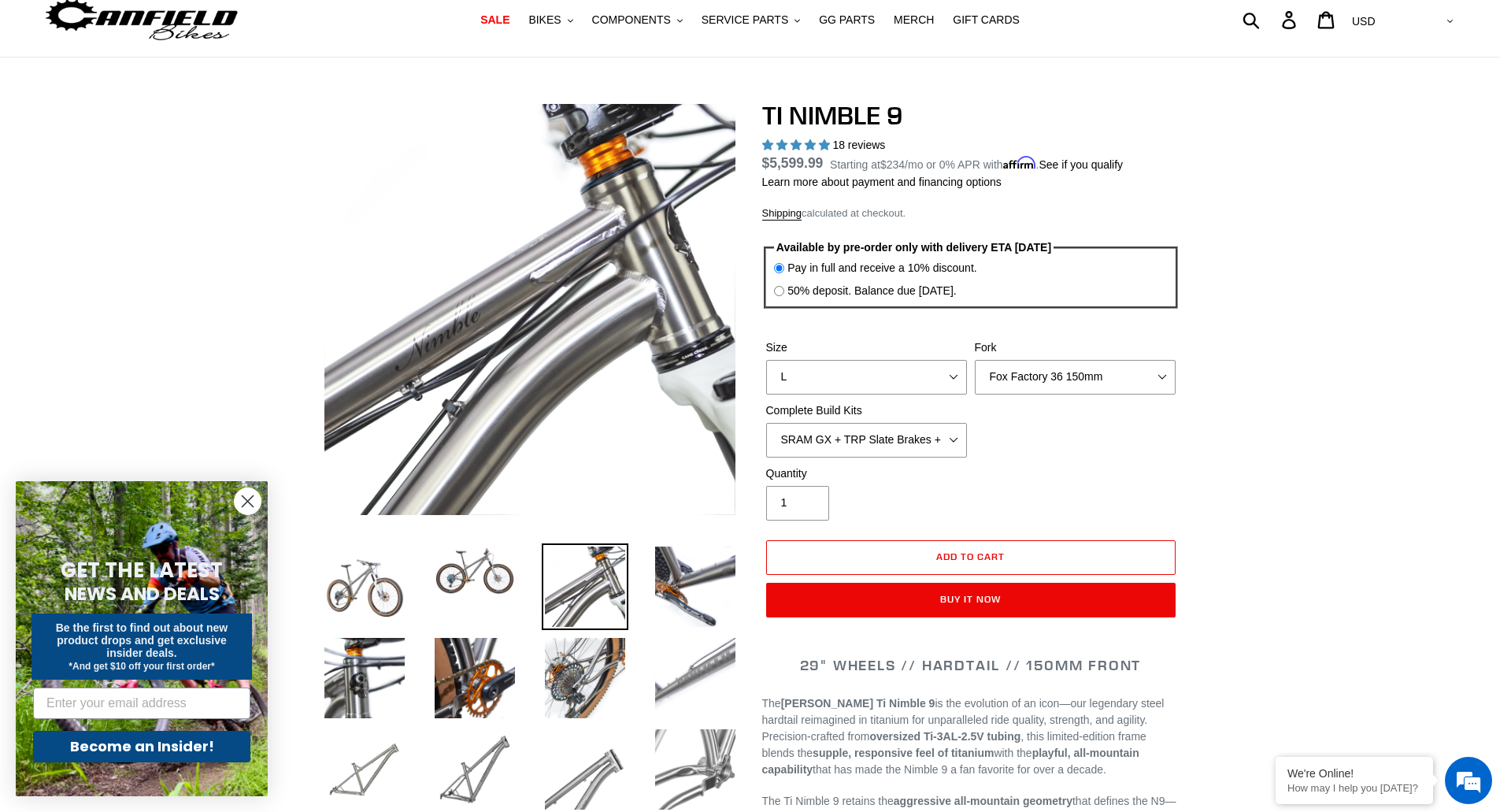
scroll to position [79, 0]
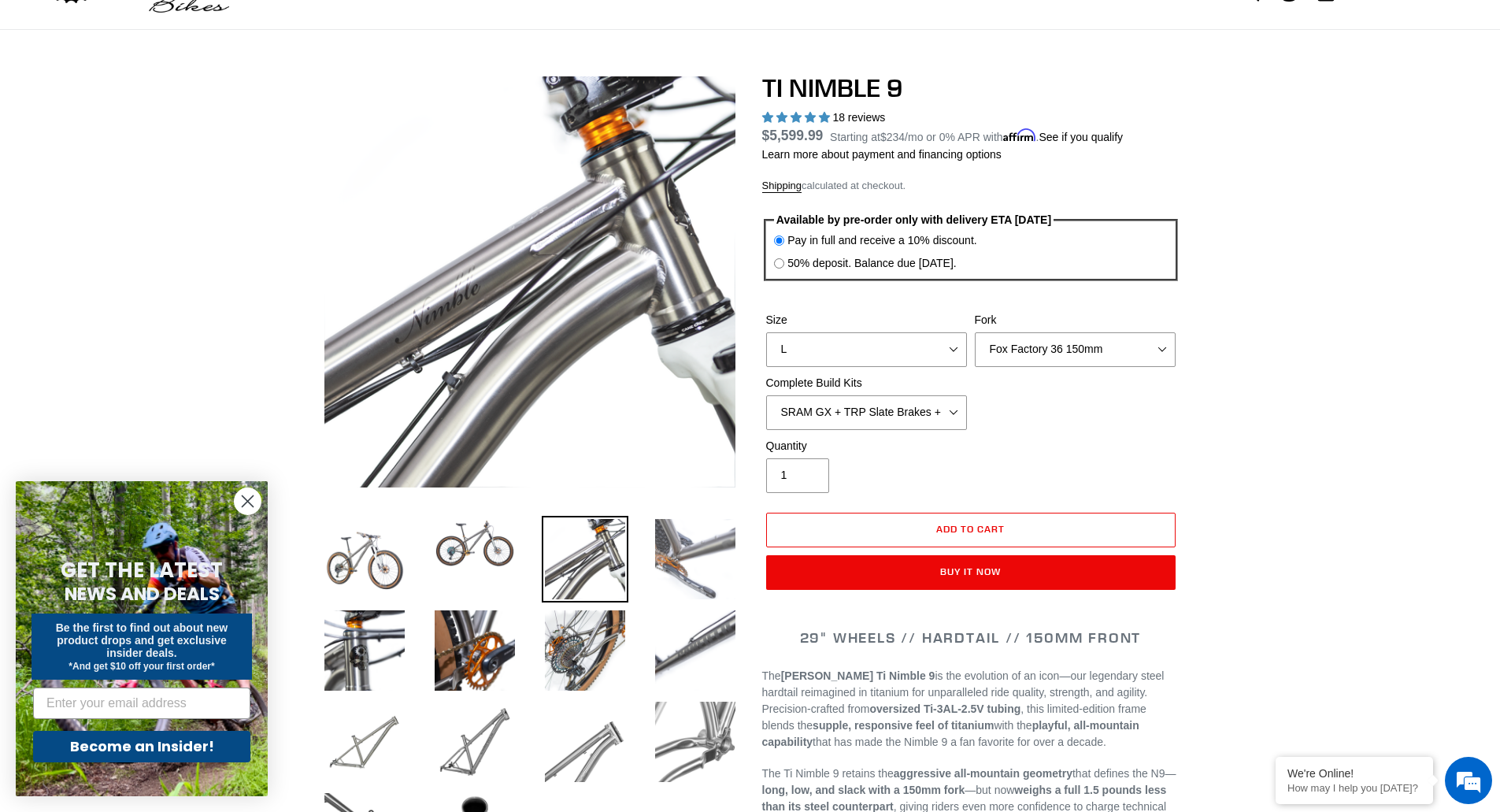
click at [716, 577] on img at bounding box center [695, 559] width 86 height 86
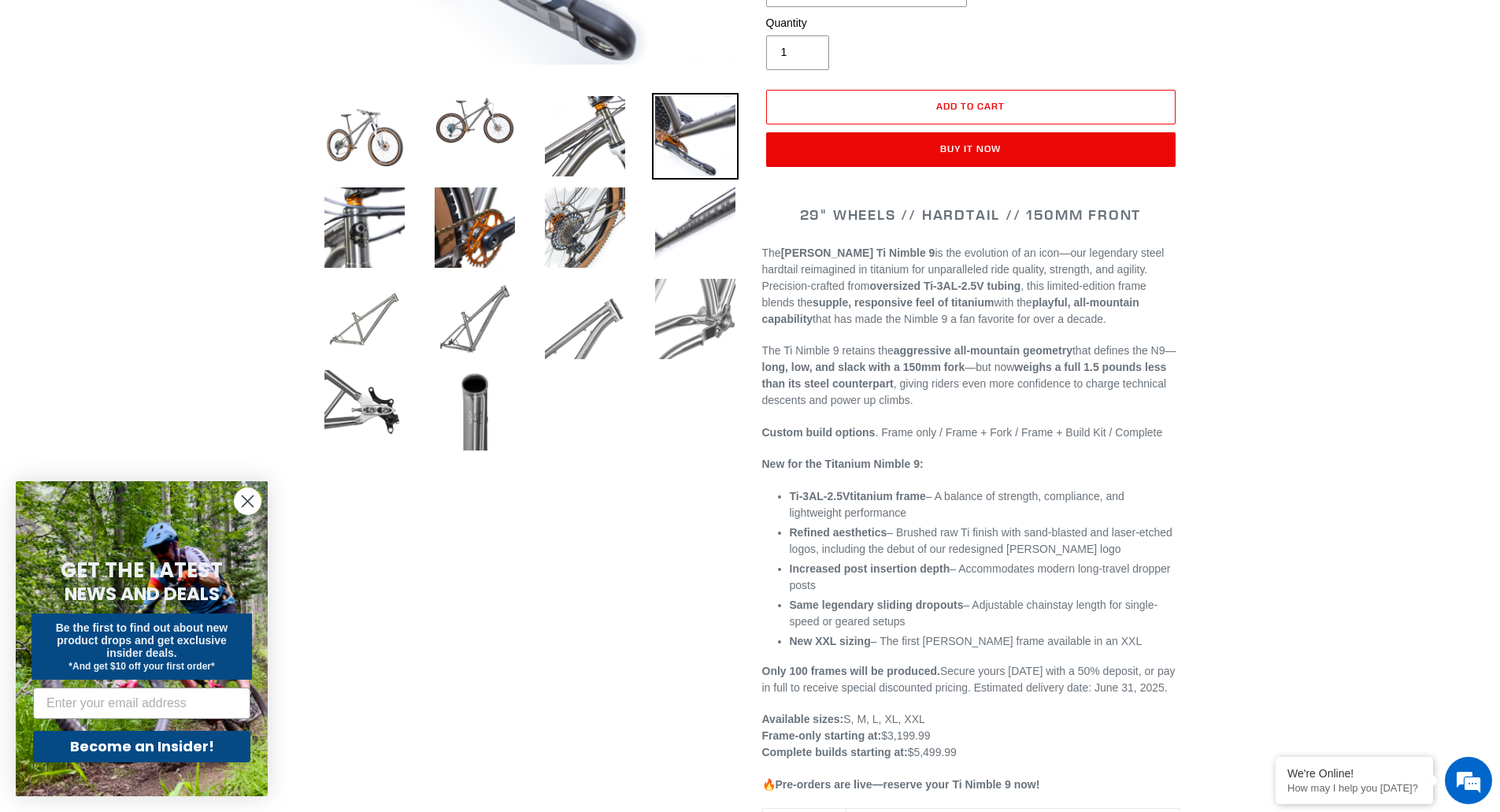
scroll to position [551, 0]
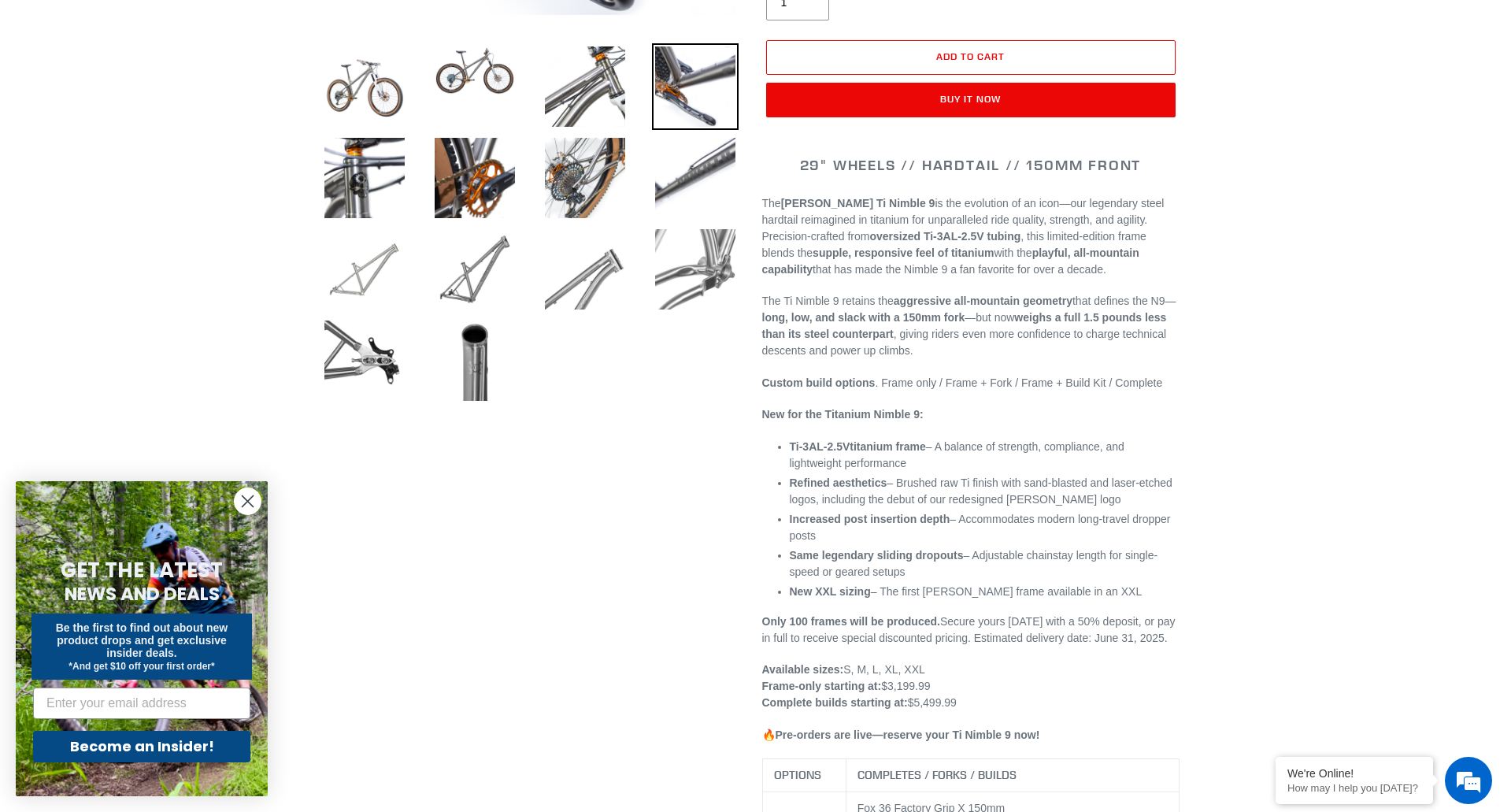
click at [374, 262] on img at bounding box center [364, 269] width 86 height 86
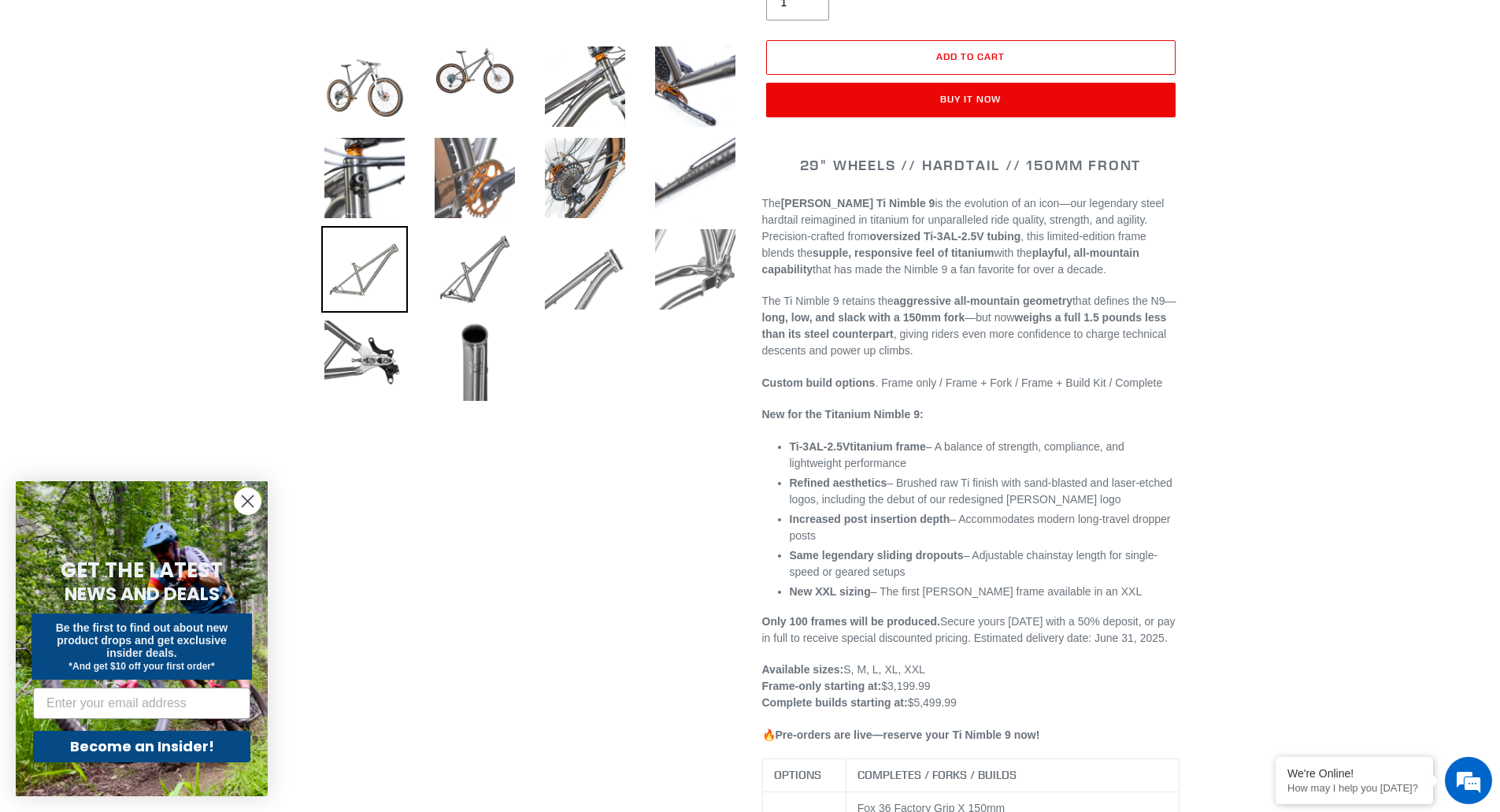
click at [467, 193] on img at bounding box center [475, 177] width 86 height 86
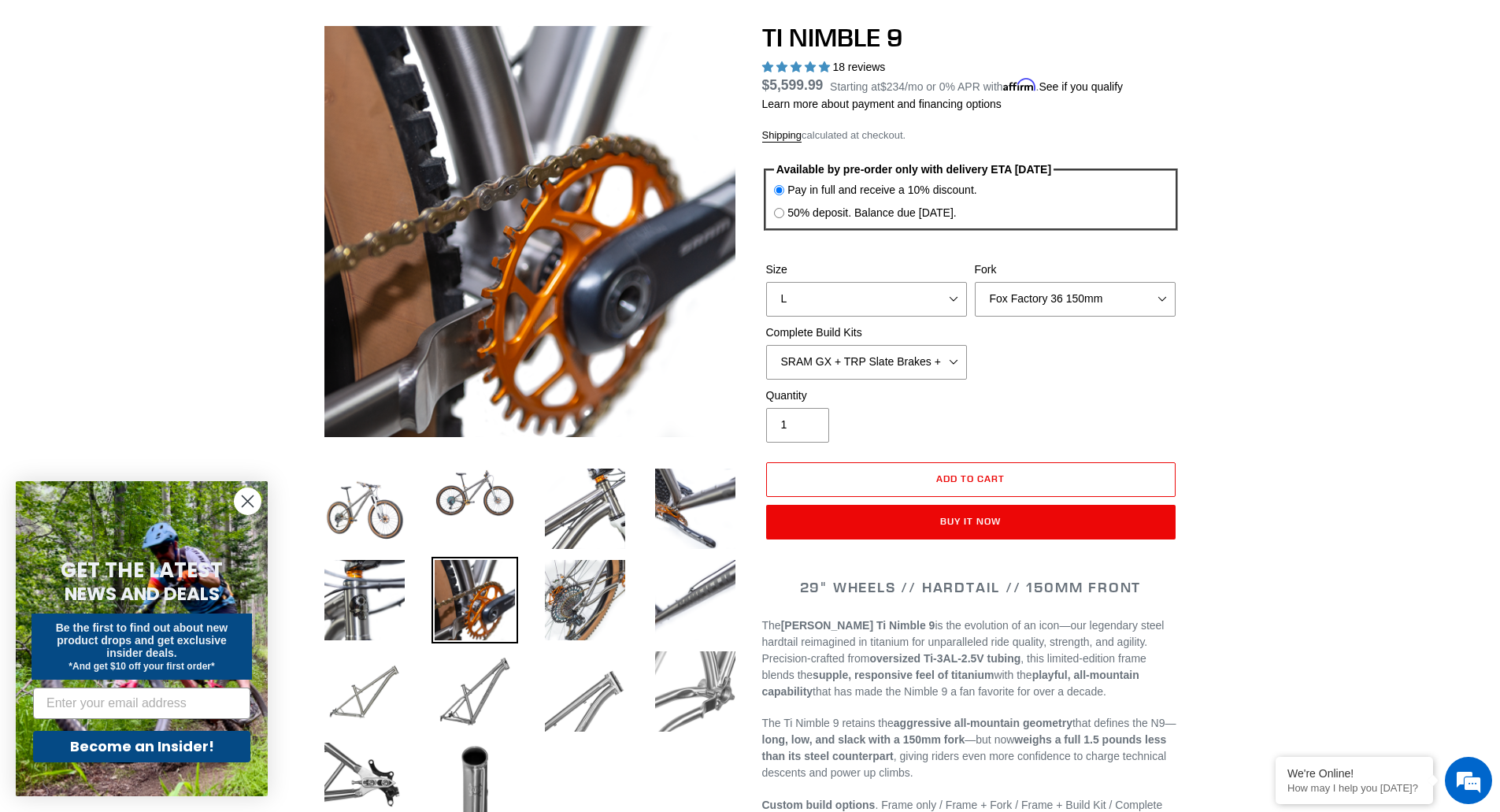
scroll to position [158, 0]
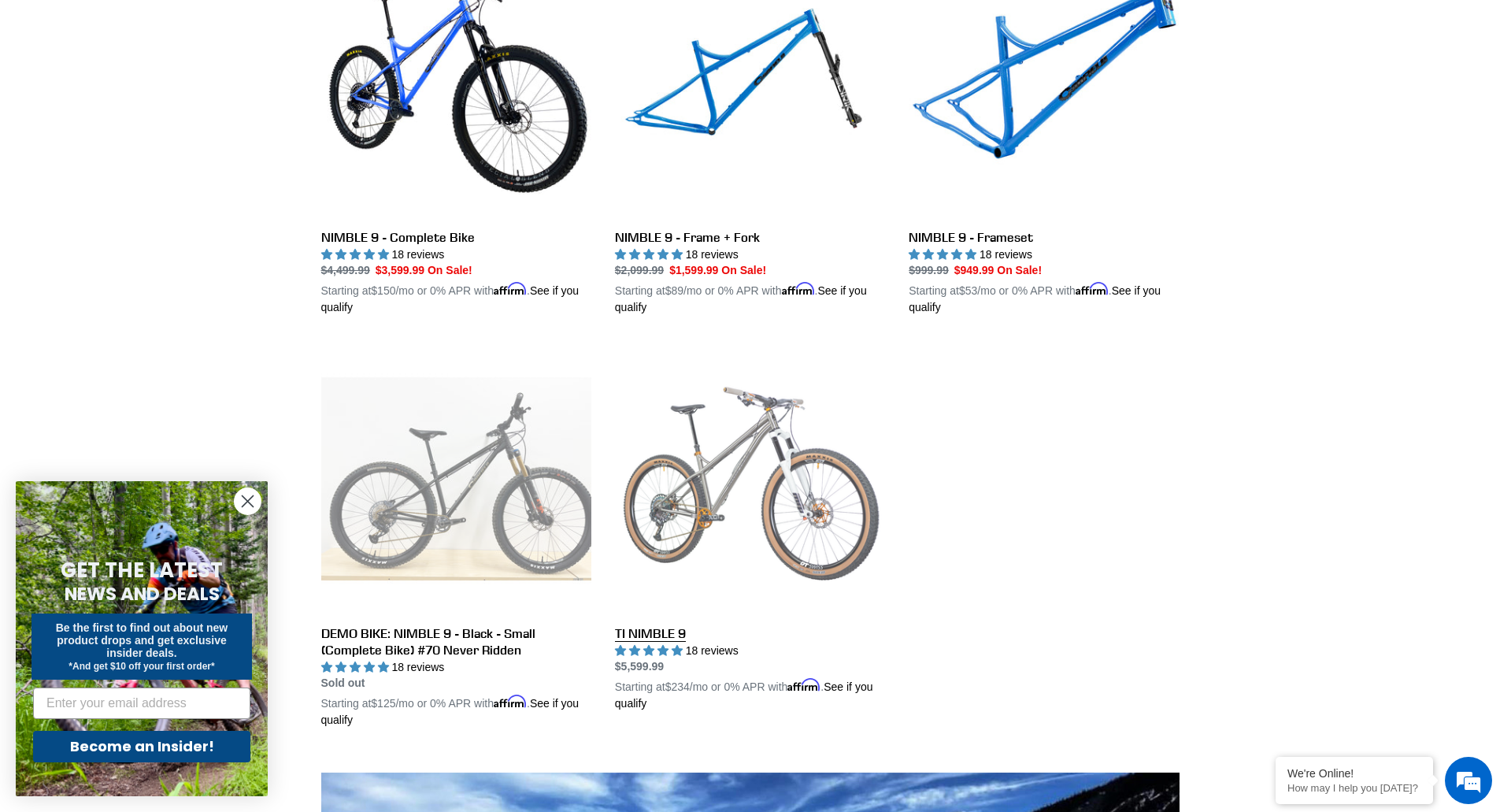
scroll to position [787, 0]
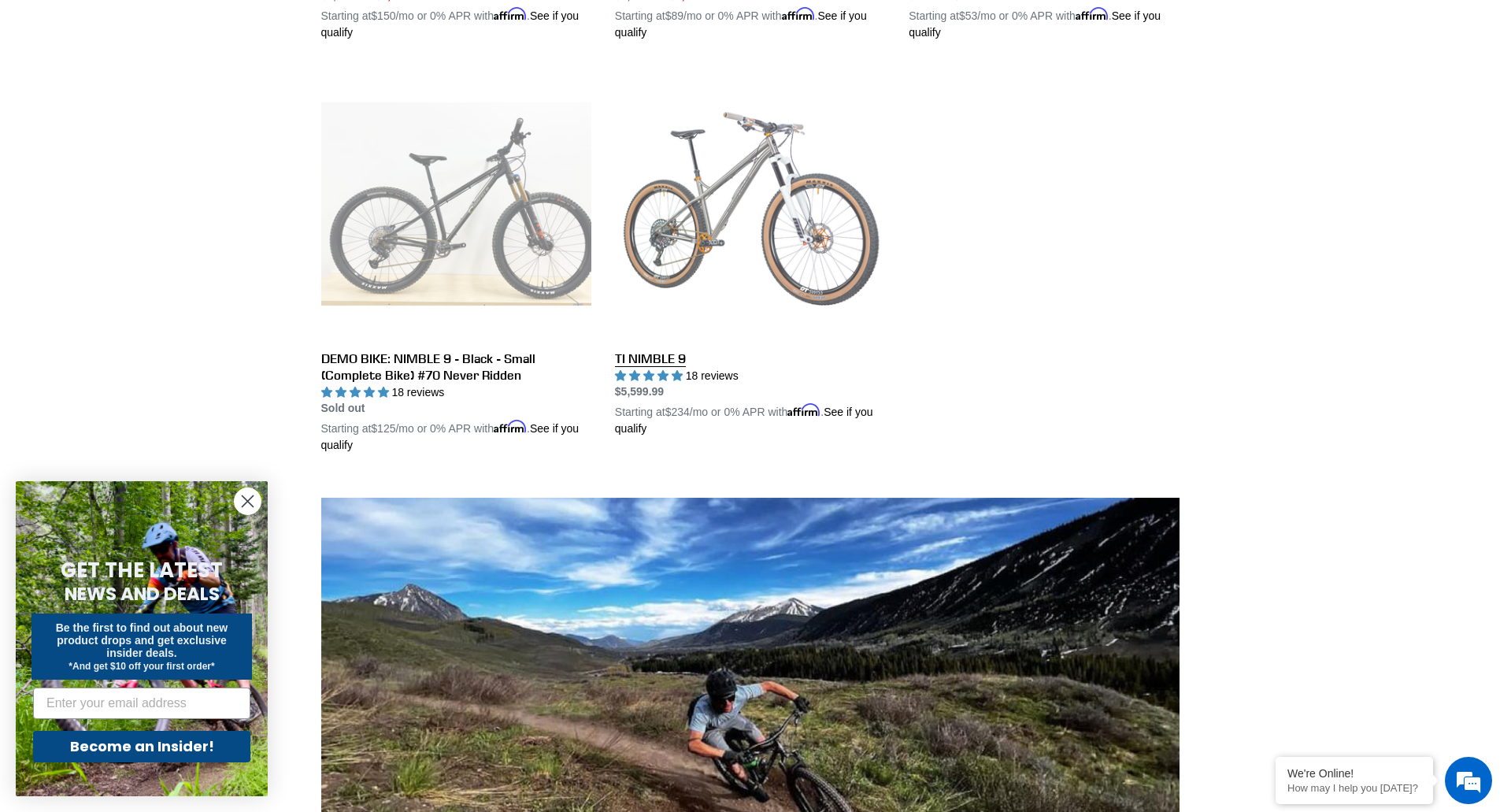
click at [780, 214] on link "TI NIMBLE 9" at bounding box center [750, 253] width 270 height 368
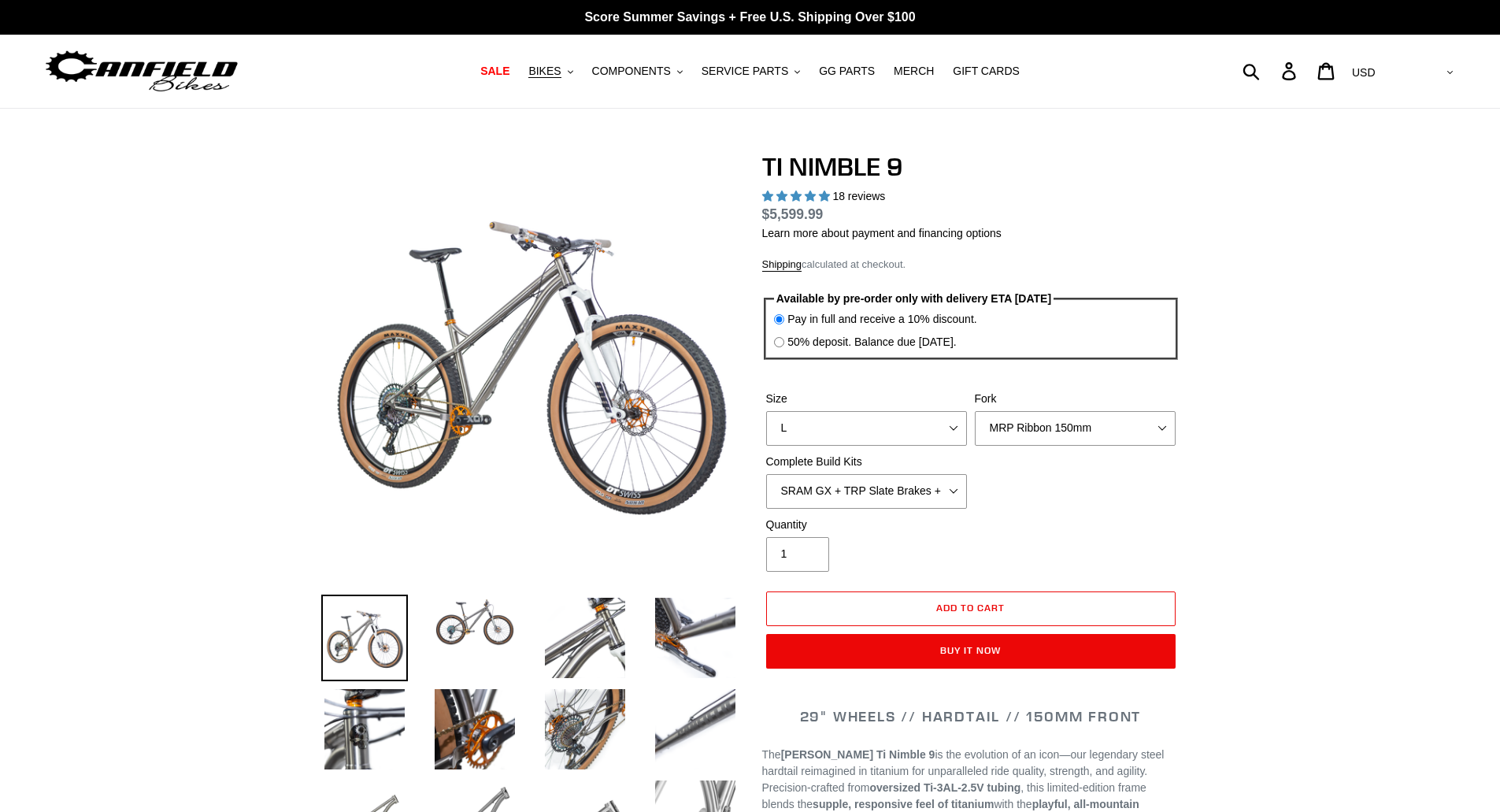
select select "highest-rating"
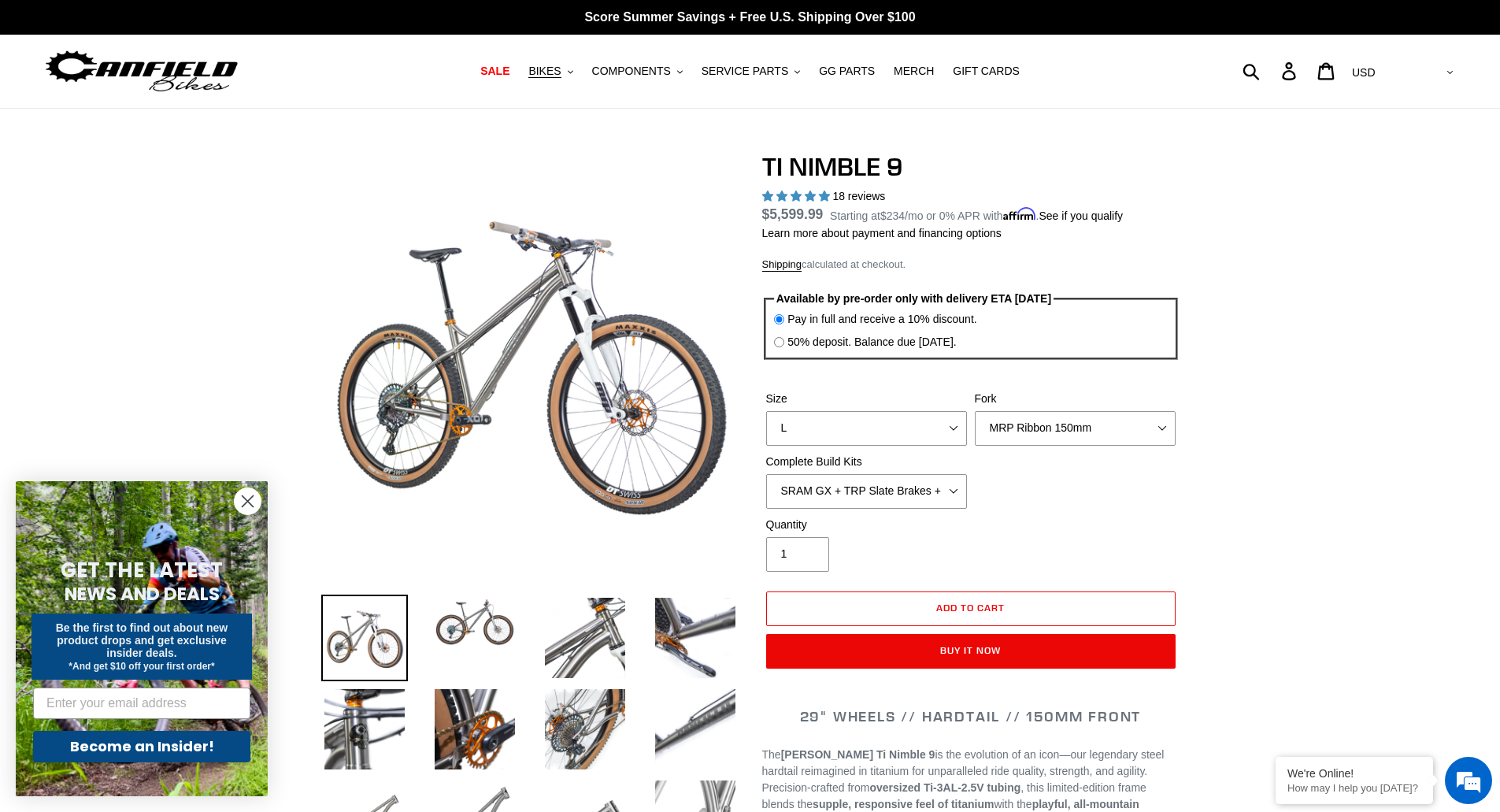
click at [771, 266] on link "Shipping" at bounding box center [782, 265] width 40 height 13
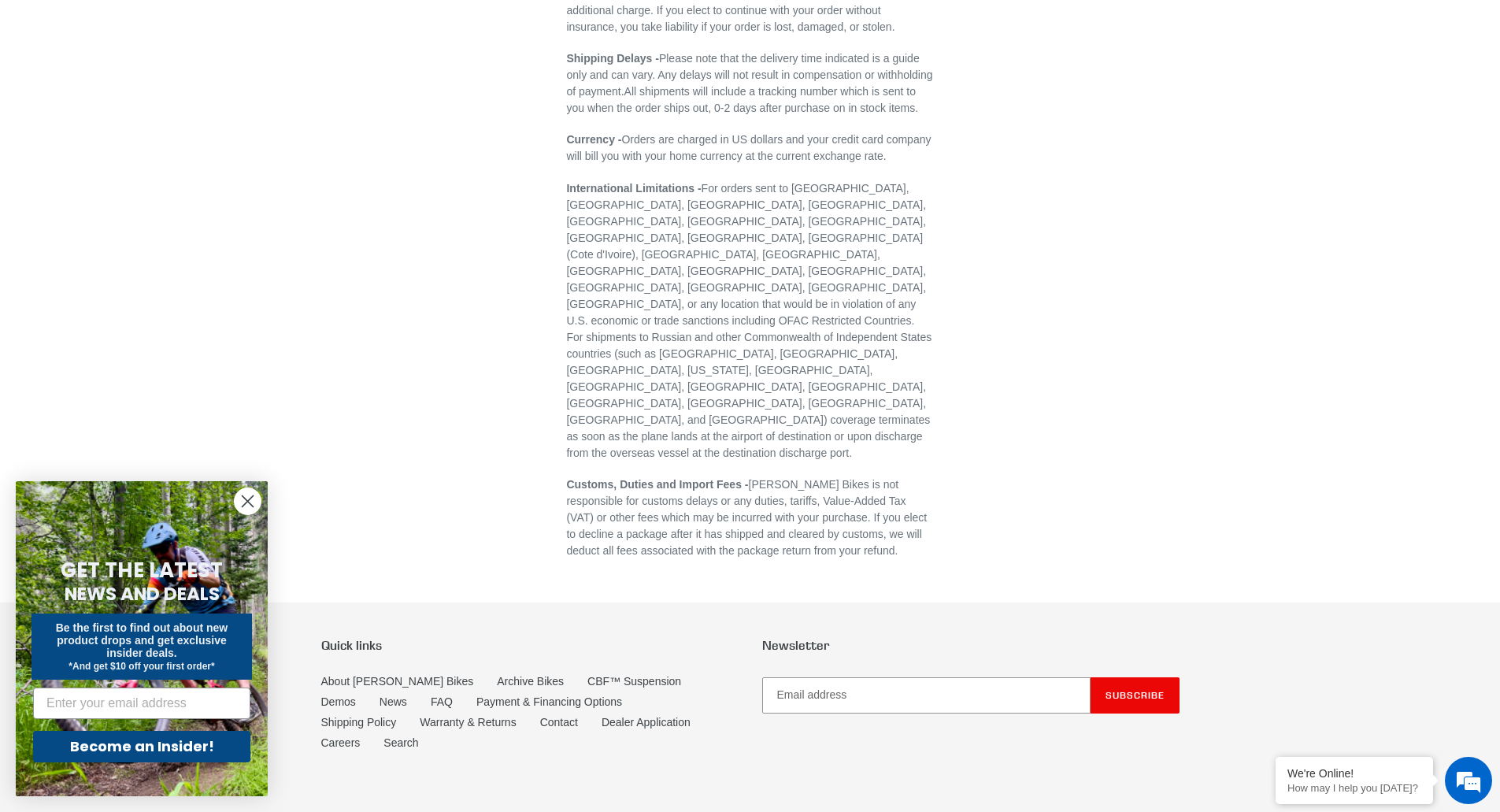
scroll to position [611, 0]
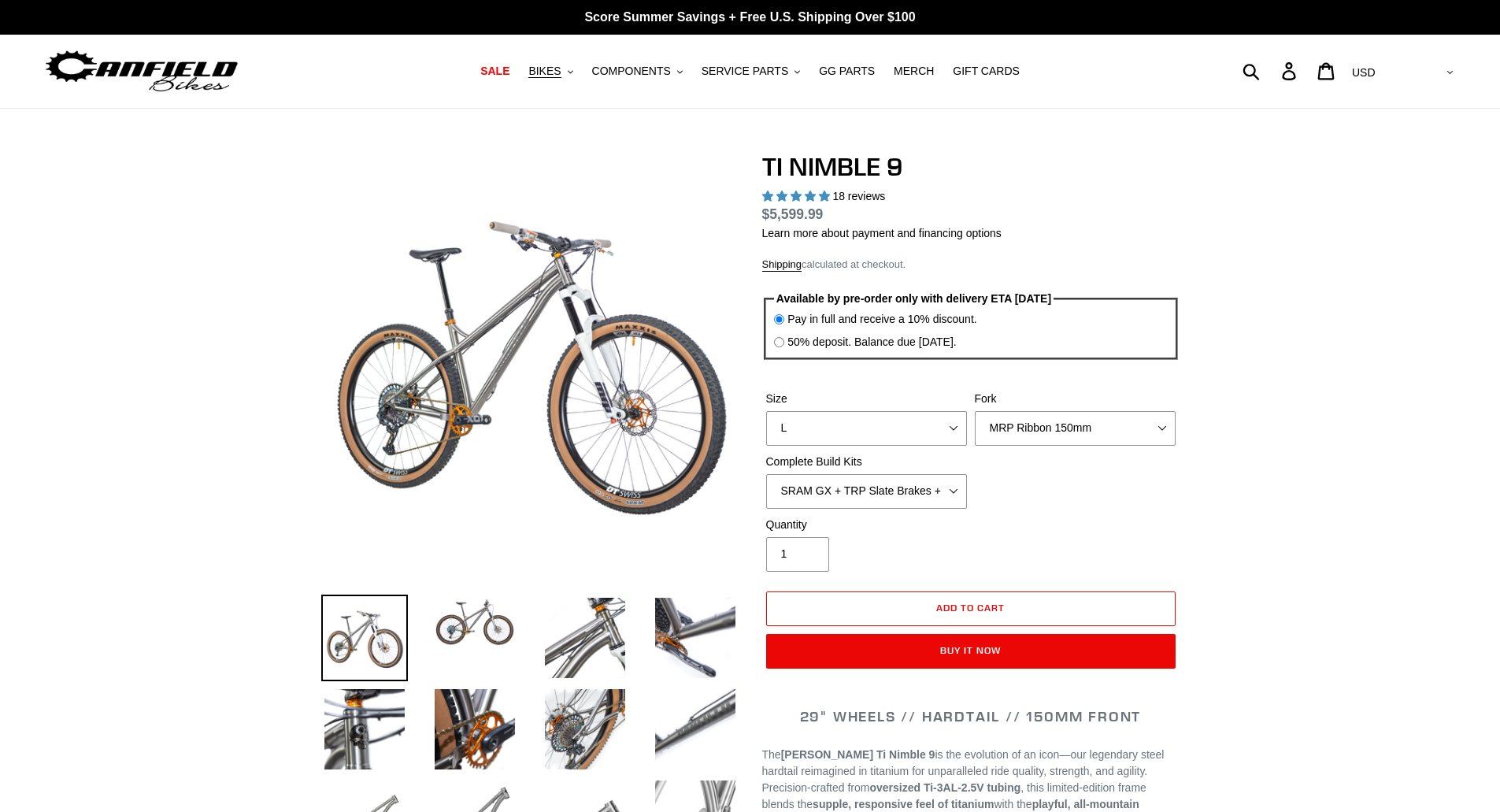
select select "highest-rating"
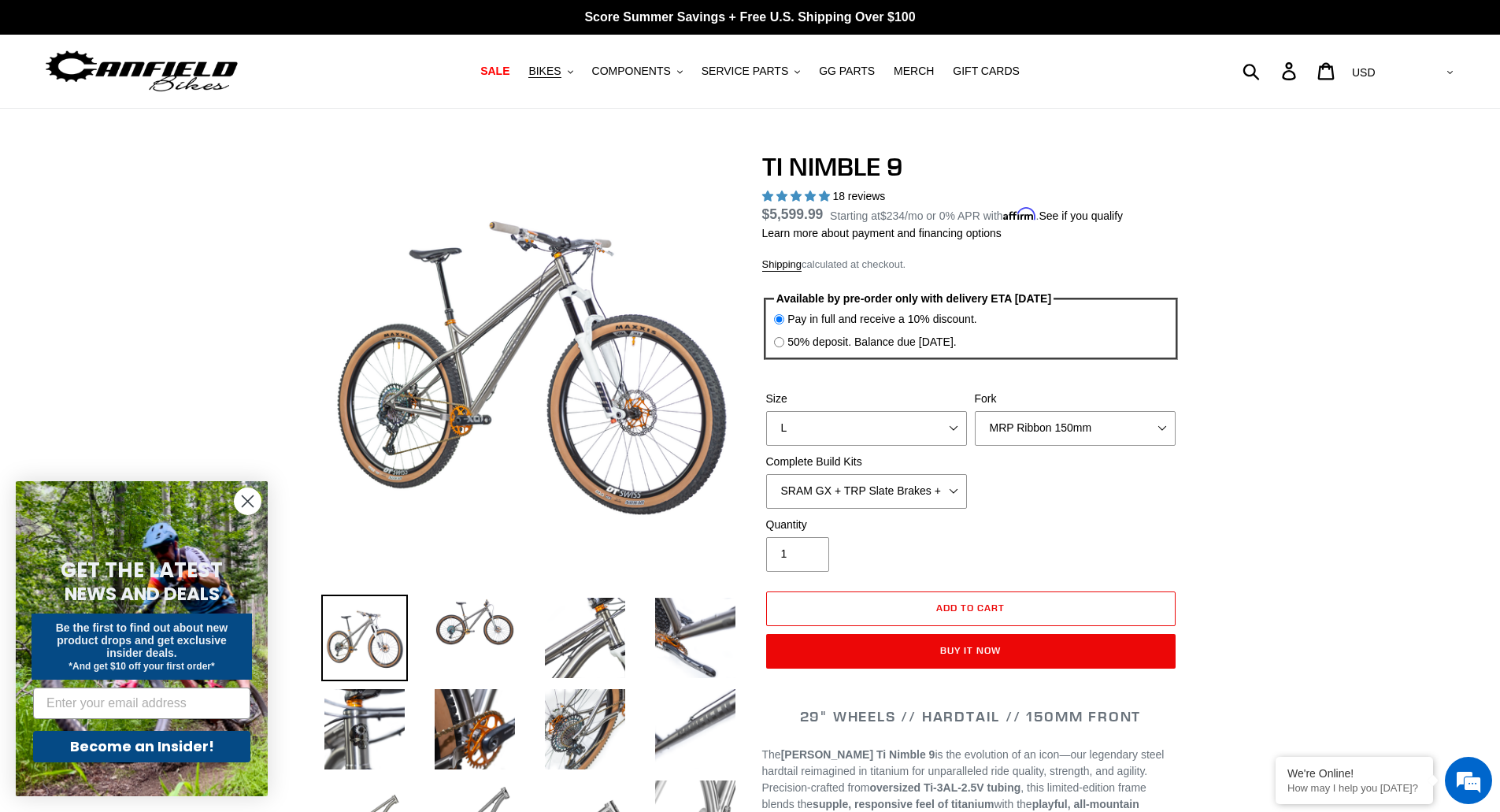
click at [945, 183] on div "TI NIMBLE 9 18 reviews Regular price $5,599.99 Sale price $5,599.99 On Sale! Un…" at bounding box center [971, 418] width 417 height 532
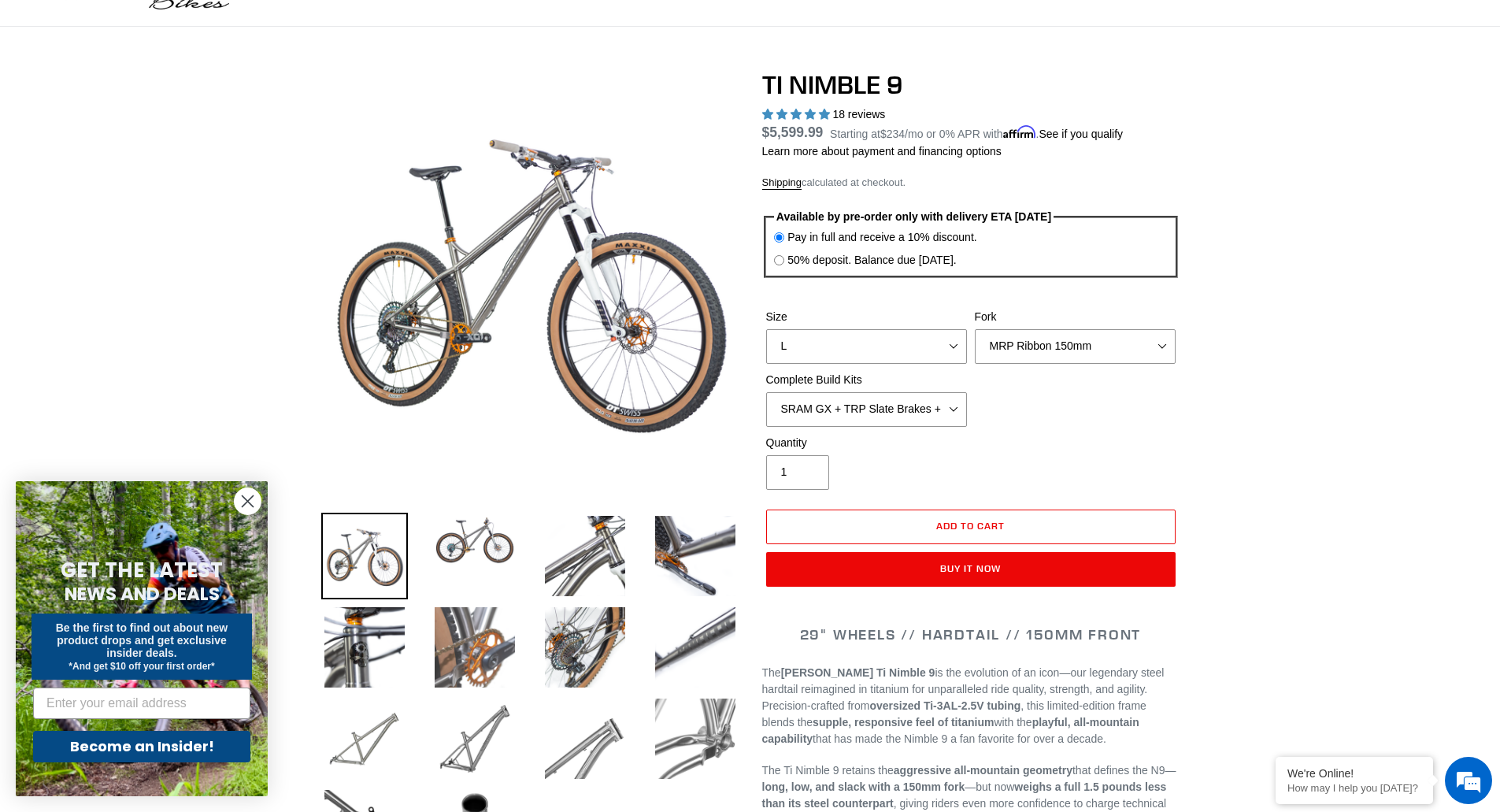
scroll to position [158, 0]
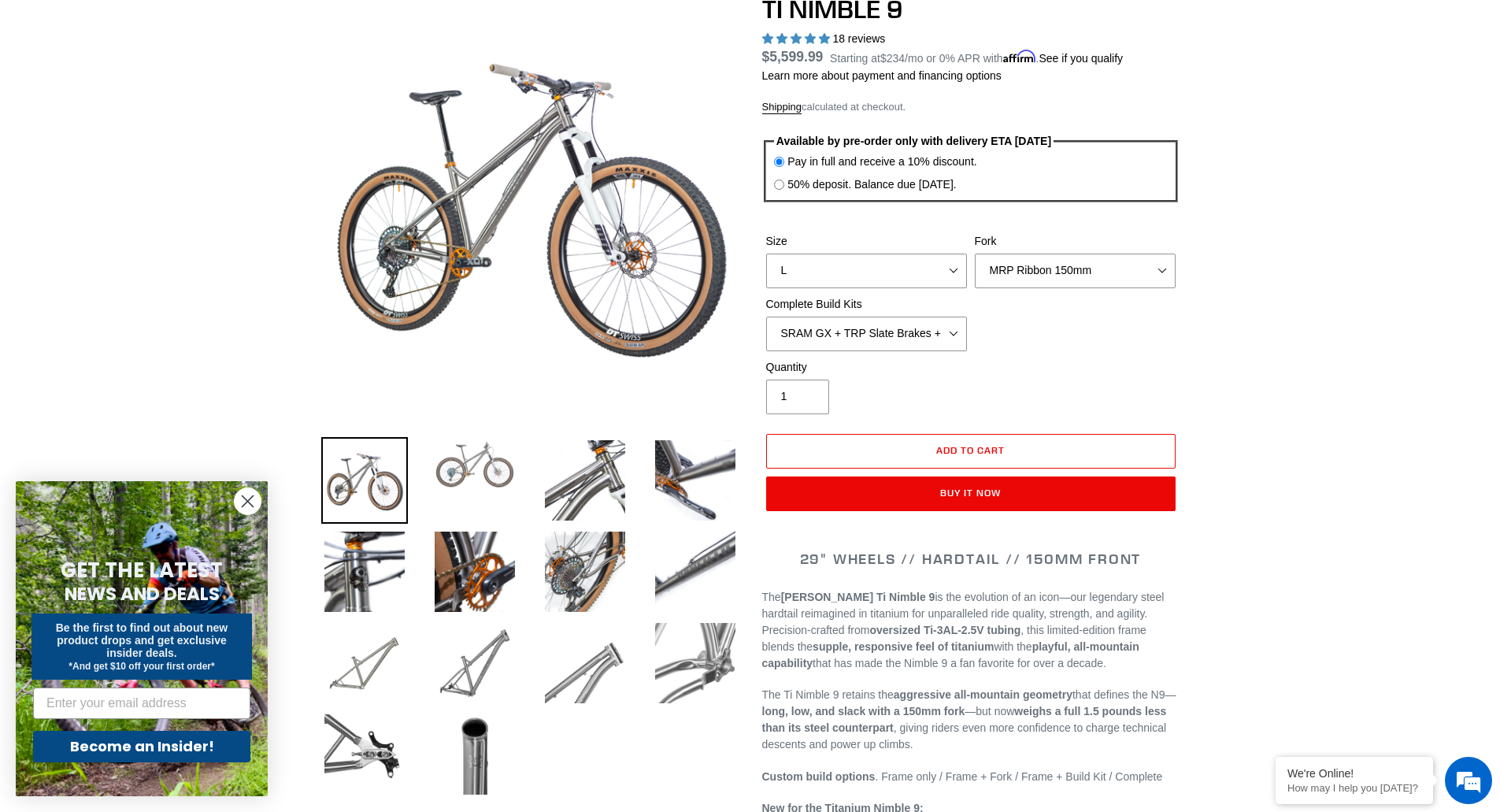
click at [493, 459] on img at bounding box center [475, 464] width 86 height 55
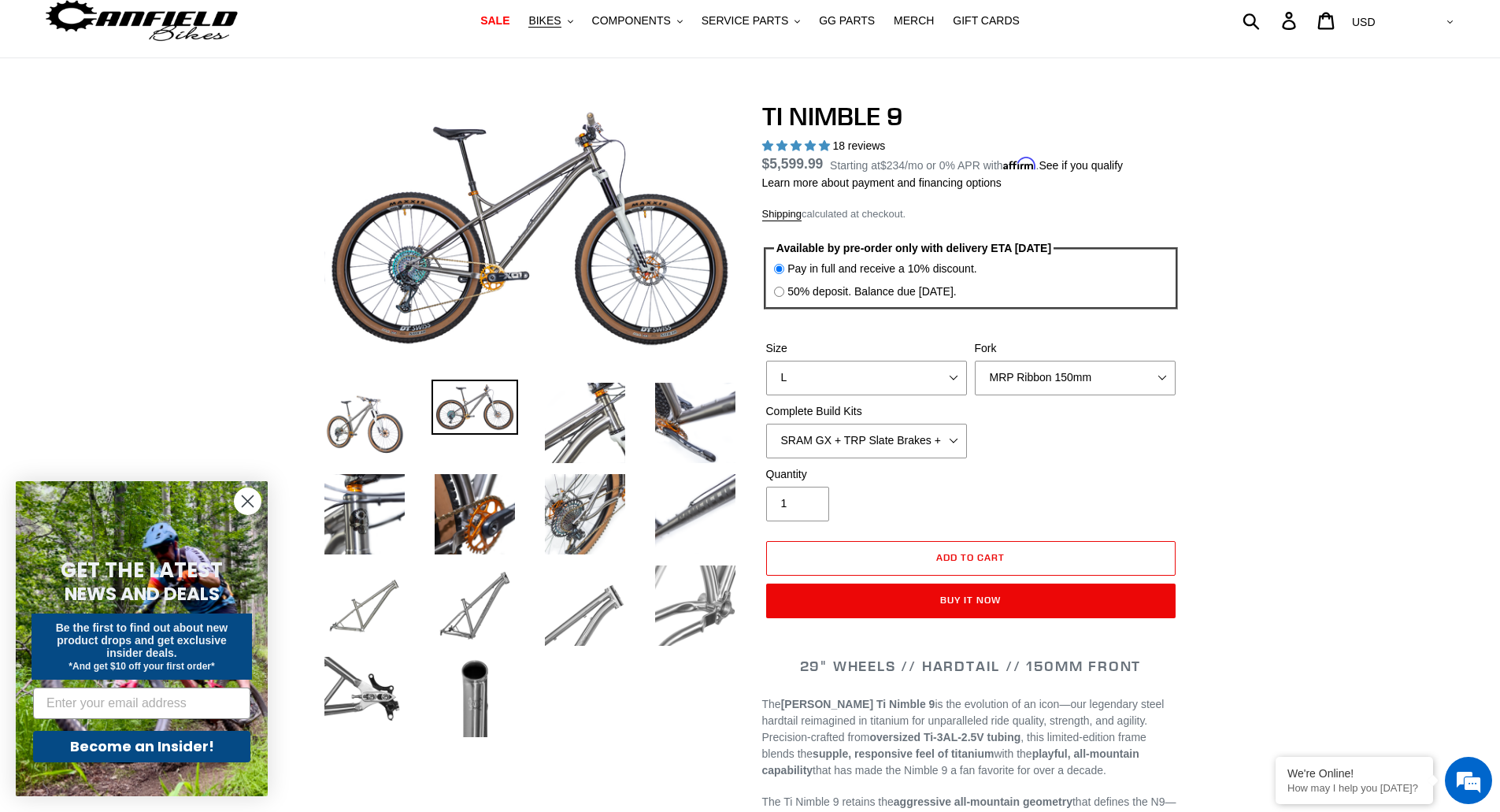
scroll to position [0, 0]
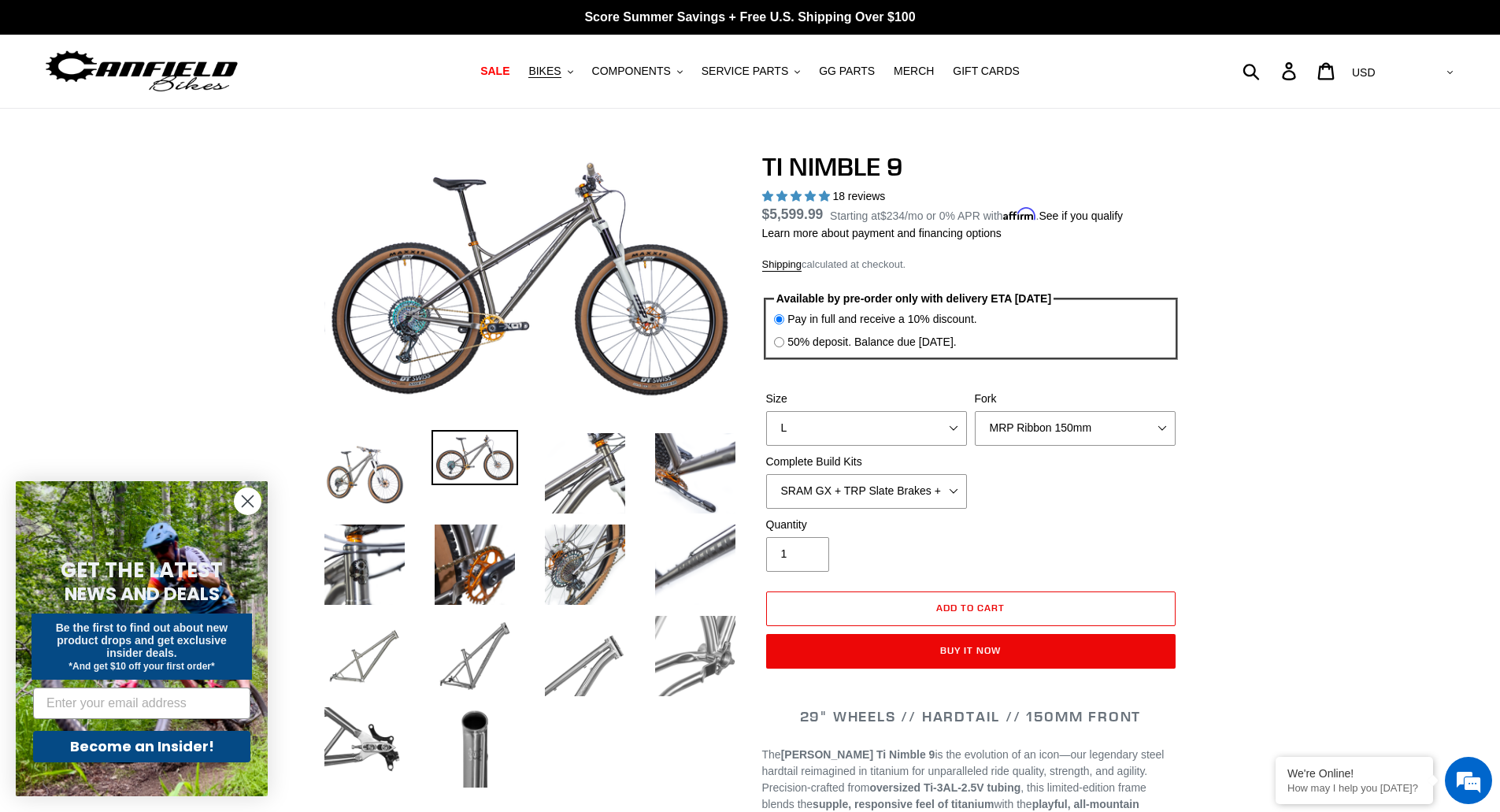
click at [1160, 518] on div "Quantity 1" at bounding box center [971, 548] width 417 height 63
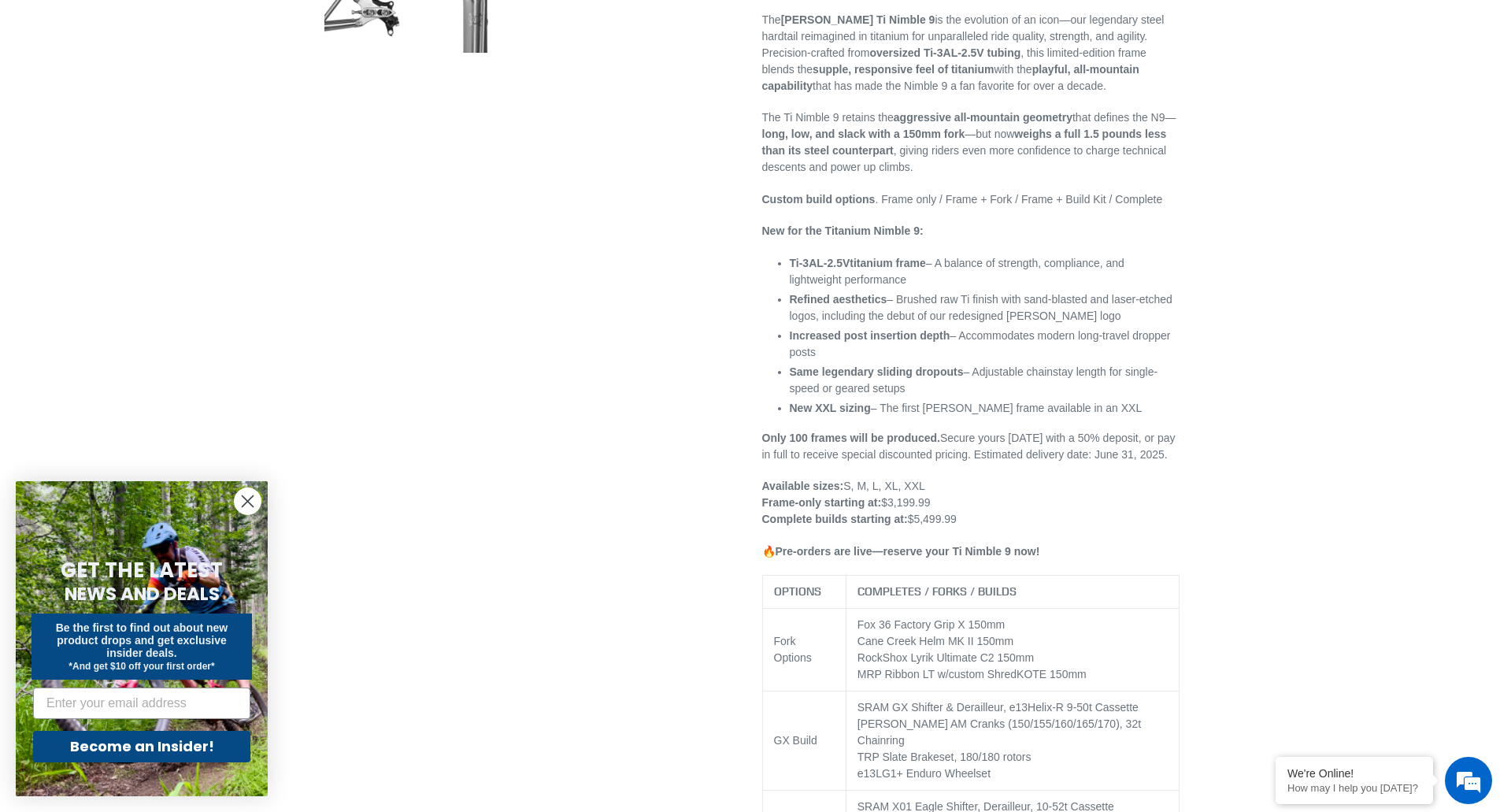
scroll to position [787, 0]
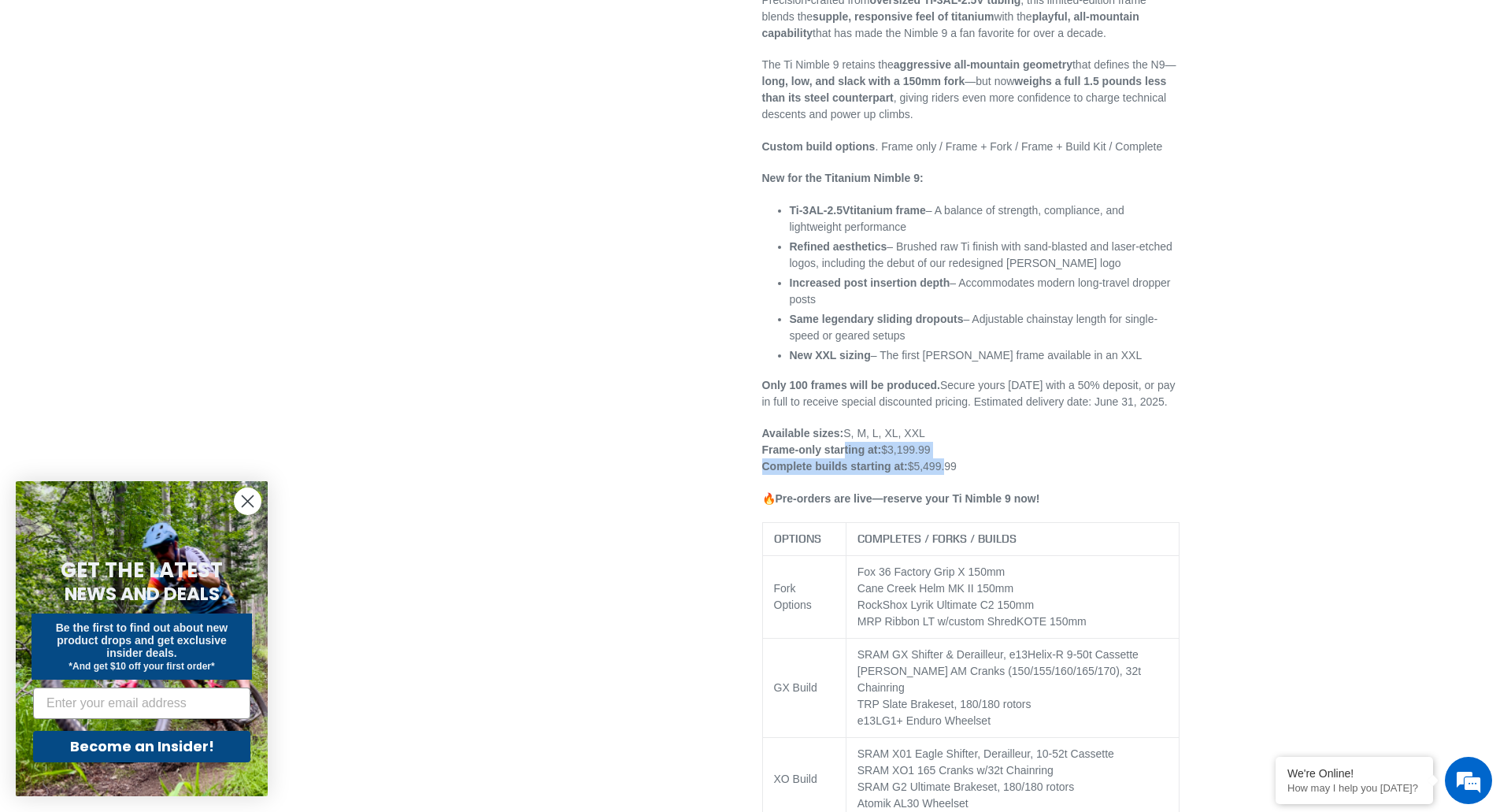
drag, startPoint x: 942, startPoint y: 459, endPoint x: 843, endPoint y: 445, distance: 100.0
click at [843, 445] on p "Available sizes: S, M, L, XL, XXL Frame-only starting at: $3,199.99 Complete bu…" at bounding box center [971, 450] width 417 height 50
click at [843, 445] on strong "Frame-only starting at:" at bounding box center [822, 449] width 119 height 12
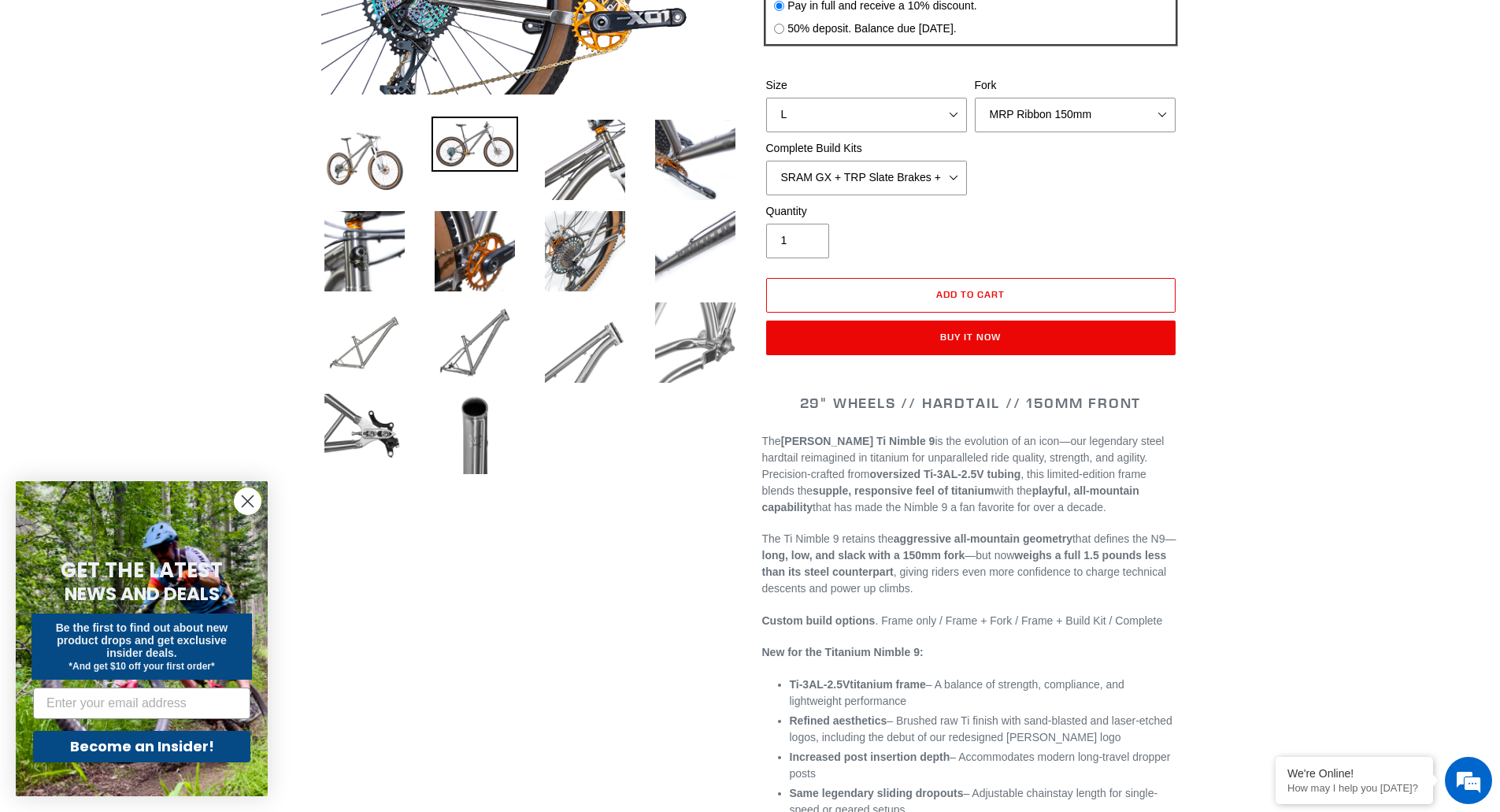
scroll to position [315, 0]
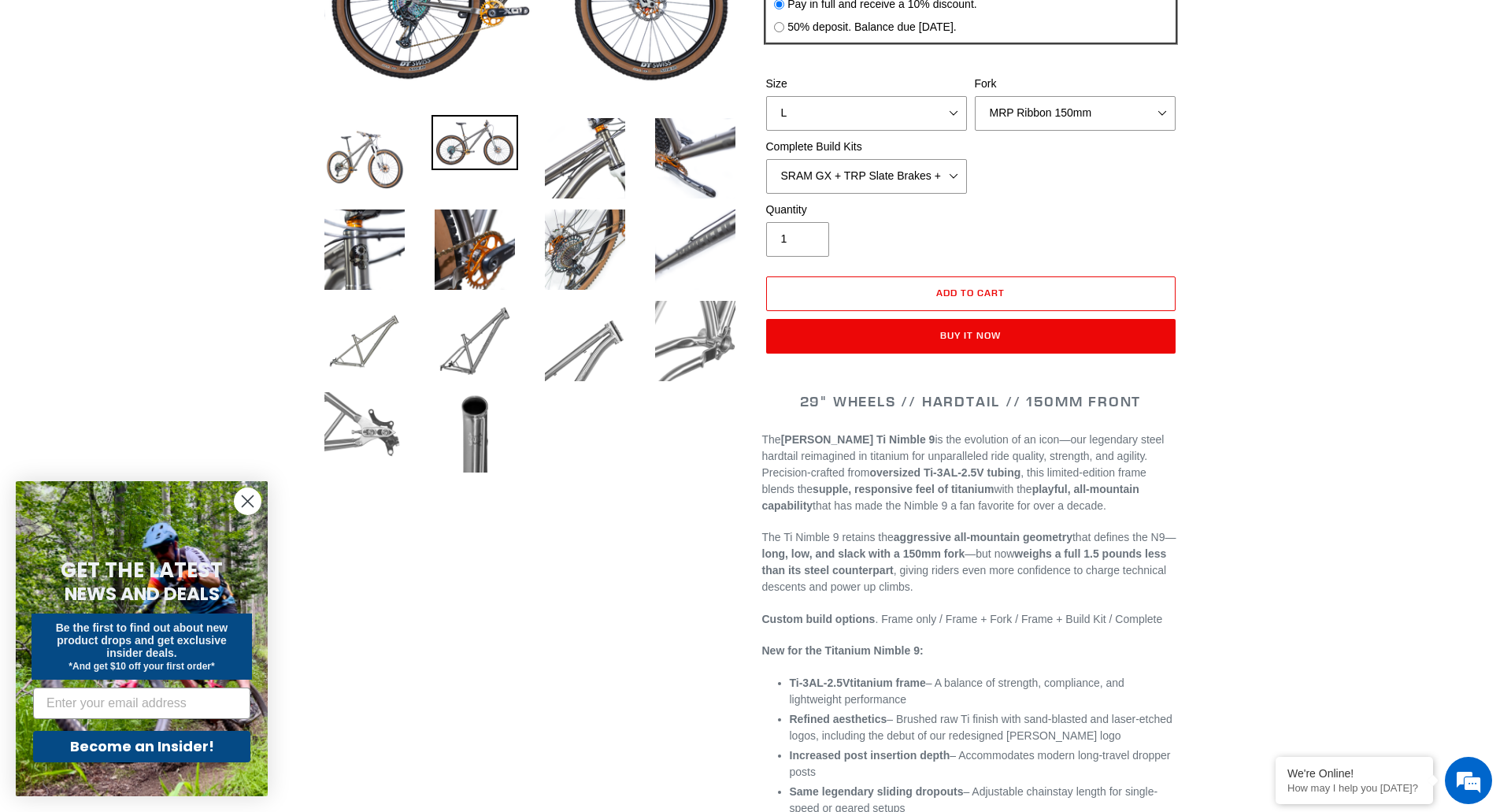
click at [377, 440] on img at bounding box center [364, 432] width 86 height 86
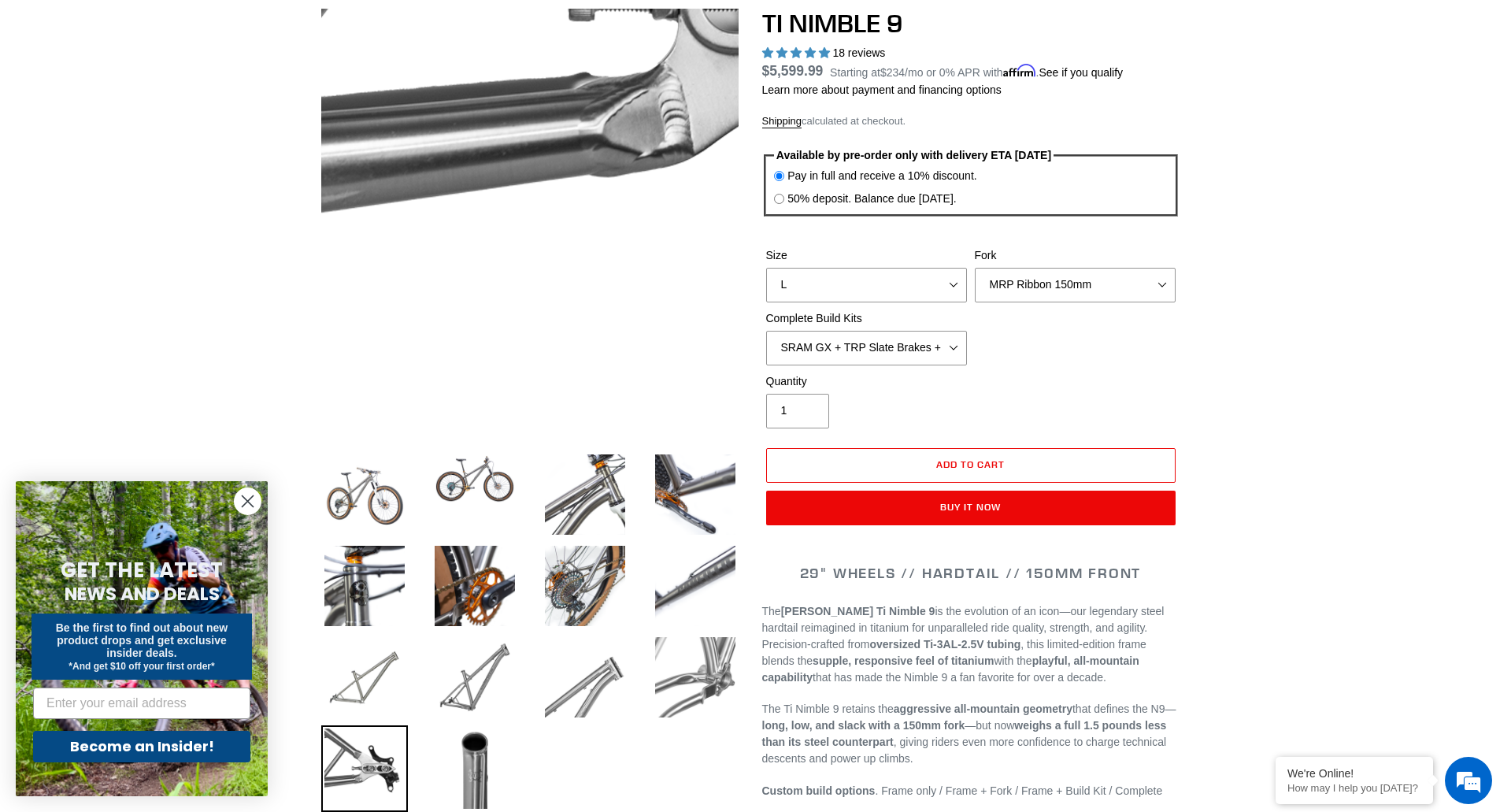
scroll to position [0, 0]
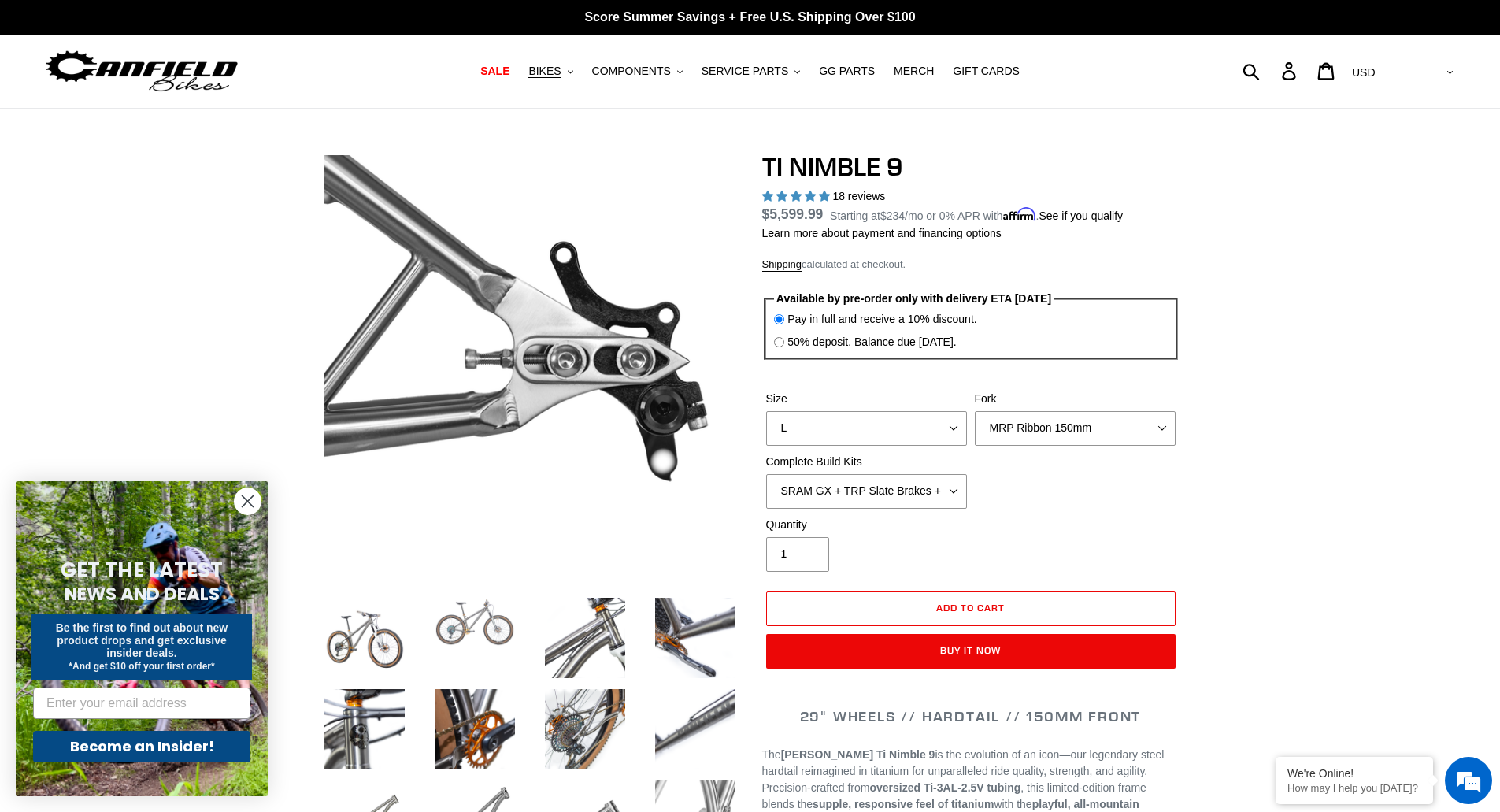
click at [460, 623] on img at bounding box center [475, 622] width 86 height 55
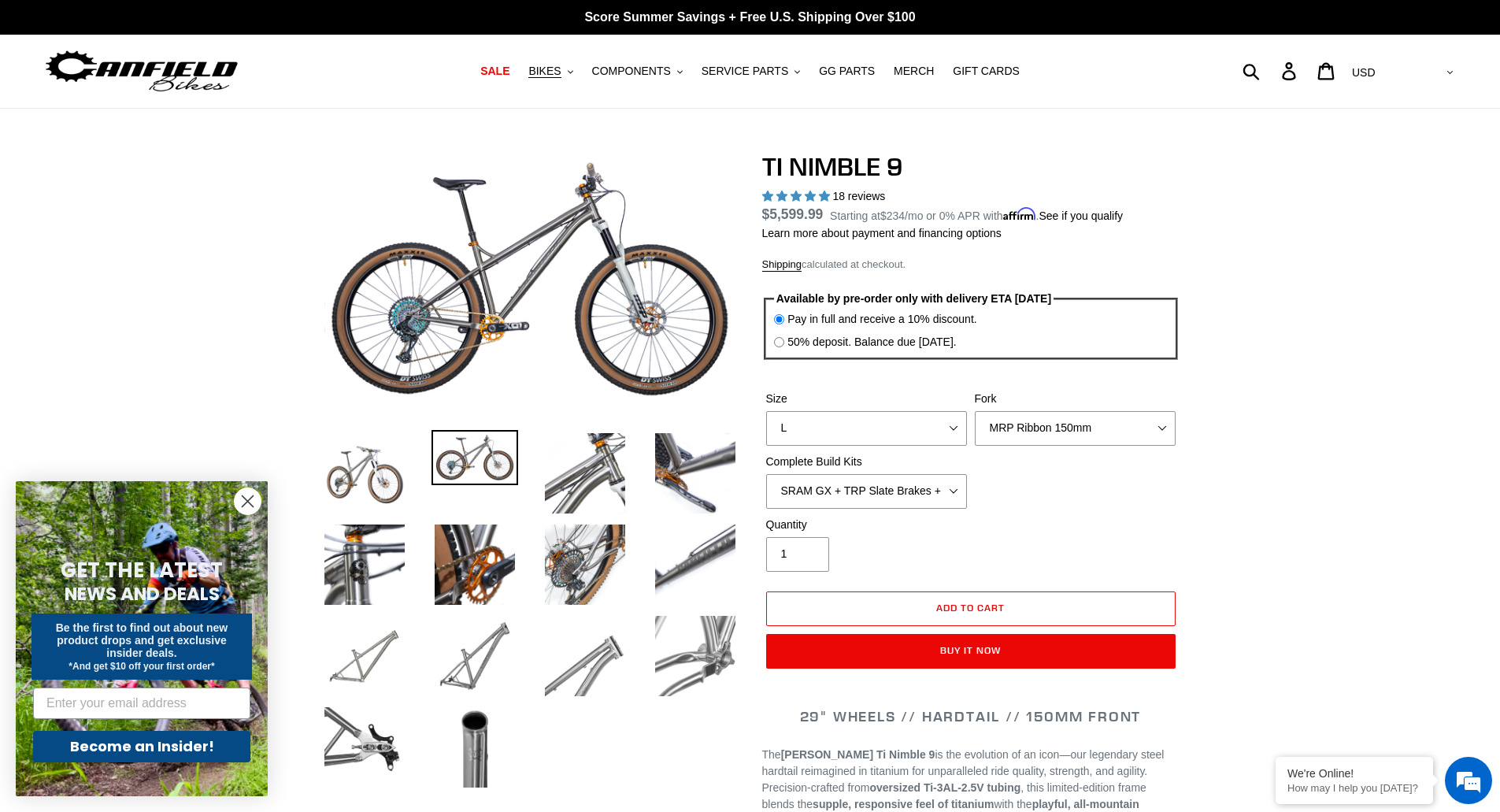
click at [972, 425] on div "Fork MRP Ribbon 150mm RockShox Lyrik 150mm Fox Factory 36 150mm Cane Creek Helm…" at bounding box center [1075, 418] width 209 height 55
click at [953, 425] on select "S M L XL / XXL (Specify at checkout)" at bounding box center [866, 428] width 201 height 35
click at [1167, 530] on div "Quantity 1" at bounding box center [971, 548] width 417 height 63
click at [1103, 411] on select "MRP Ribbon 150mm RockShox Lyrik 150mm Fox Factory 36 150mm Cane Creek Helm 150m…" at bounding box center [1075, 428] width 201 height 35
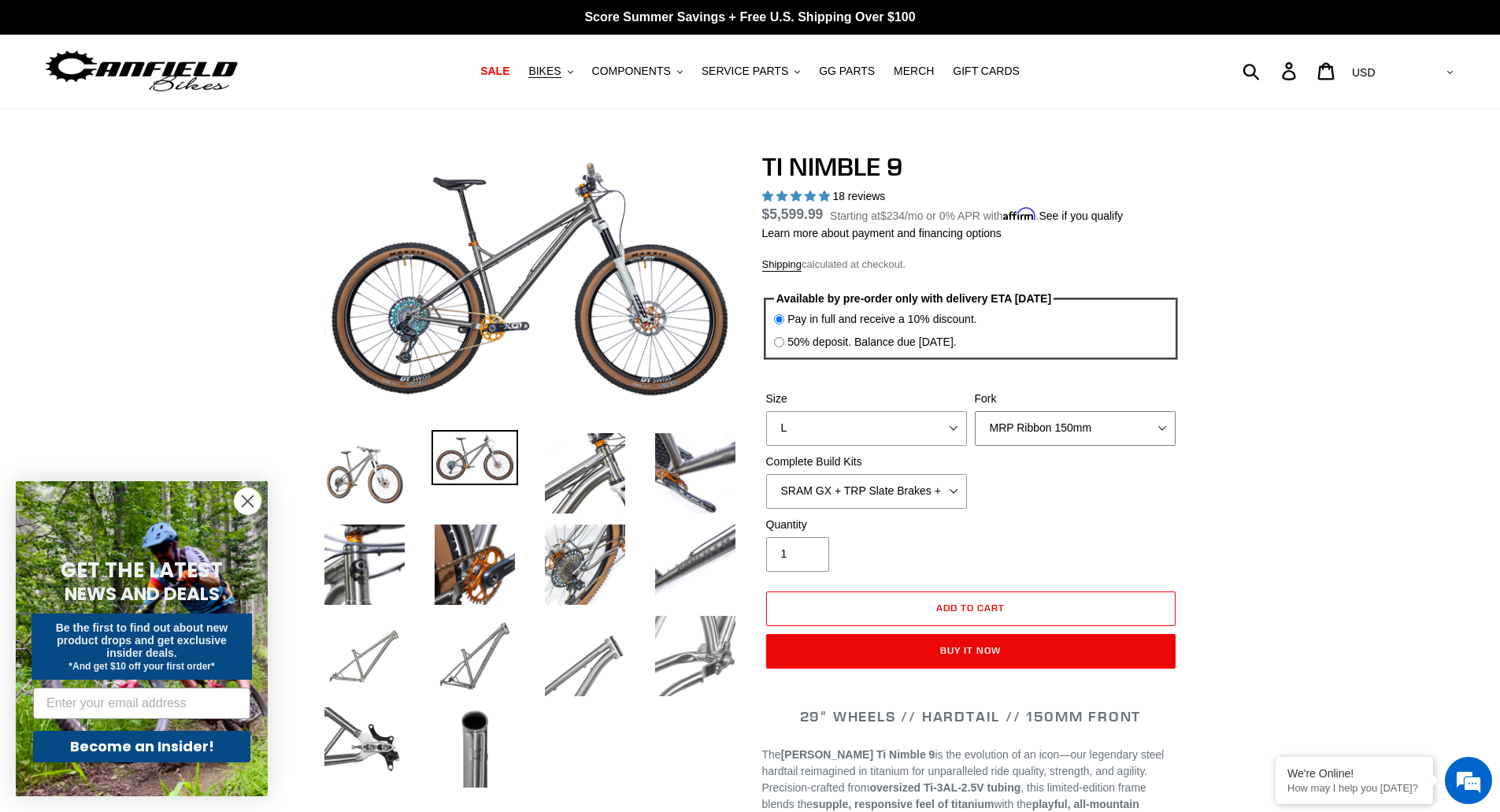
select select "Fork - None"
click at [975, 411] on select "MRP Ribbon 150mm RockShox Lyrik 150mm Fox Factory 36 150mm Cane Creek Helm 150m…" at bounding box center [1075, 428] width 201 height 35
click at [889, 493] on select "SRAM GX + TRP Slate Brakes + Rotors + e13 LG-1 Wheels SHIMANO XT + SHIMANO brak…" at bounding box center [866, 491] width 201 height 35
select select "Complete Build Kit - None (Contact us for Custom Builds)"
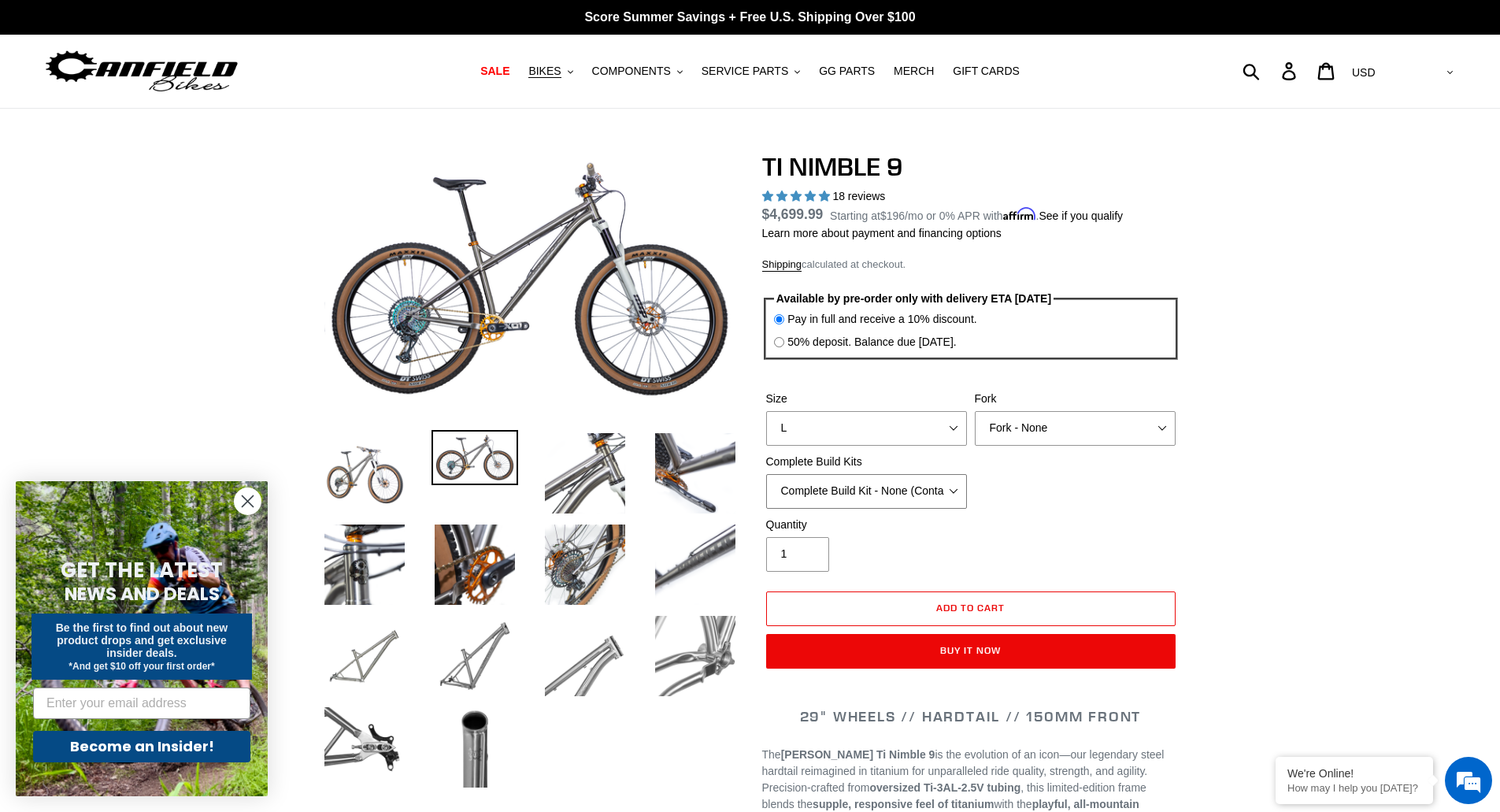
click at [766, 474] on select "SRAM GX + TRP Slate Brakes + Rotors + e13 LG-1 Wheels SHIMANO XT + SHIMANO brak…" at bounding box center [866, 491] width 201 height 35
drag, startPoint x: 1119, startPoint y: 440, endPoint x: 1128, endPoint y: 446, distance: 10.8
click at [1128, 446] on div "Size S M L XL / XXL (Specify at checkout) Fork MRP Ribbon 150mm RockShox Lyrik …" at bounding box center [971, 454] width 417 height 126
drag, startPoint x: 1343, startPoint y: 443, endPoint x: 1329, endPoint y: 440, distance: 14.3
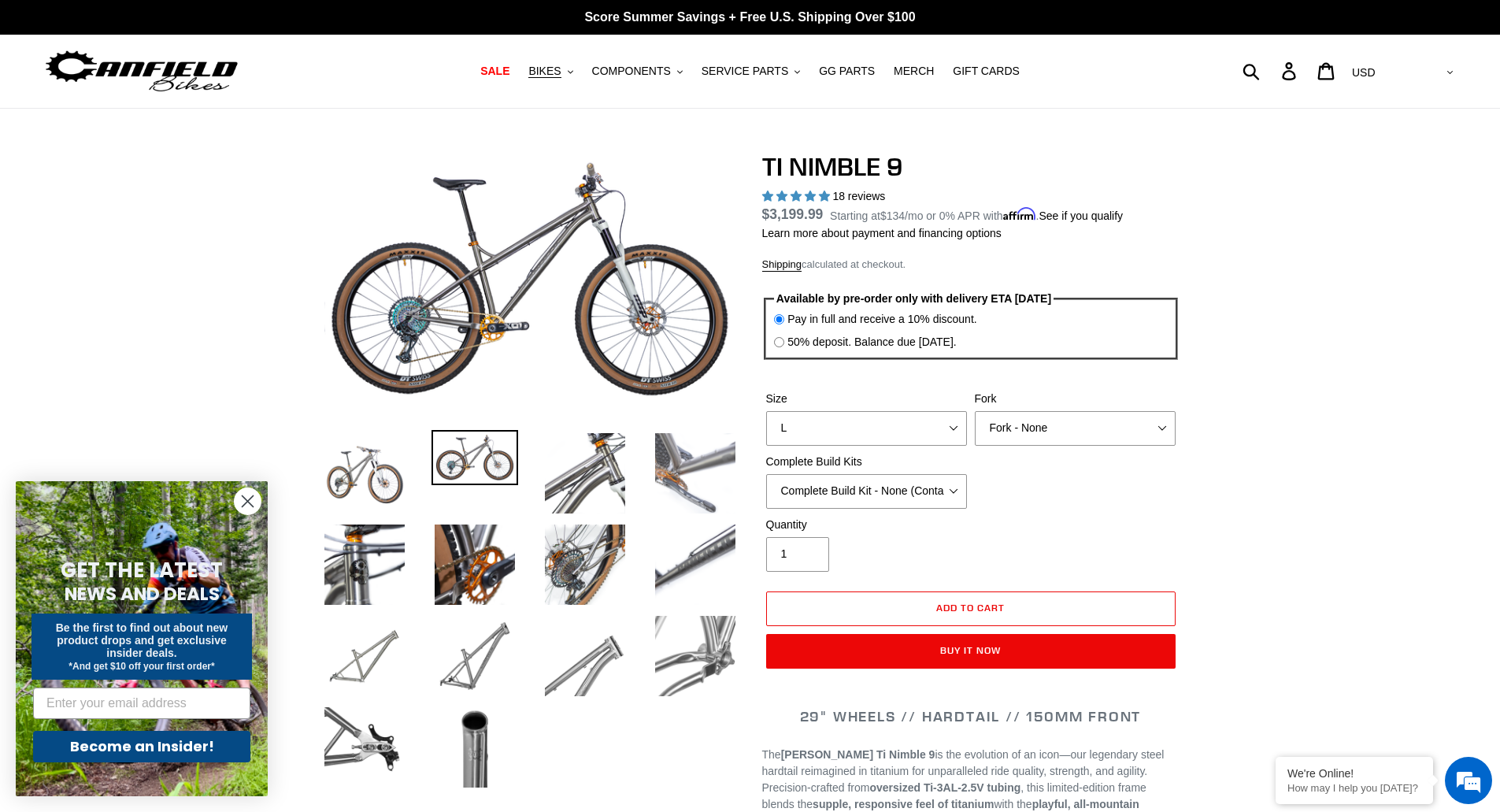
click at [687, 459] on img at bounding box center [695, 473] width 86 height 86
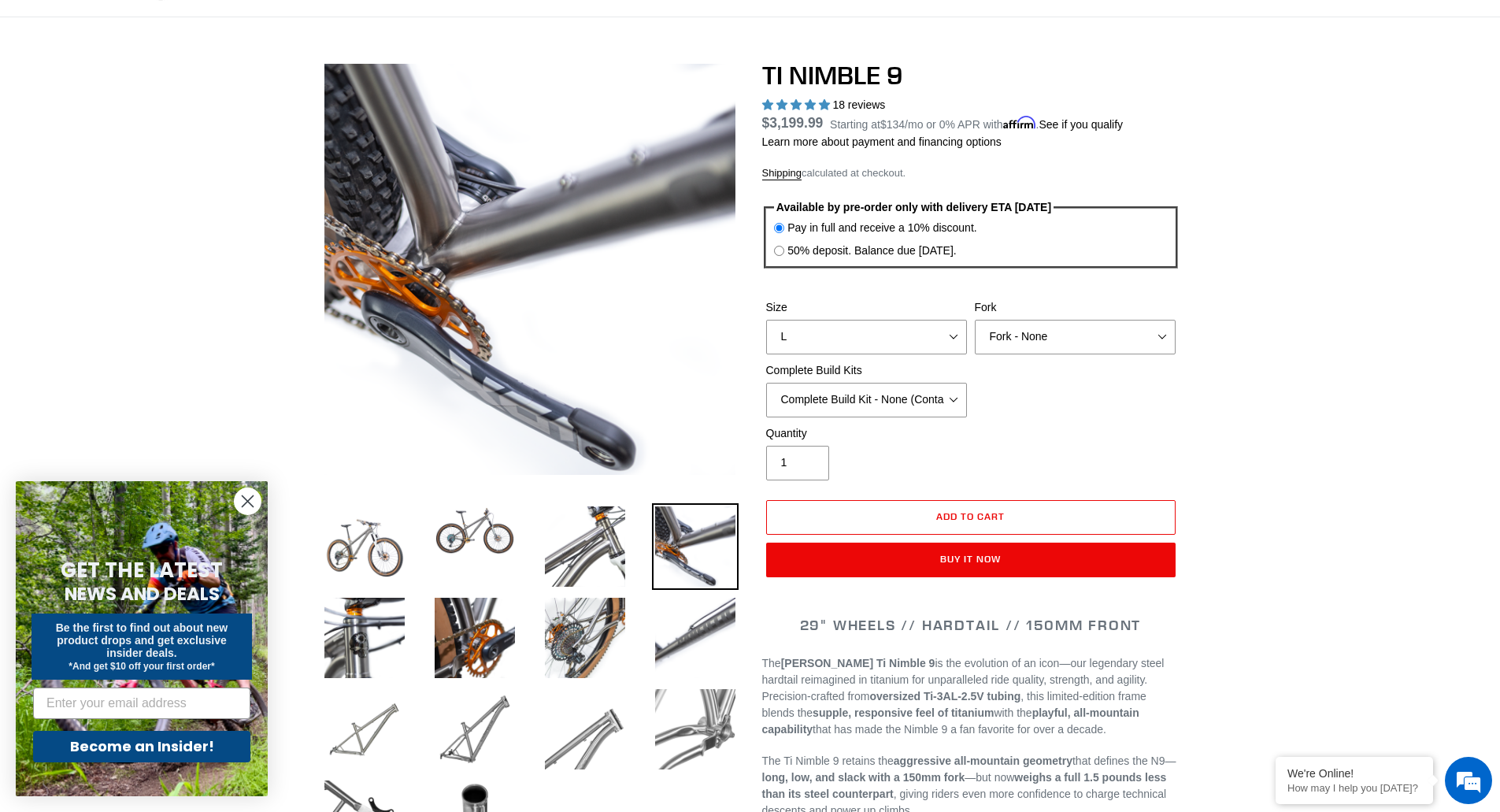
scroll to position [236, 0]
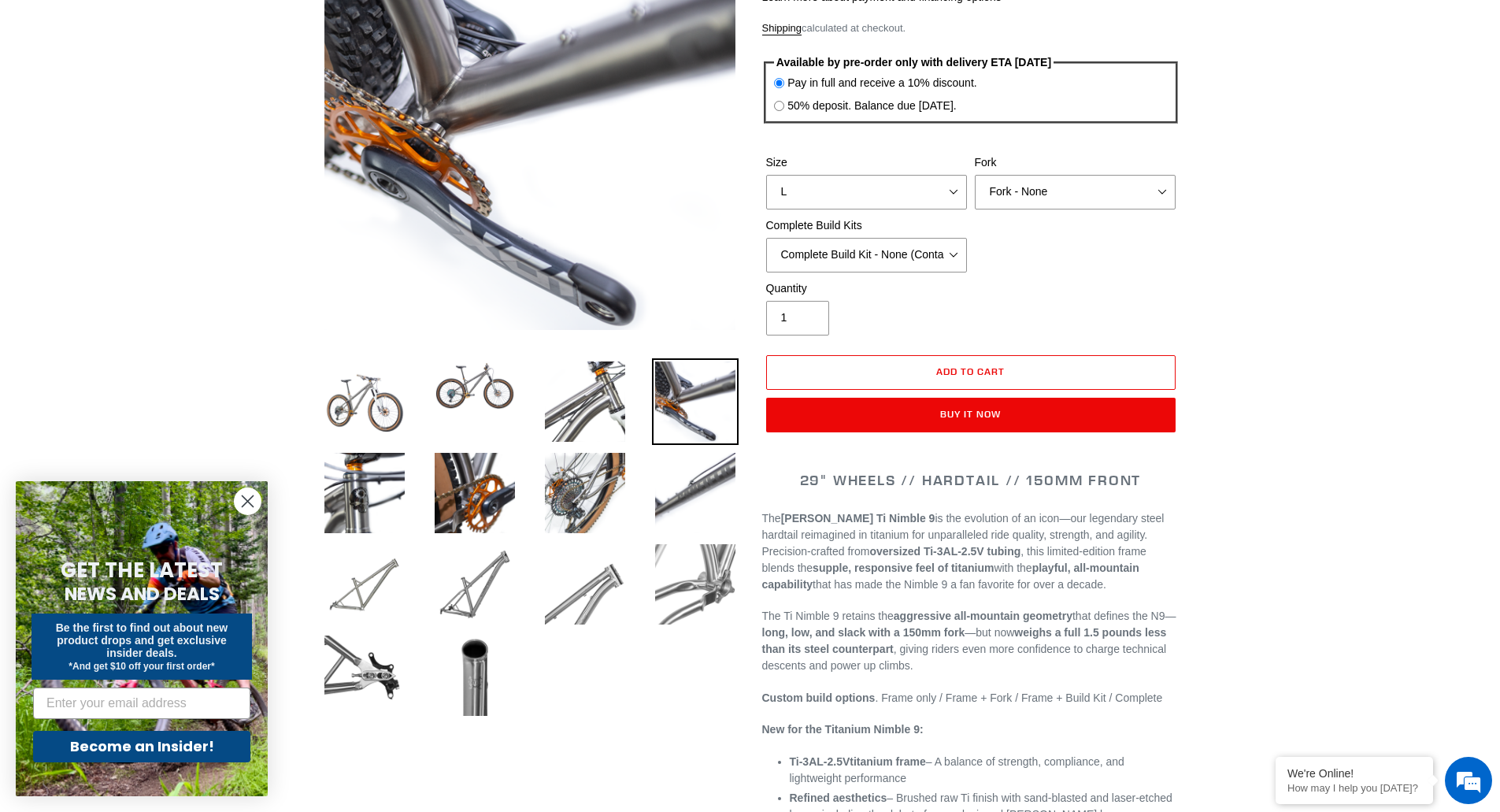
click at [923, 558] on p "The Canfield Ti Nimble 9 is the evolution of an icon—our legendary steel hardta…" at bounding box center [971, 552] width 417 height 83
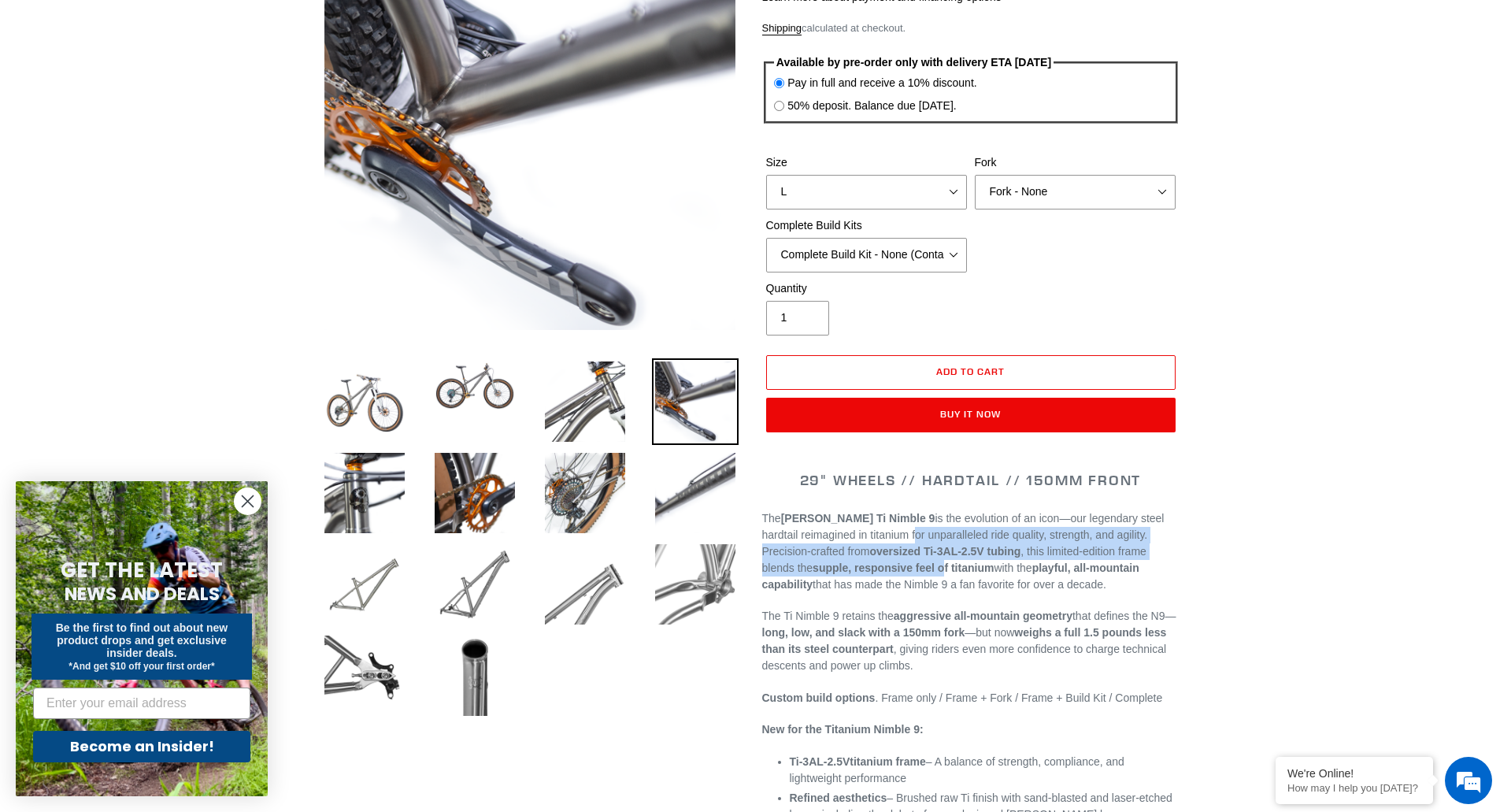
drag, startPoint x: 876, startPoint y: 542, endPoint x: 887, endPoint y: 570, distance: 30.1
click at [887, 570] on p "The Canfield Ti Nimble 9 is the evolution of an icon—our legendary steel hardta…" at bounding box center [971, 552] width 417 height 83
click at [887, 570] on strong "supple, responsive feel of titanium" at bounding box center [903, 567] width 181 height 12
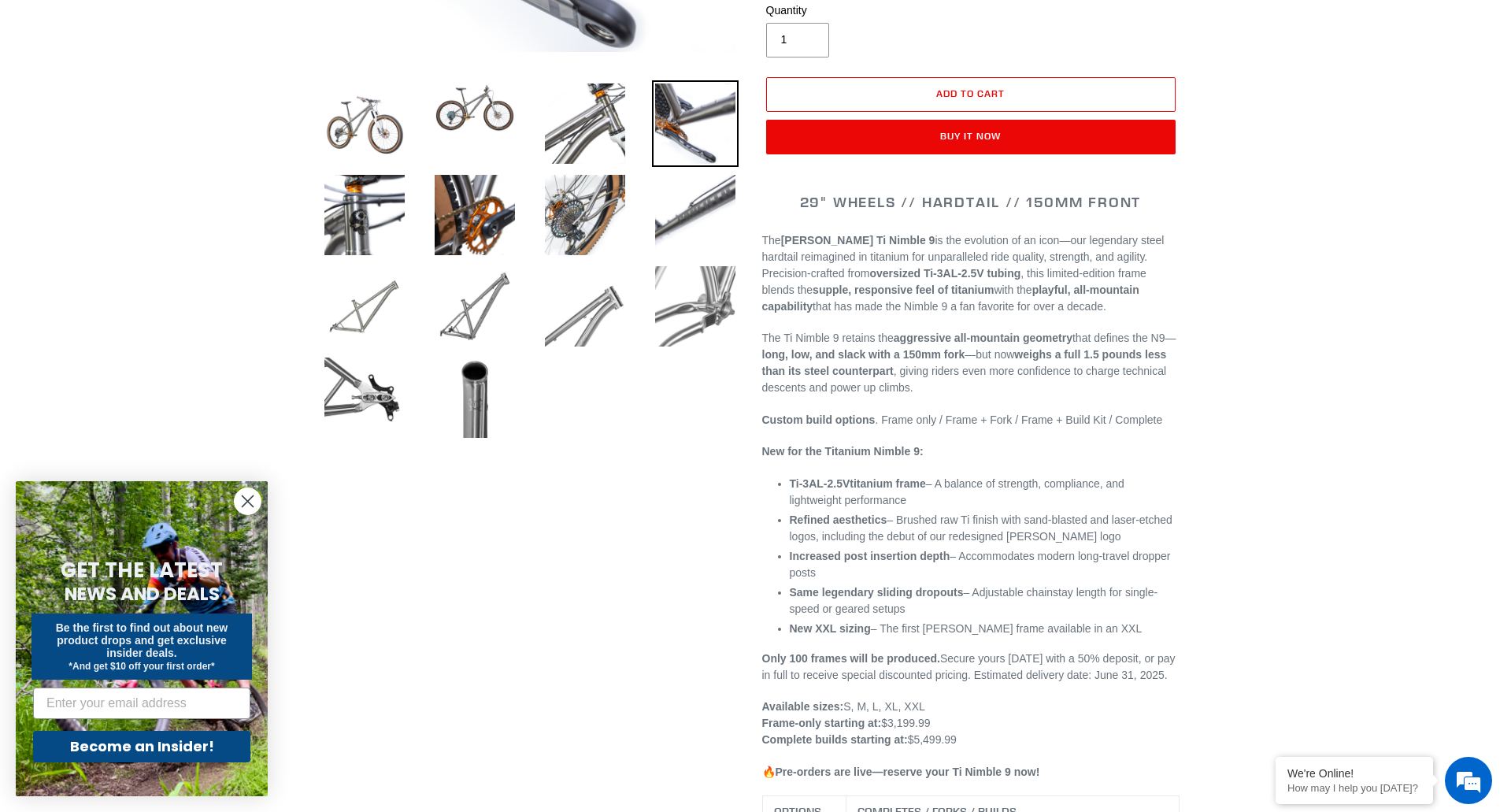
scroll to position [596, 0]
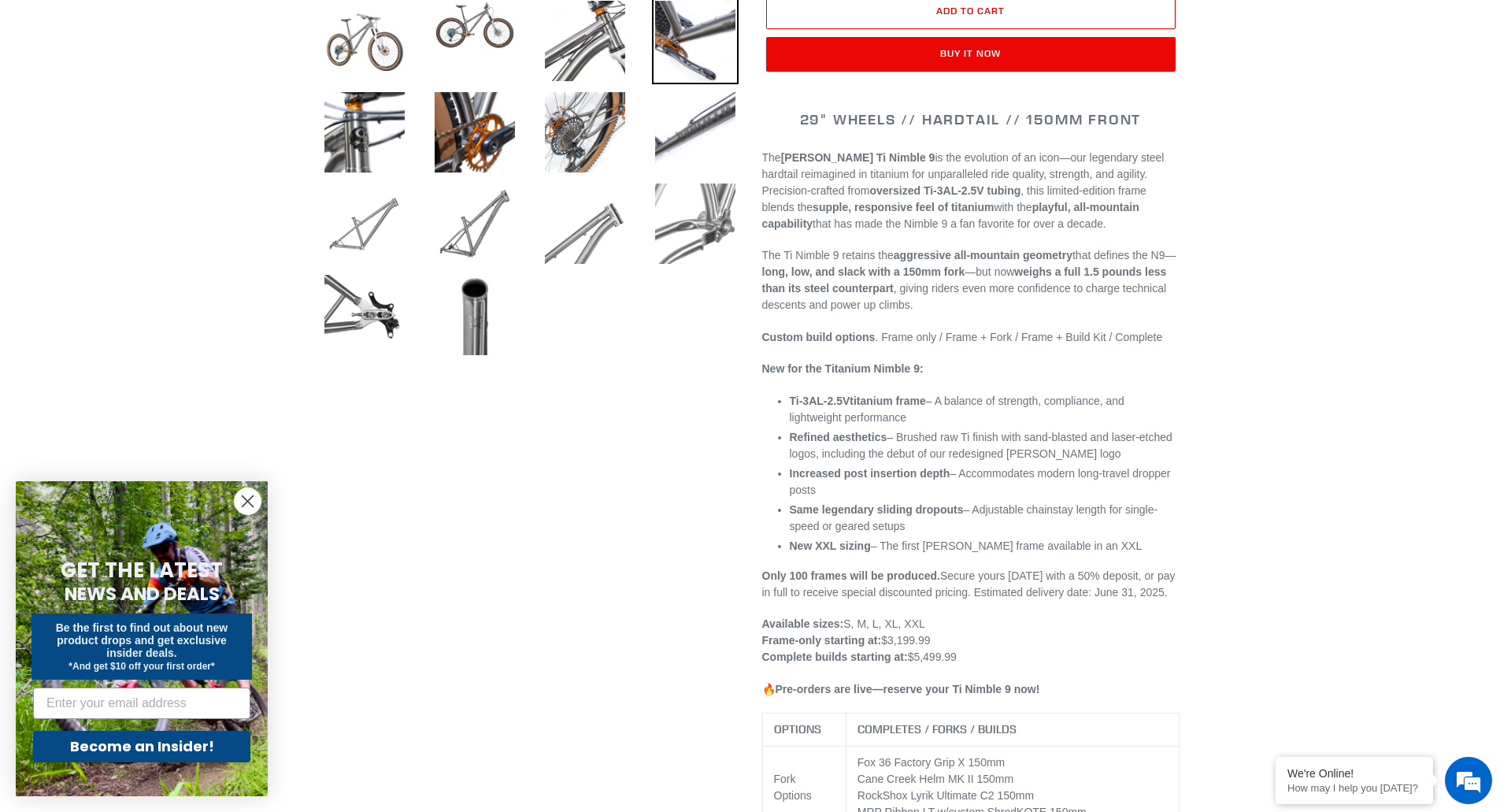
drag, startPoint x: 887, startPoint y: 571, endPoint x: 894, endPoint y: 645, distance: 74.3
click at [890, 475] on strong "Increased post insertion depth" at bounding box center [870, 473] width 161 height 12
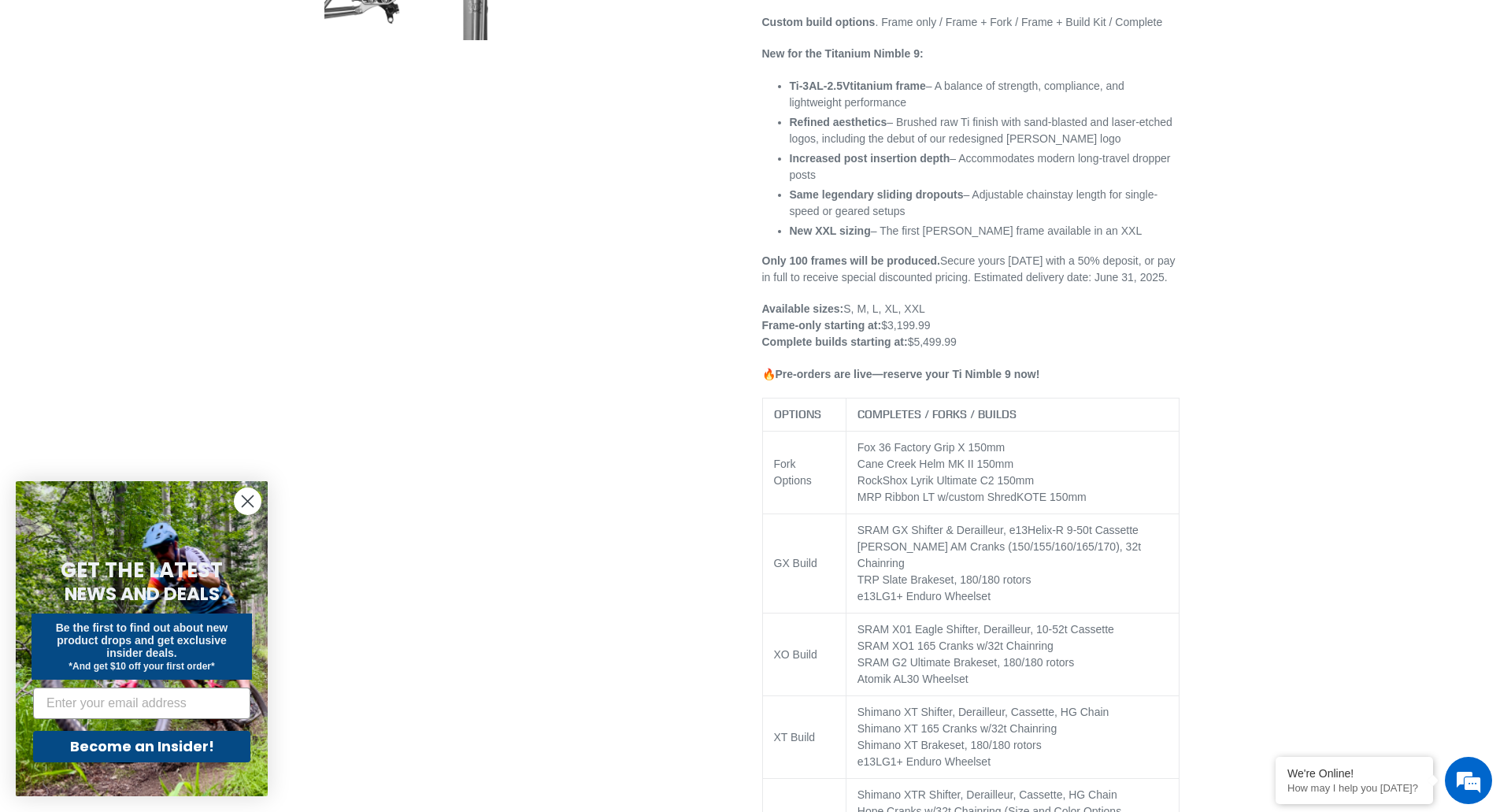
click at [999, 467] on td "Fox 36 Factory Grip X 150mm Cane Creek Helm MK II 150mm RockShox Lyrik Ultimate…" at bounding box center [1011, 473] width 333 height 83
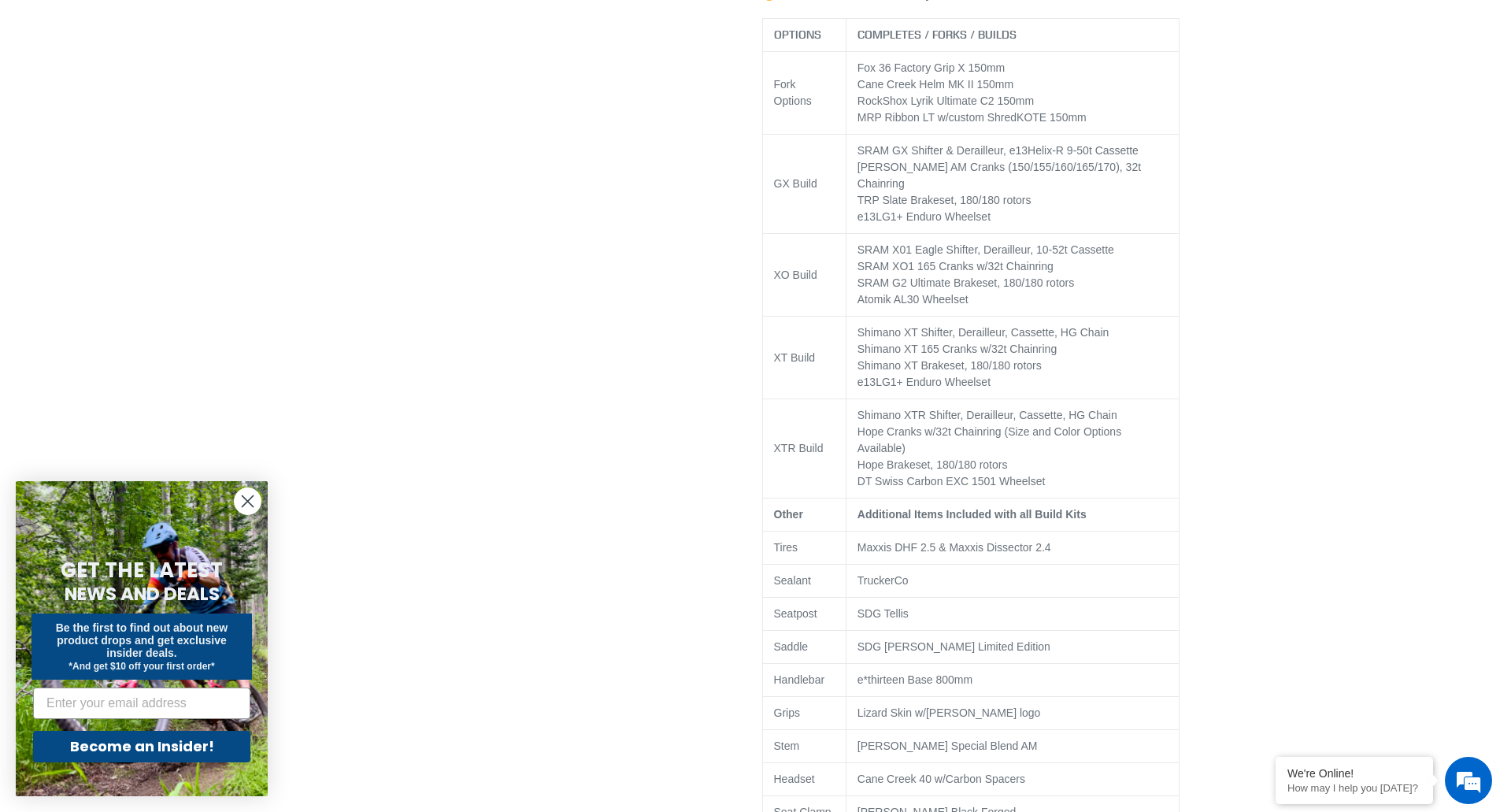
drag, startPoint x: 1020, startPoint y: 430, endPoint x: 1027, endPoint y: 519, distance: 89.3
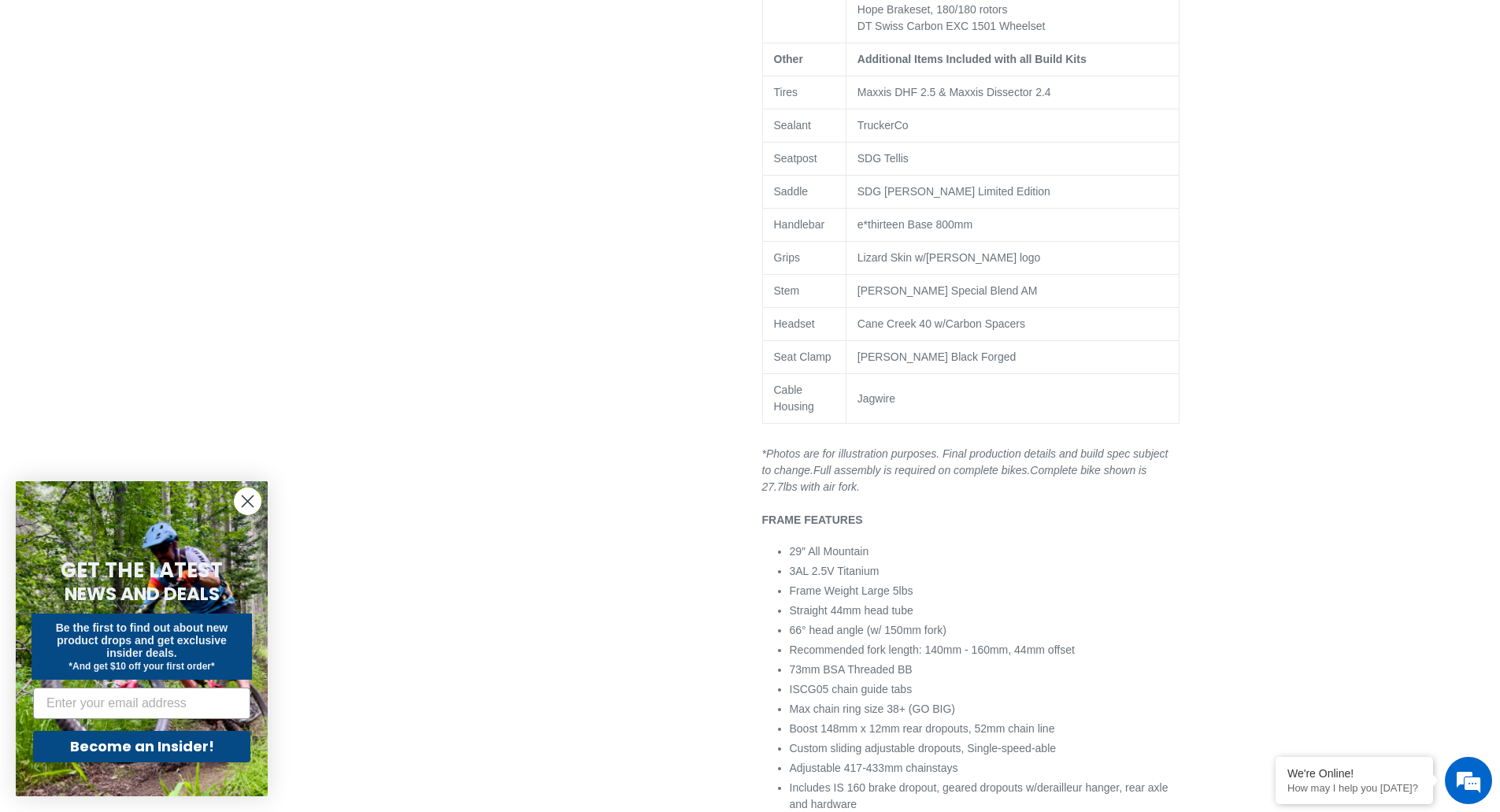
scroll to position [1719, 0]
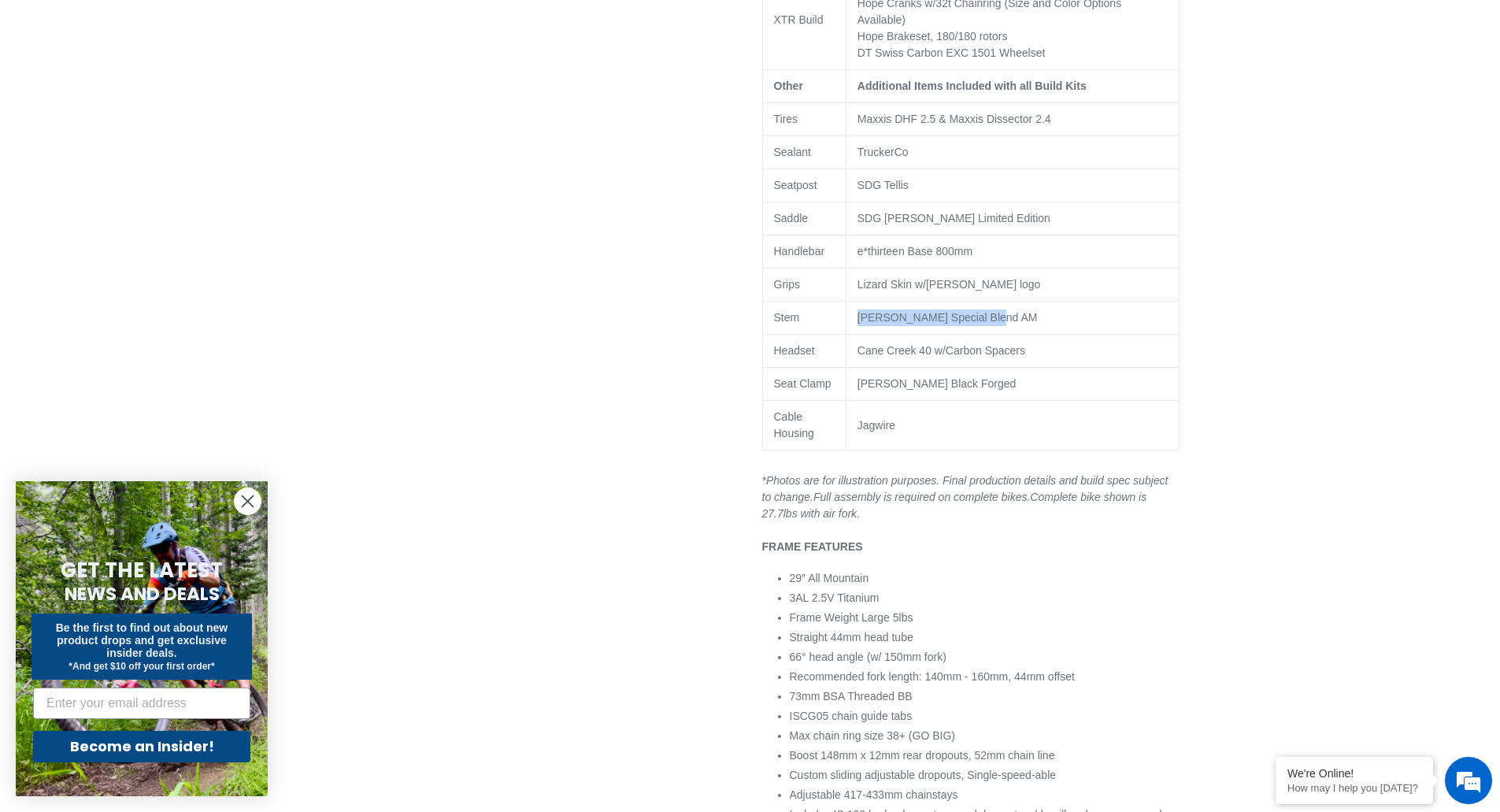
drag, startPoint x: 985, startPoint y: 298, endPoint x: 850, endPoint y: 304, distance: 135.1
click at [850, 304] on td "Canfield Special Blend AM" at bounding box center [1011, 318] width 333 height 33
click at [909, 277] on td "Lizard Skin w/Canfield logo" at bounding box center [1011, 285] width 333 height 33
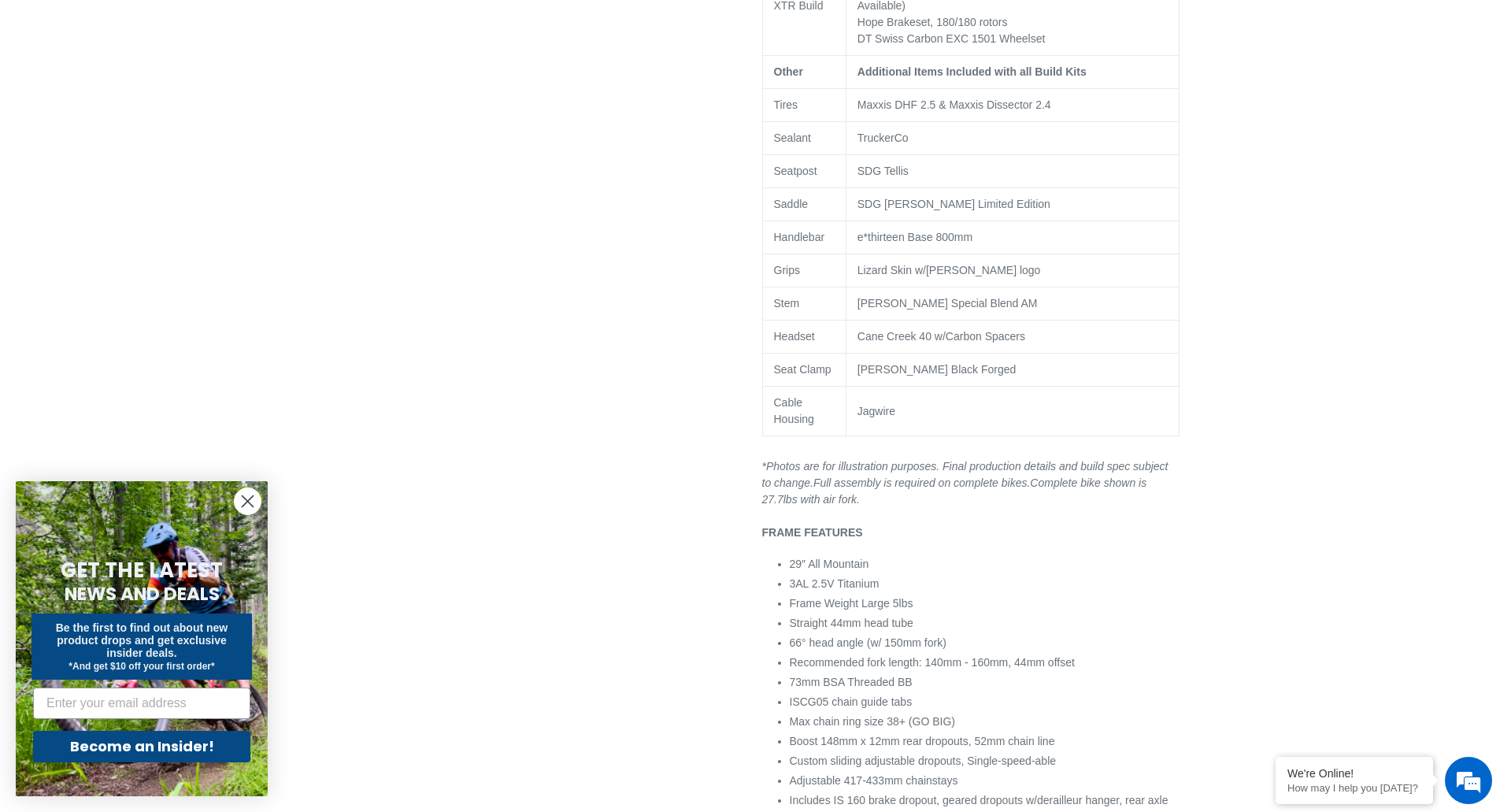
drag, startPoint x: 984, startPoint y: 275, endPoint x: 986, endPoint y: 296, distance: 21.1
click at [981, 357] on td "Canfield Black Forged" at bounding box center [1011, 369] width 333 height 33
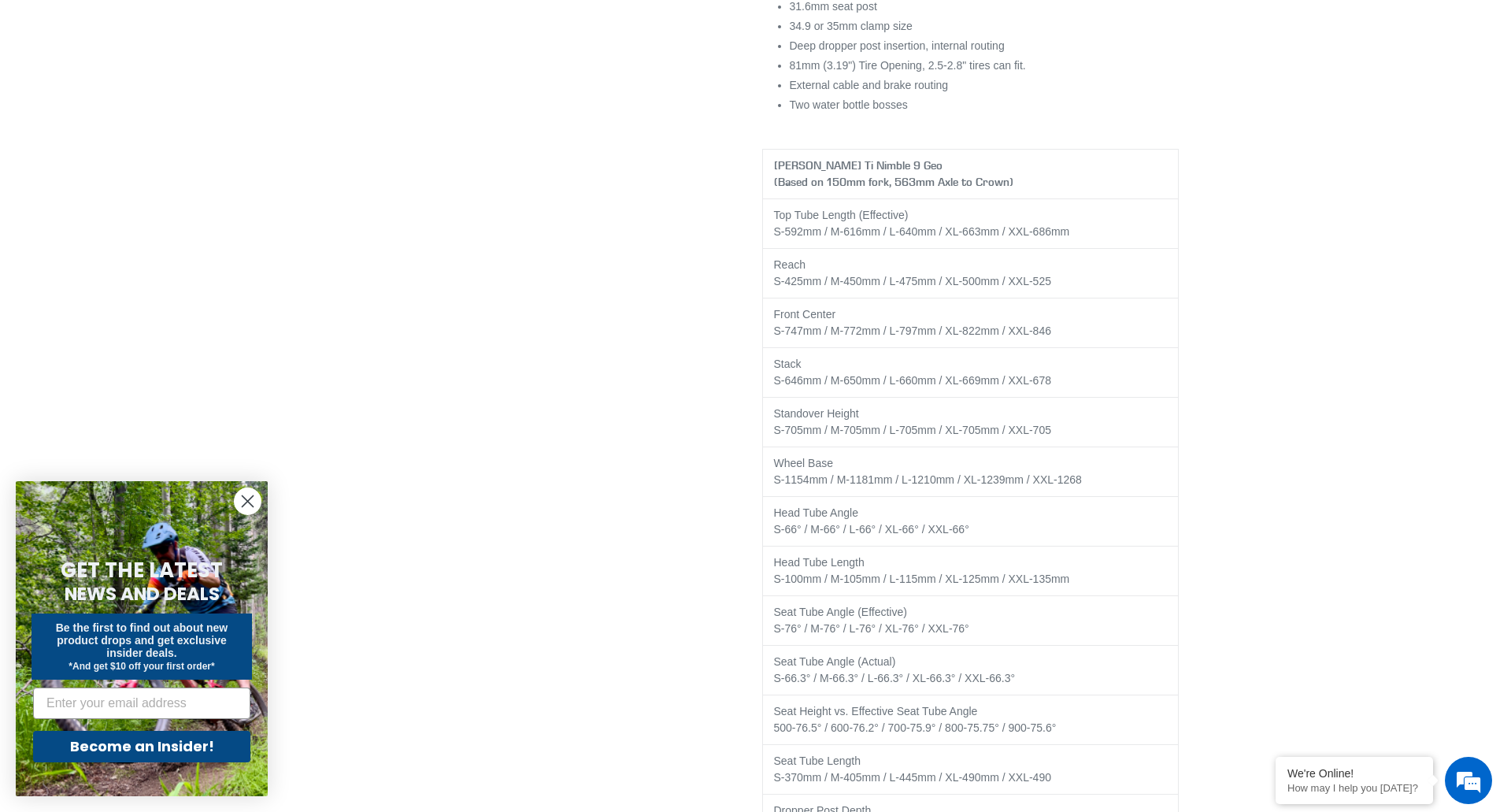
drag, startPoint x: 1006, startPoint y: 553, endPoint x: 1035, endPoint y: 738, distance: 187.3
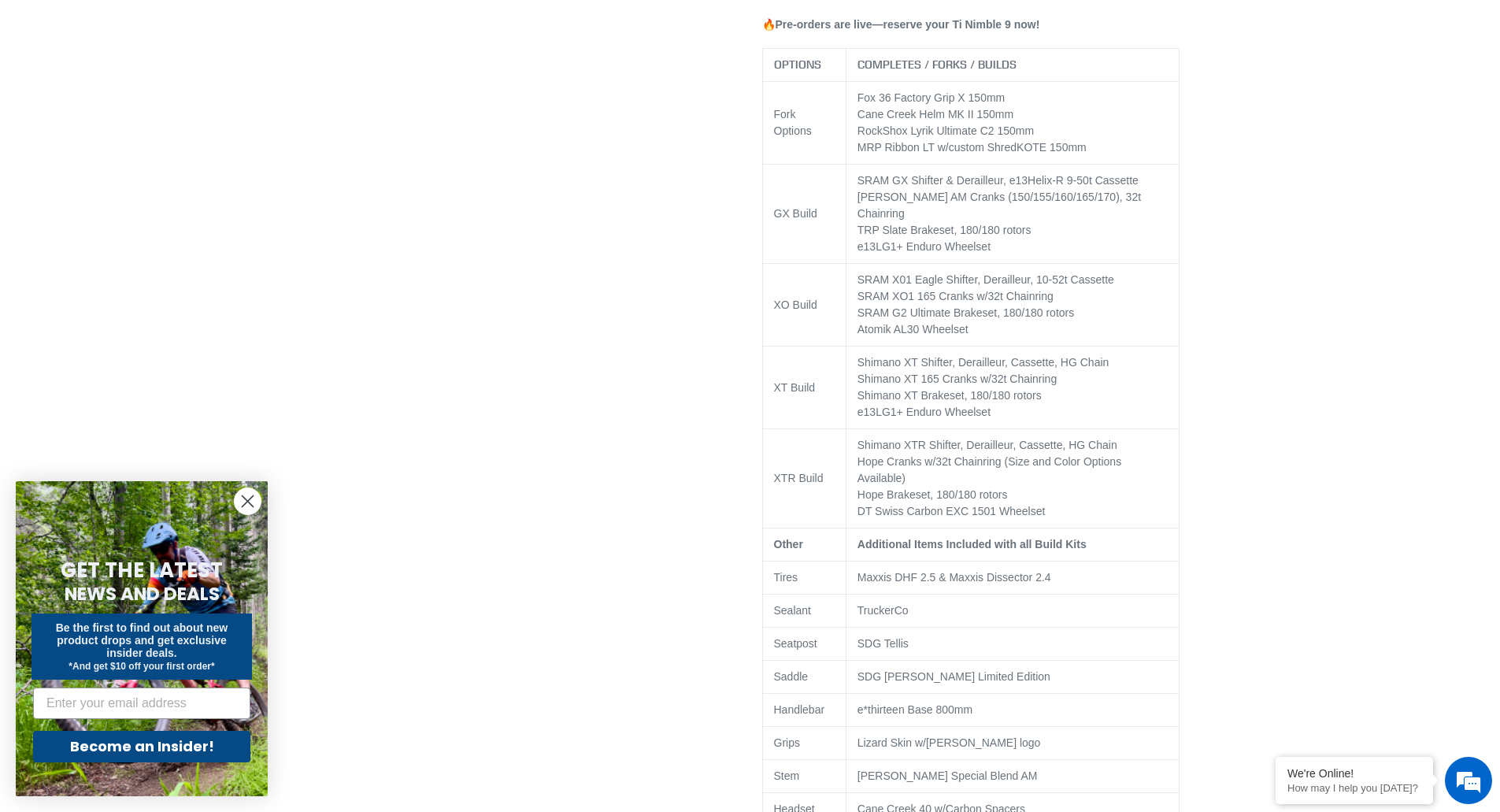
scroll to position [0, 0]
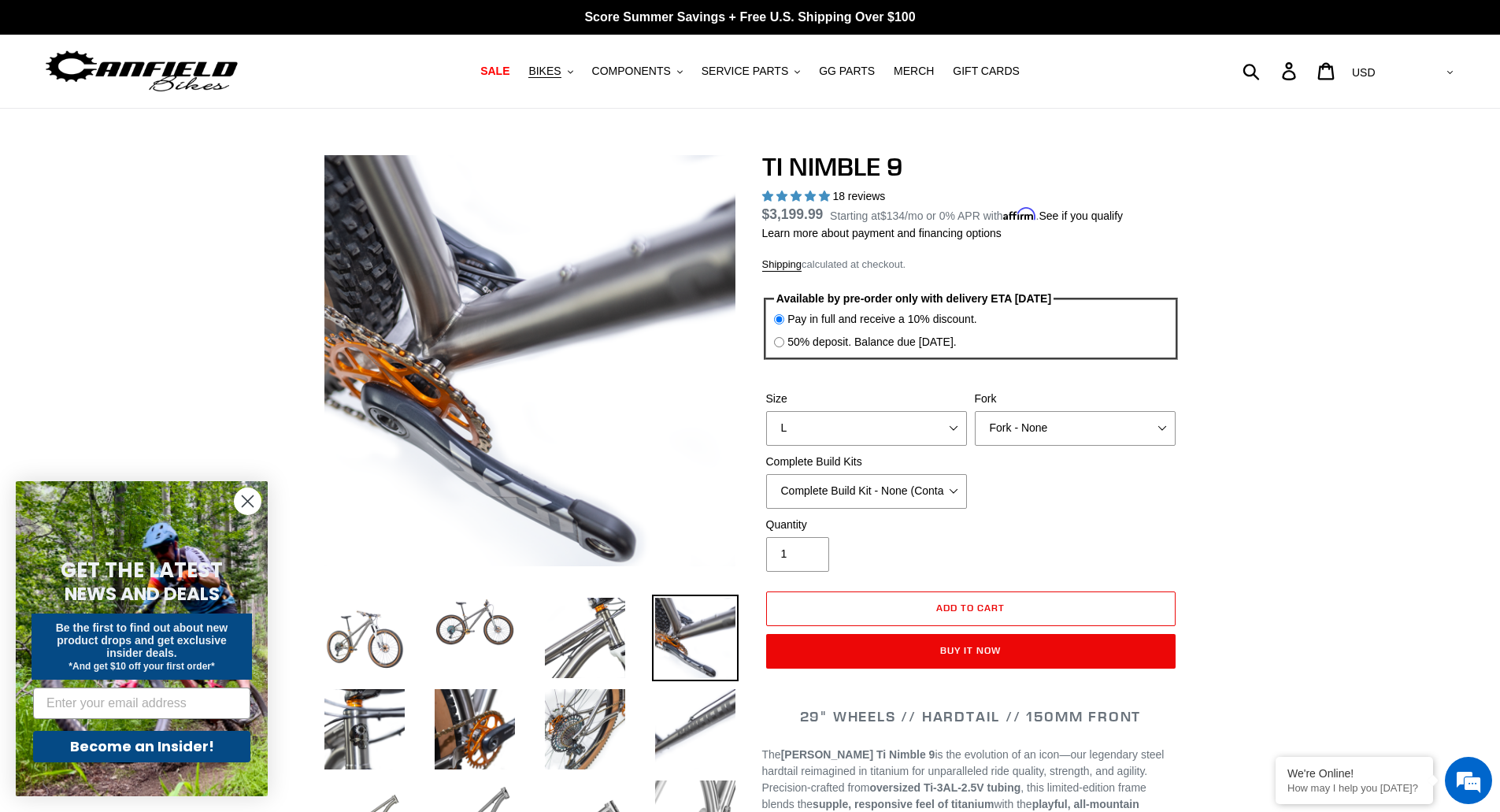
drag, startPoint x: 1025, startPoint y: 571, endPoint x: 881, endPoint y: 122, distance: 471.5
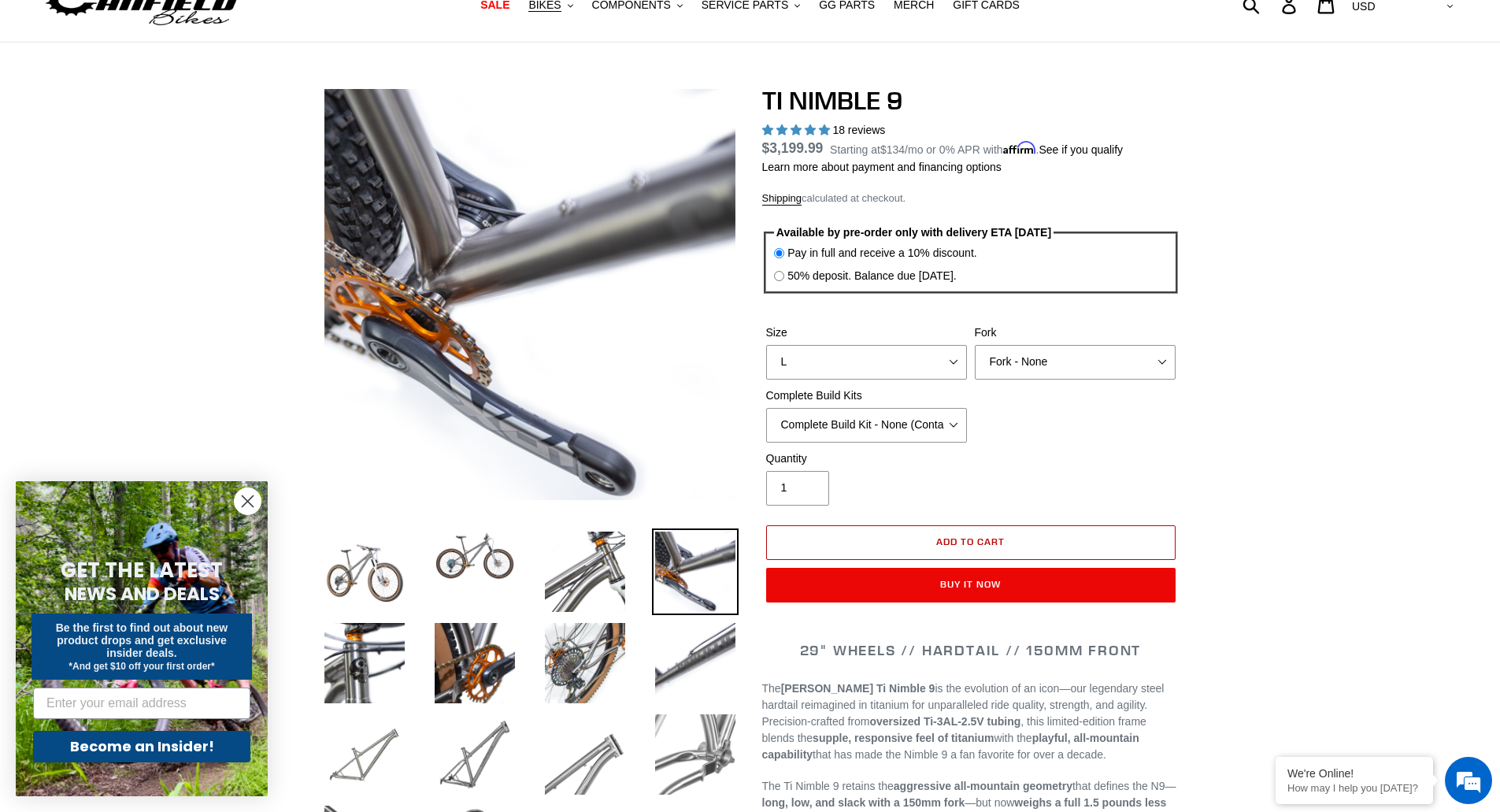
scroll to position [158, 0]
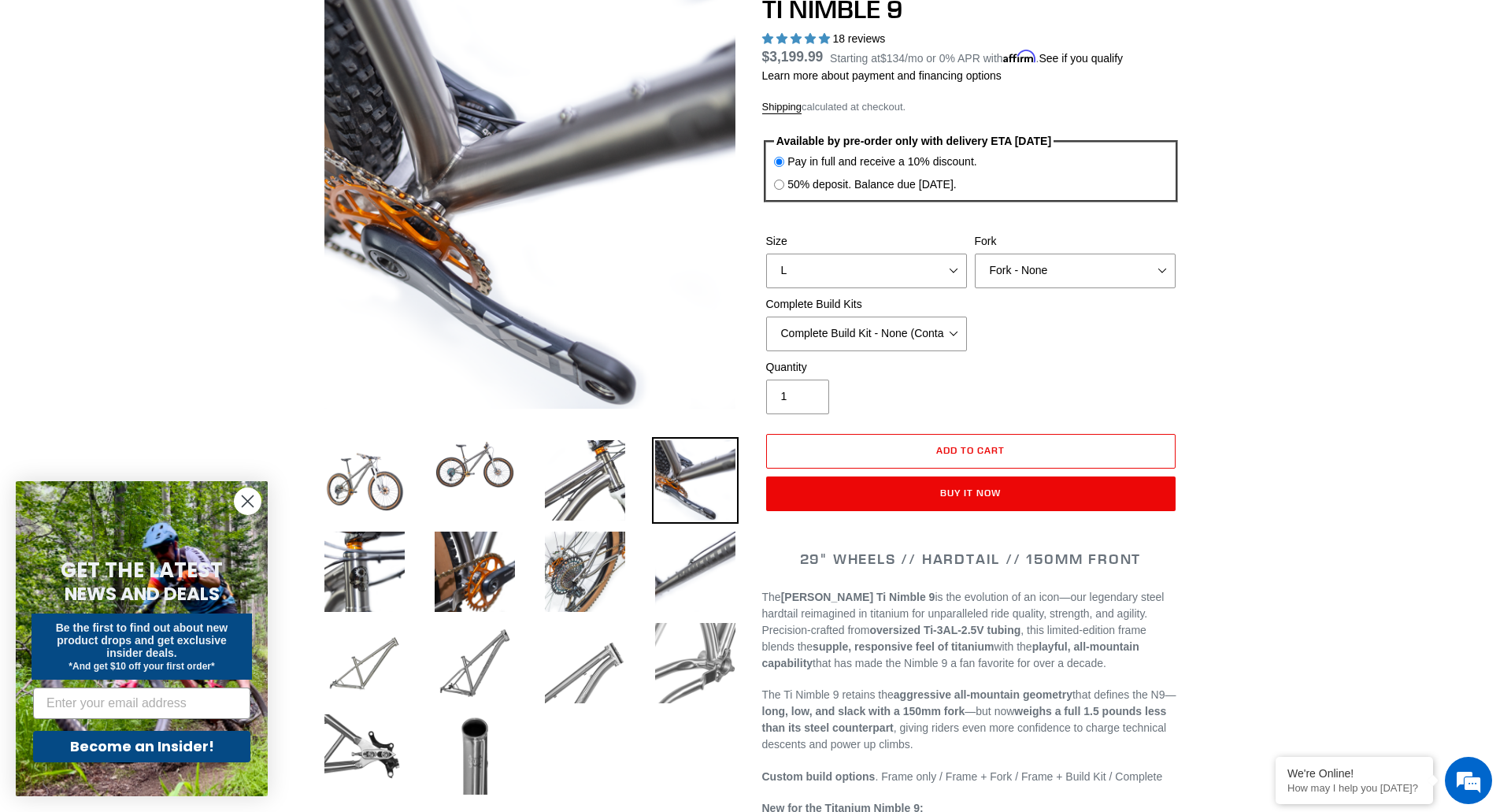
click at [1023, 360] on div "Quantity 1" at bounding box center [971, 391] width 417 height 63
click at [475, 469] on img at bounding box center [475, 464] width 86 height 55
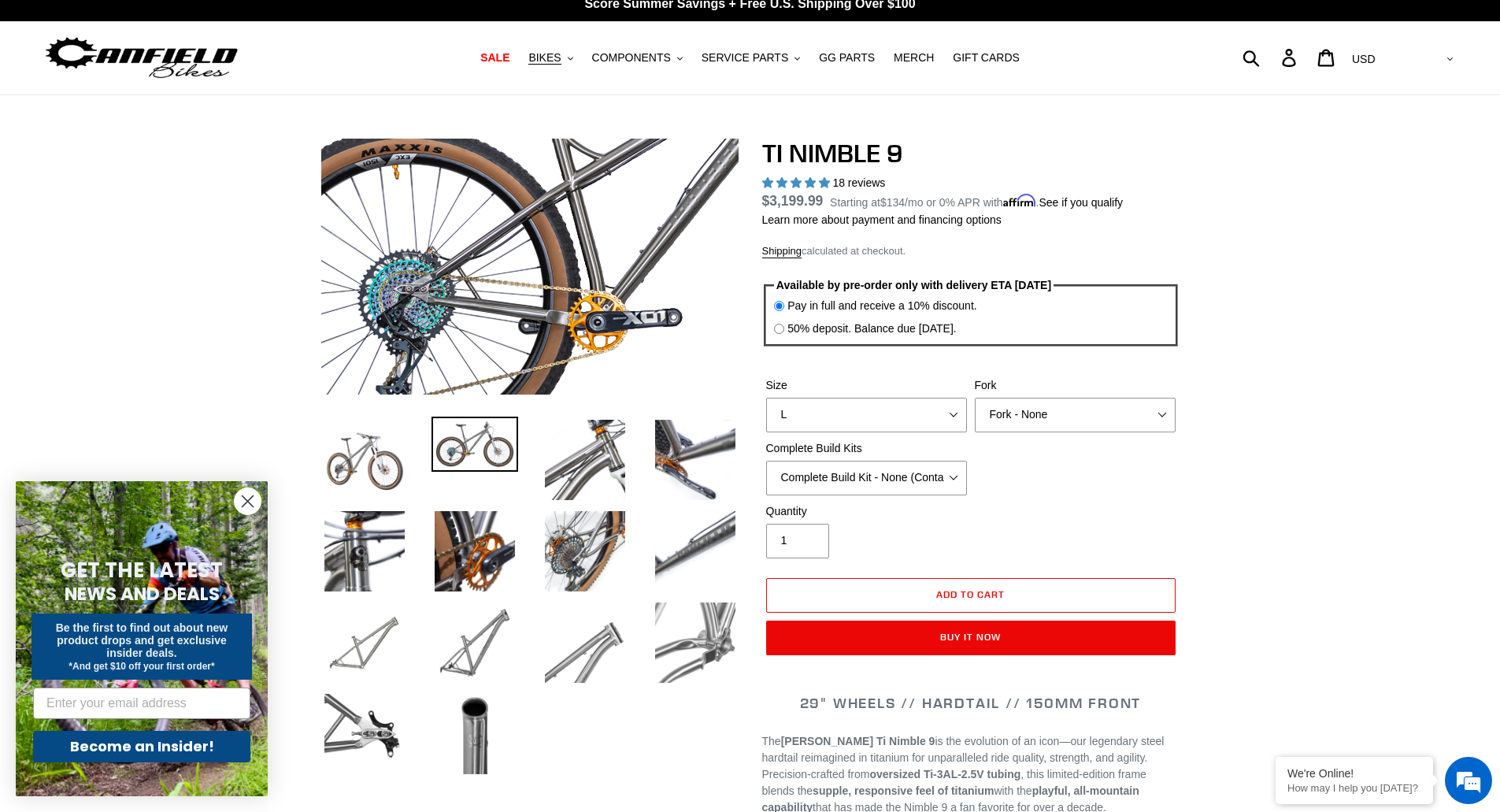
scroll to position [0, 0]
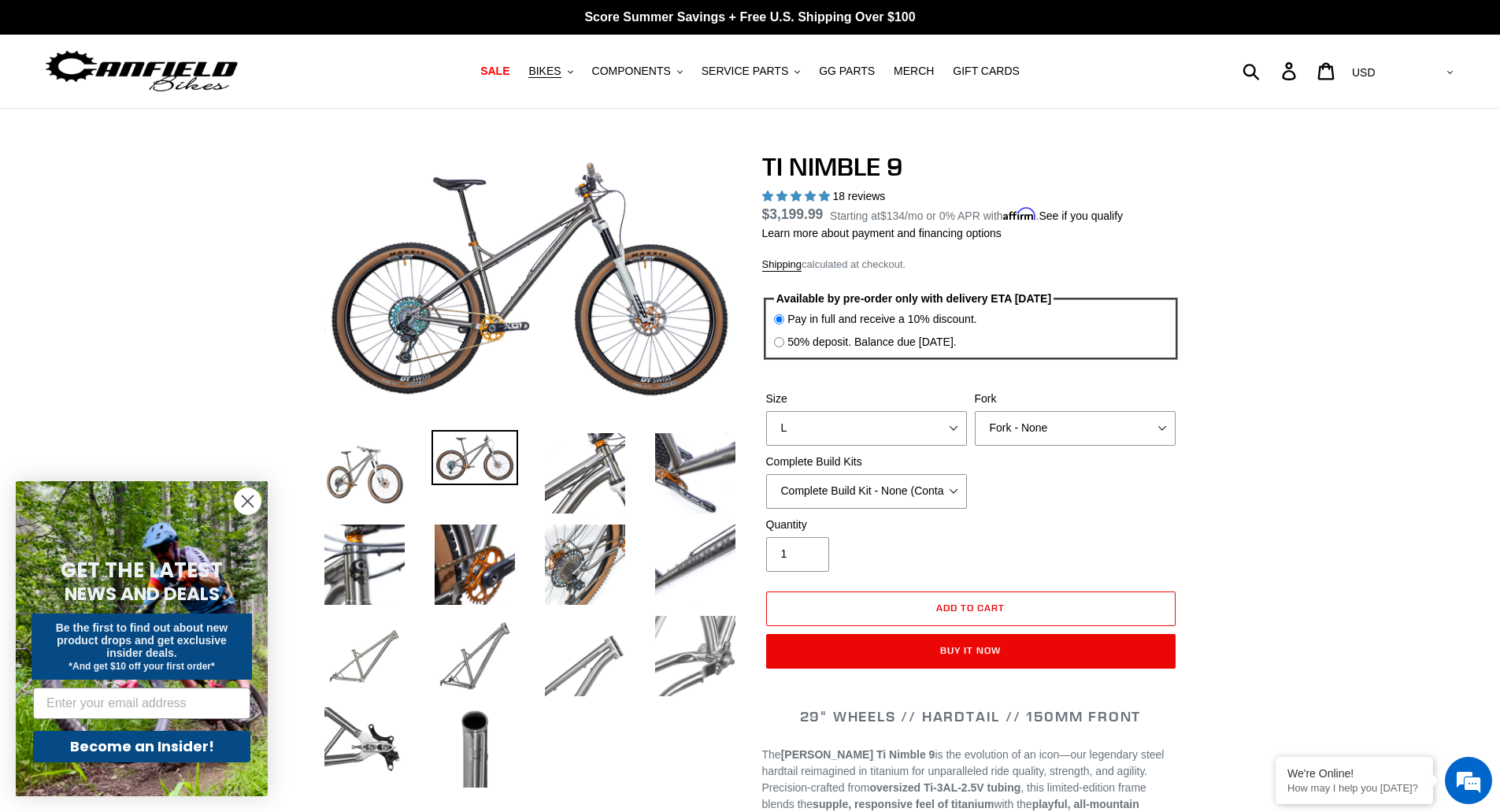
click at [1135, 166] on h1 "TI NIMBLE 9" at bounding box center [971, 167] width 417 height 30
click at [1054, 416] on select "MRP Ribbon 150mm RockShox Lyrik 150mm Fox Factory 36 150mm Cane Creek Helm 150m…" at bounding box center [1075, 428] width 201 height 35
select select "Cane Creek Helm 150mm"
click at [975, 411] on select "MRP Ribbon 150mm RockShox Lyrik 150mm Fox Factory 36 150mm Cane Creek Helm 150m…" at bounding box center [1075, 428] width 201 height 35
click at [1073, 430] on select "MRP Ribbon 150mm RockShox Lyrik 150mm Fox Factory 36 150mm Cane Creek Helm 150m…" at bounding box center [1075, 428] width 201 height 35
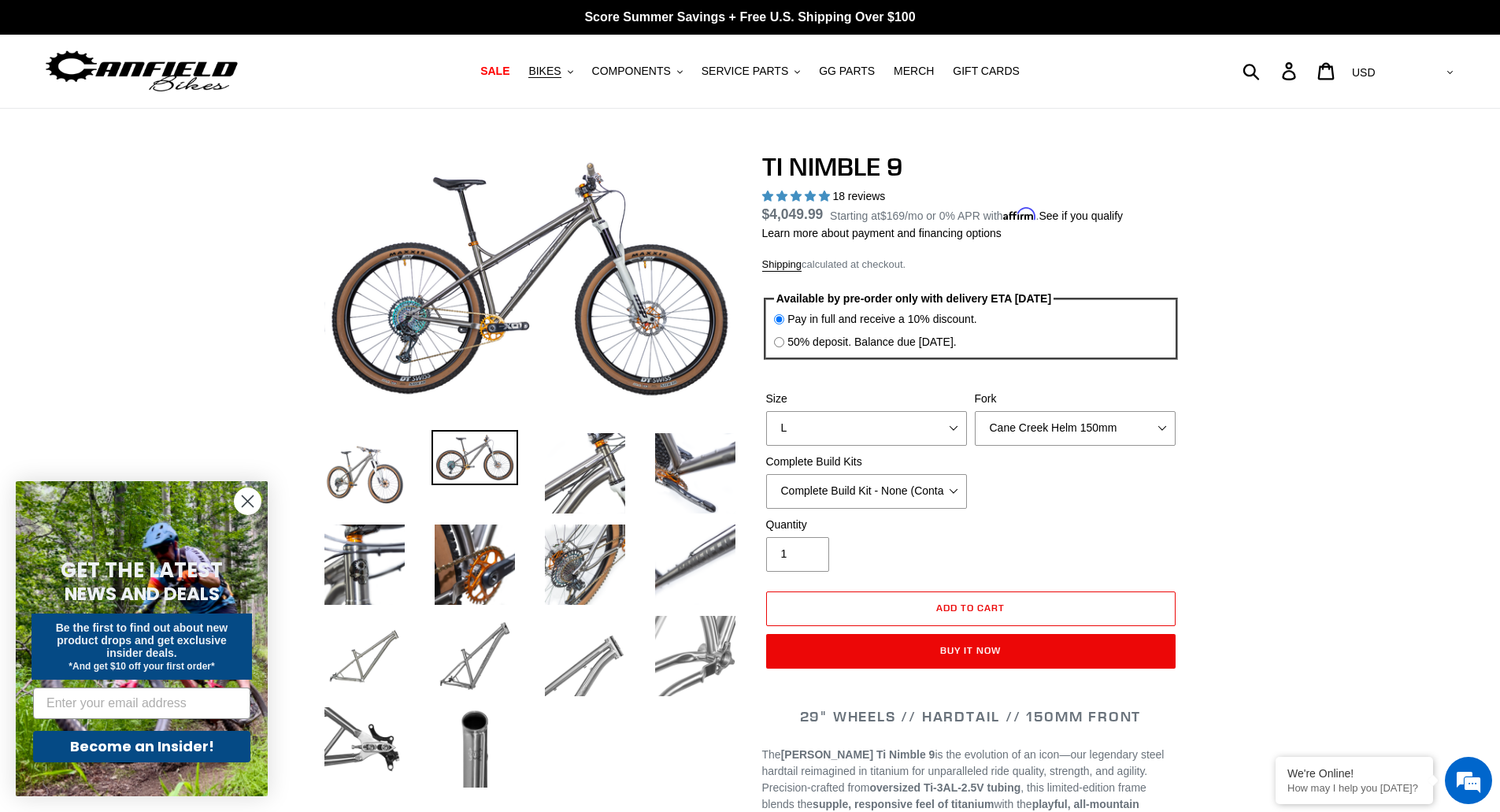
click at [913, 503] on select "SRAM GX + TRP Slate Brakes + Rotors + e13 LG-1 Wheels SHIMANO XT + SHIMANO brak…" at bounding box center [866, 491] width 201 height 35
drag, startPoint x: 1035, startPoint y: 484, endPoint x: 987, endPoint y: 485, distance: 48.0
click at [1035, 484] on div "Size S M L XL / XXL (Specify at checkout) Fork MRP Ribbon 150mm RockShox Lyrik …" at bounding box center [971, 454] width 417 height 126
click at [894, 481] on select "SRAM GX + TRP Slate Brakes + Rotors + e13 LG-1 Wheels SHIMANO XT + SHIMANO brak…" at bounding box center [866, 491] width 201 height 35
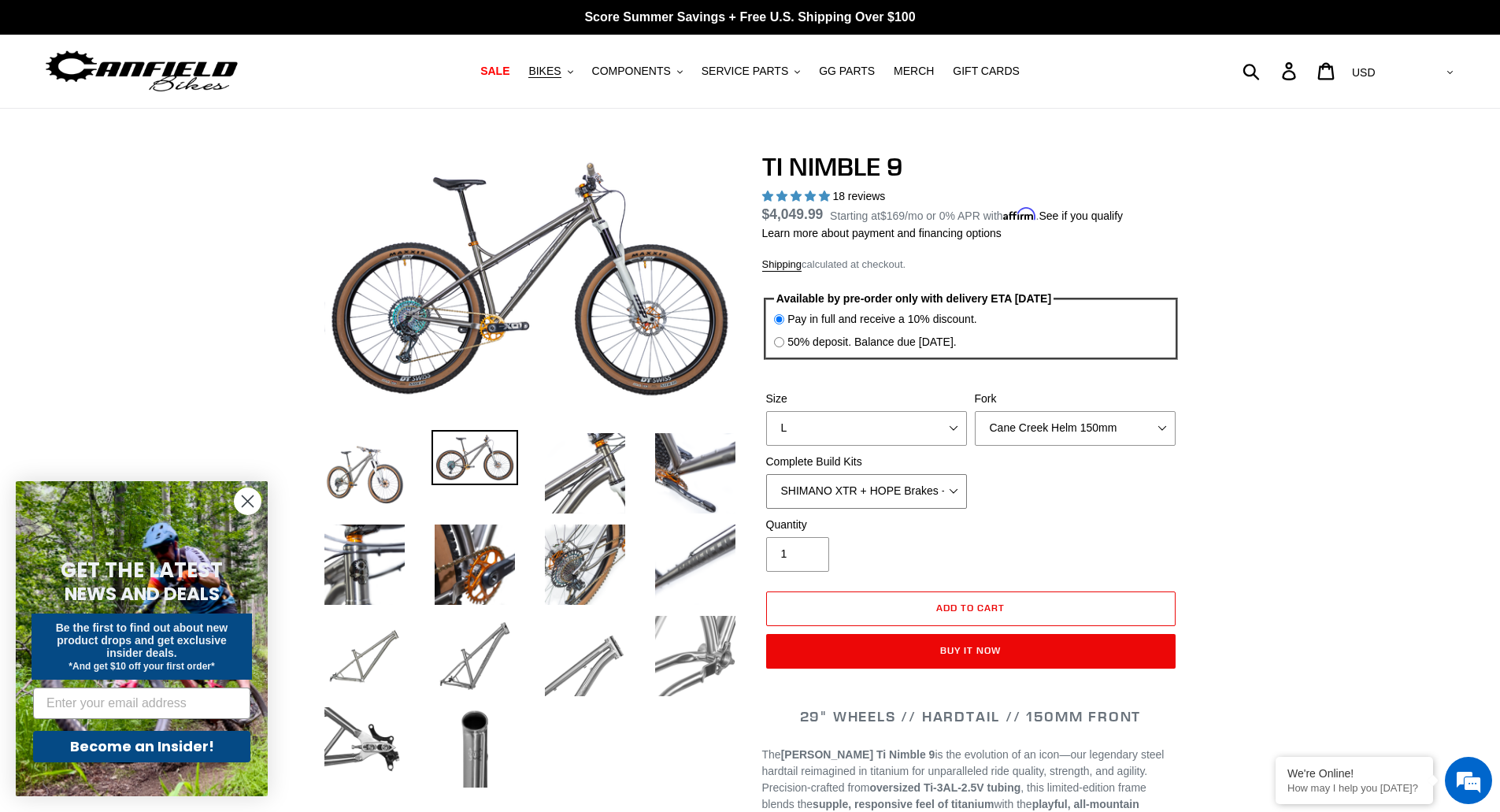
click at [766, 474] on select "SRAM GX + TRP Slate Brakes + Rotors + e13 LG-1 Wheels SHIMANO XT + SHIMANO brak…" at bounding box center [866, 491] width 201 height 35
click at [921, 490] on select "SRAM GX + TRP Slate Brakes + Rotors + e13 LG-1 Wheels SHIMANO XT + SHIMANO brak…" at bounding box center [866, 491] width 201 height 35
click at [766, 474] on select "SRAM GX + TRP Slate Brakes + Rotors + e13 LG-1 Wheels SHIMANO XT + SHIMANO brak…" at bounding box center [866, 491] width 201 height 35
click at [910, 469] on div "Complete Build Kits SRAM GX + TRP Slate Brakes + Rotors + e13 LG-1 Wheels SHIMA…" at bounding box center [867, 481] width 209 height 55
click at [912, 486] on select "SRAM GX + TRP Slate Brakes + Rotors + e13 LG-1 Wheels SHIMANO XT + SHIMANO brak…" at bounding box center [866, 491] width 201 height 35
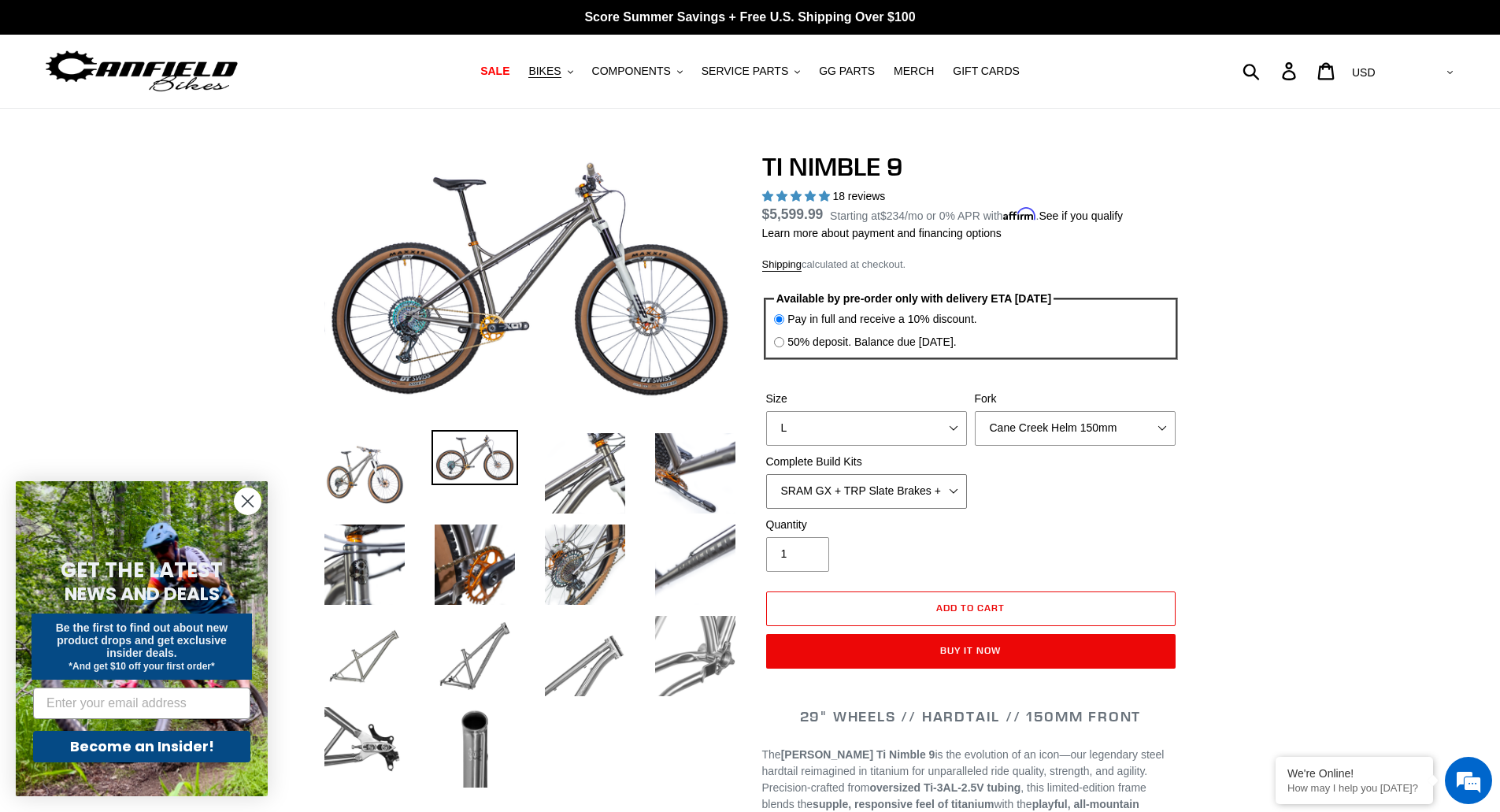
select select "SHIMANO XT + SHIMANO brakes + Rotors + e13 LG-1 Wheels"
click at [766, 474] on select "SRAM GX + TRP Slate Brakes + Rotors + e13 LG-1 Wheels SHIMANO XT + SHIMANO brak…" at bounding box center [866, 491] width 201 height 35
click at [1017, 419] on select "MRP Ribbon 150mm RockShox Lyrik 150mm Fox Factory 36 150mm Cane Creek Helm 150m…" at bounding box center [1075, 428] width 201 height 35
click at [975, 411] on select "MRP Ribbon 150mm RockShox Lyrik 150mm Fox Factory 36 150mm Cane Creek Helm 150m…" at bounding box center [1075, 428] width 201 height 35
click at [1028, 406] on div "Fork MRP Ribbon 150mm RockShox Lyrik 150mm Fox Factory 36 150mm Cane Creek Helm…" at bounding box center [1075, 418] width 209 height 55
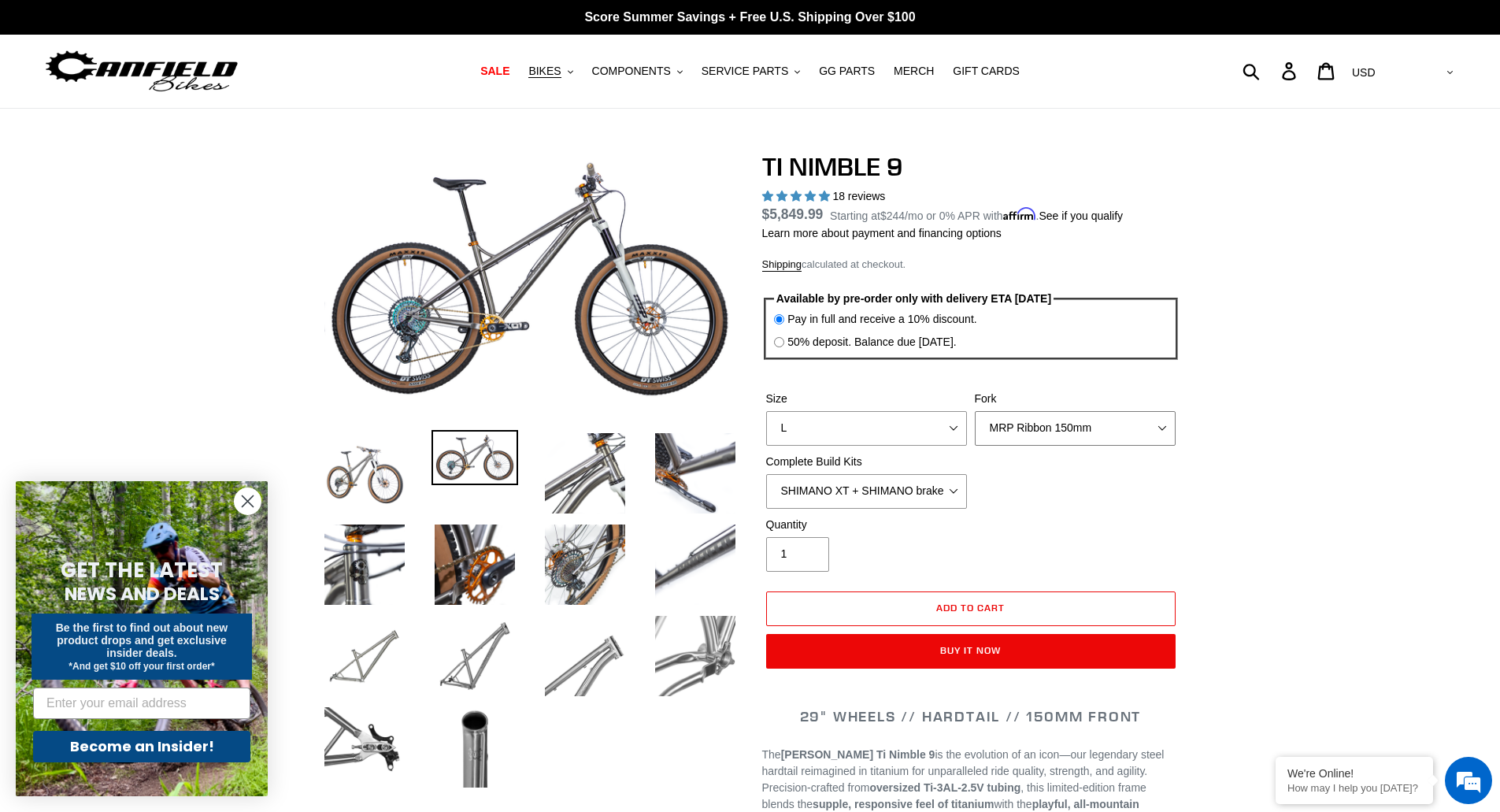
click at [1039, 435] on select "MRP Ribbon 150mm RockShox Lyrik 150mm Fox Factory 36 150mm Cane Creek Helm 150m…" at bounding box center [1075, 428] width 201 height 35
click at [975, 411] on select "MRP Ribbon 150mm RockShox Lyrik 150mm Fox Factory 36 150mm Cane Creek Helm 150m…" at bounding box center [1075, 428] width 201 height 35
click at [1020, 425] on select "MRP Ribbon 150mm RockShox Lyrik 150mm Fox Factory 36 150mm Cane Creek Helm 150m…" at bounding box center [1075, 428] width 201 height 35
select select "MRP Ribbon 150mm"
click at [975, 411] on select "MRP Ribbon 150mm RockShox Lyrik 150mm Fox Factory 36 150mm Cane Creek Helm 150m…" at bounding box center [1075, 428] width 201 height 35
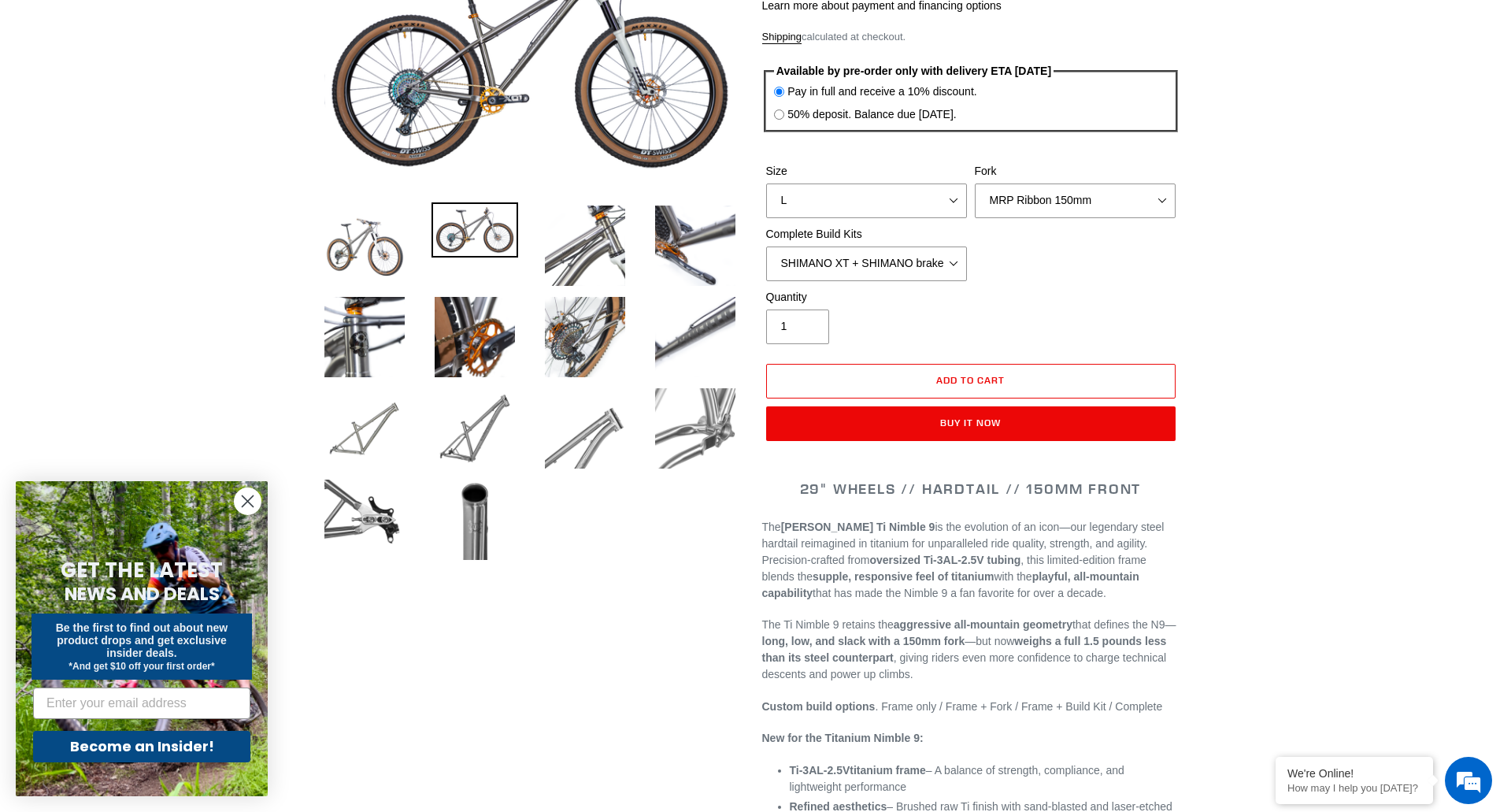
scroll to position [236, 0]
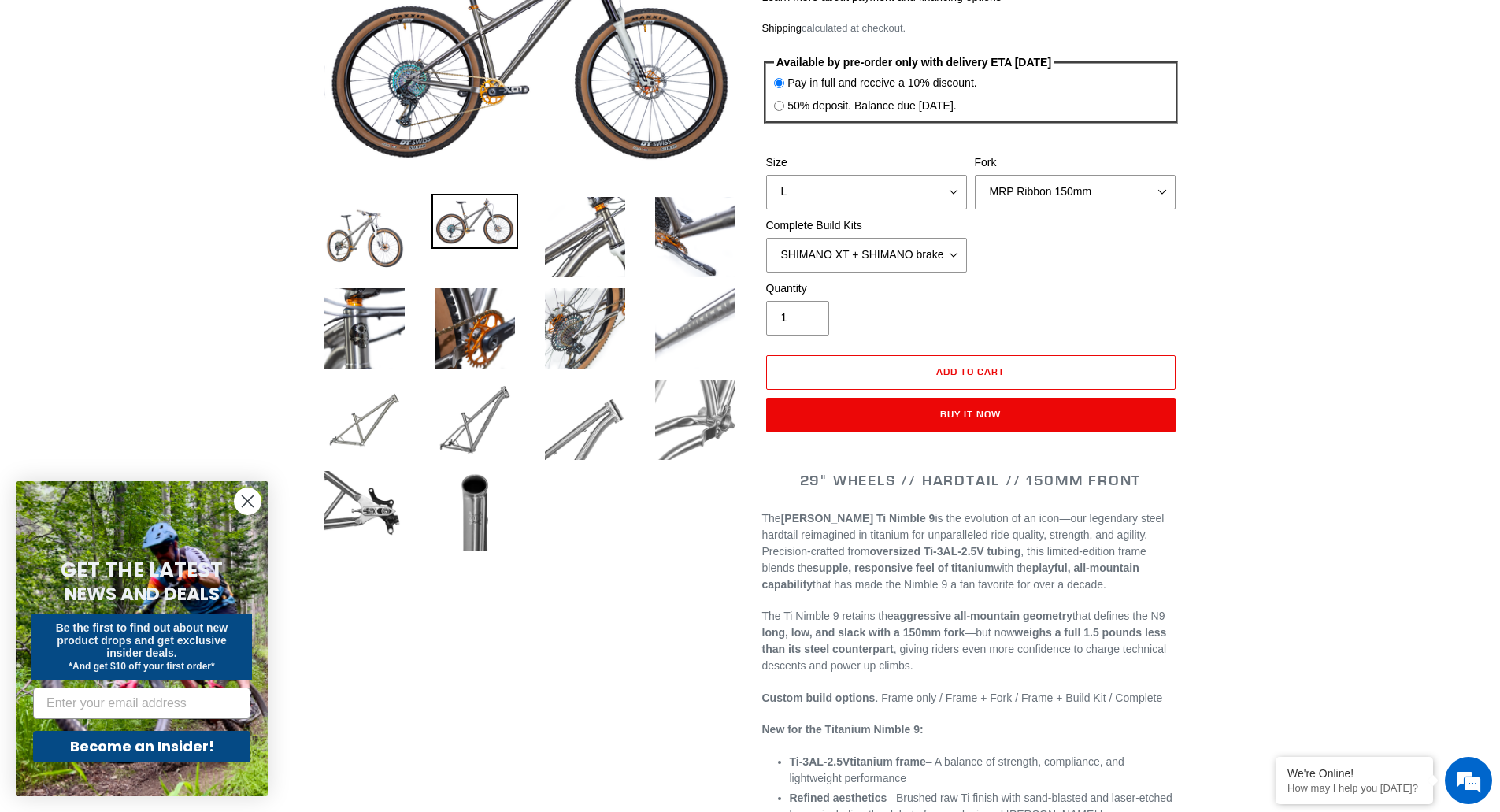
click at [680, 314] on img at bounding box center [695, 328] width 86 height 86
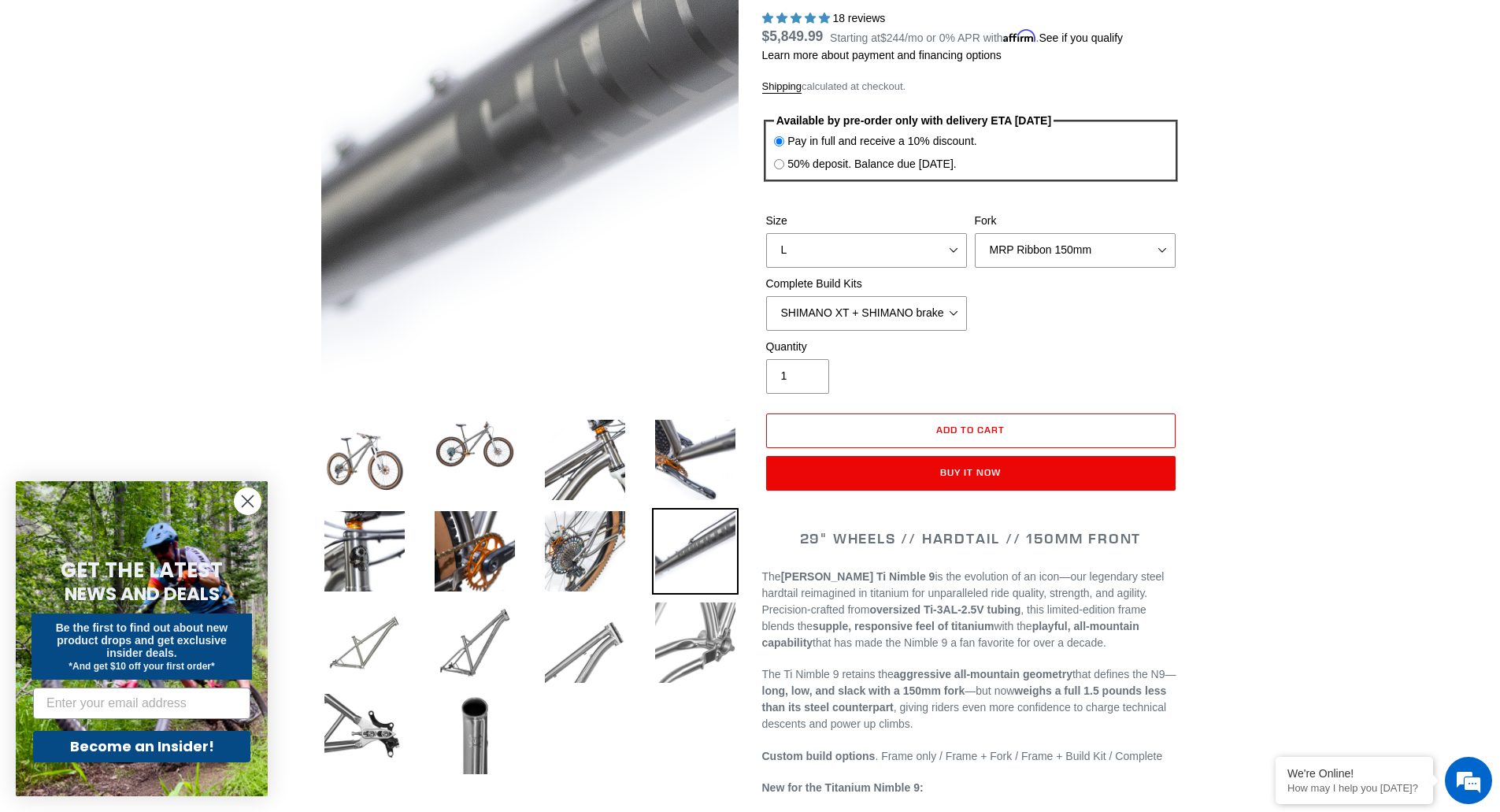
scroll to position [79, 0]
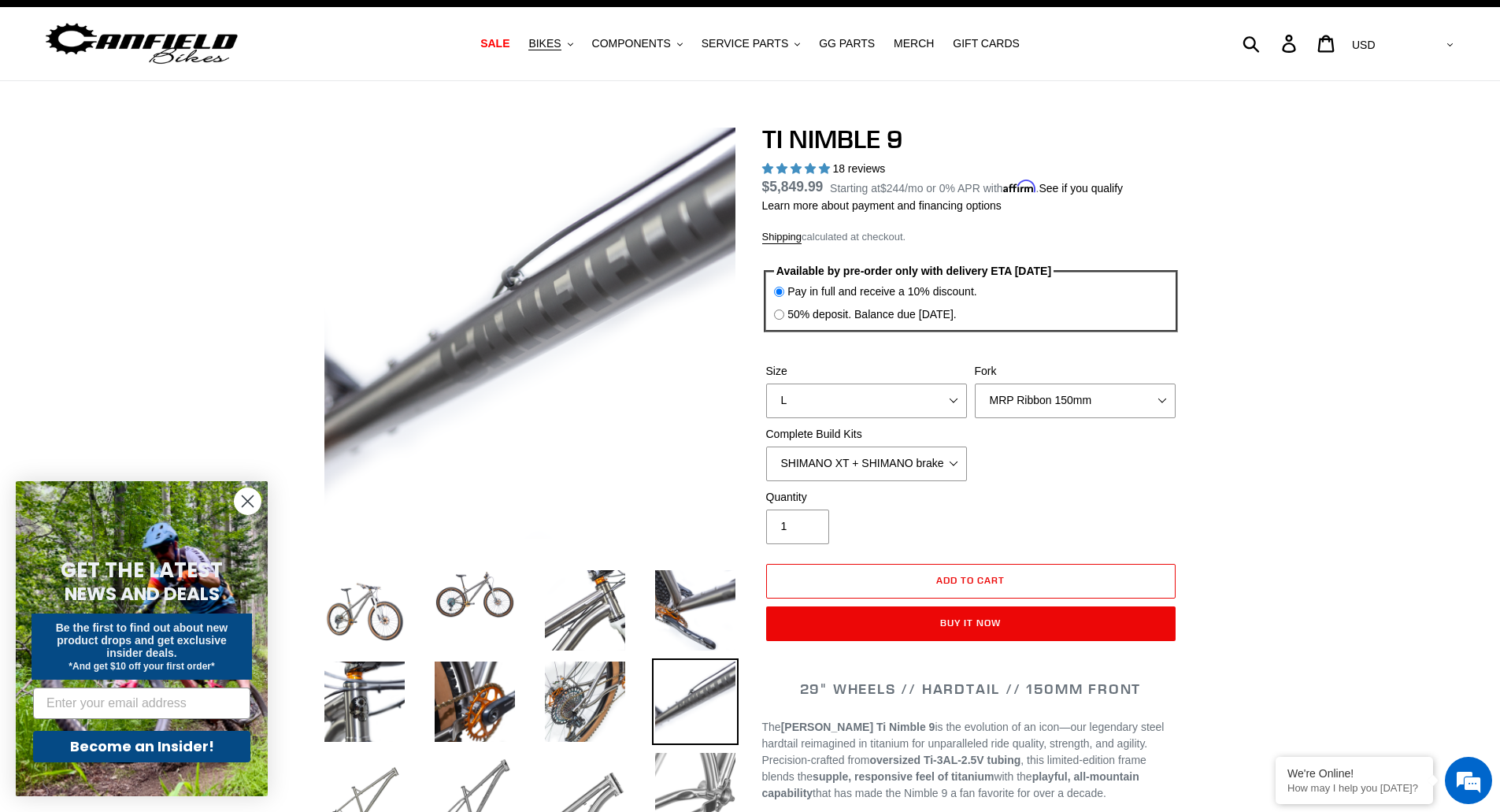
scroll to position [0, 0]
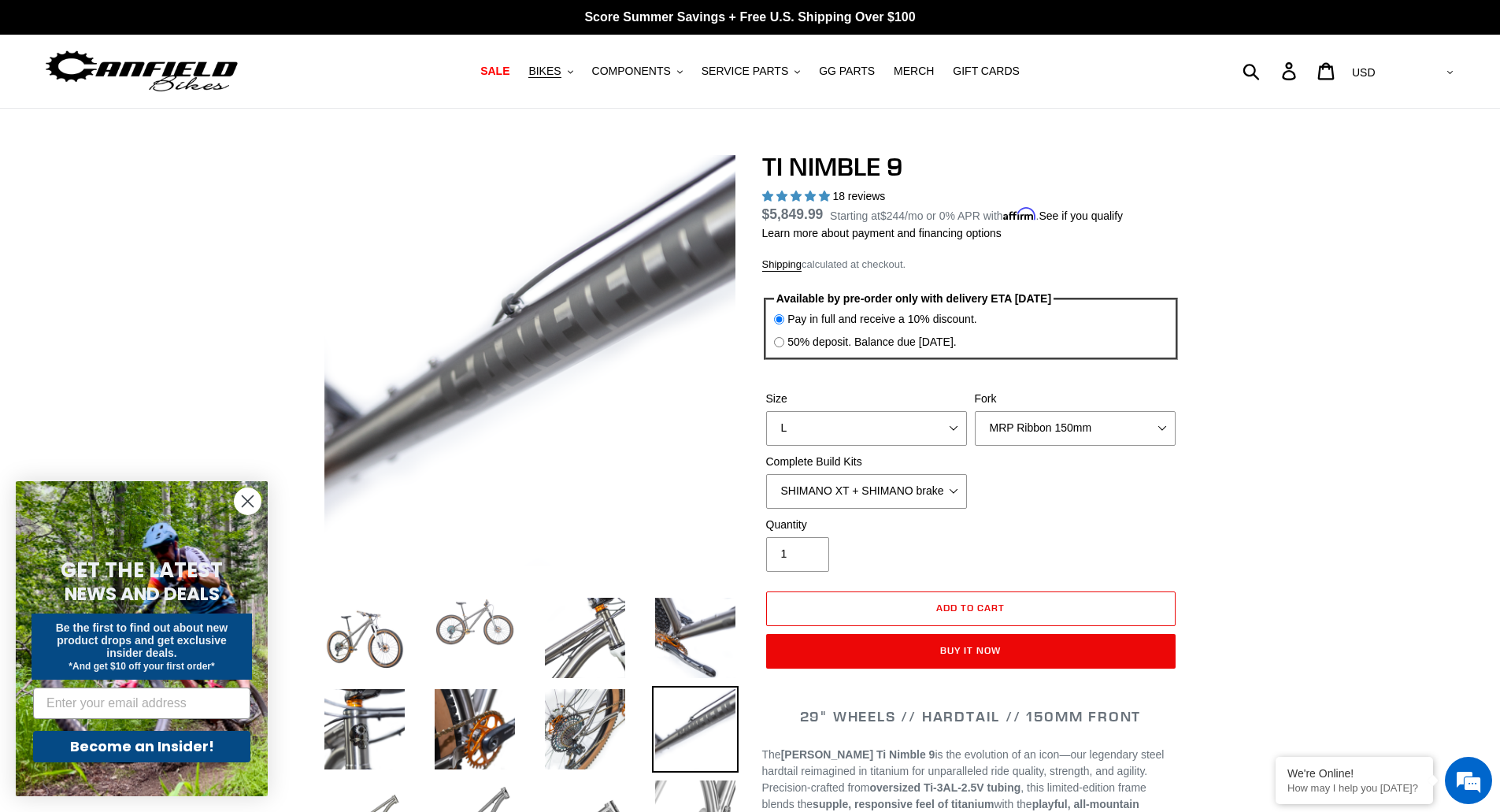
click at [475, 638] on img at bounding box center [475, 622] width 86 height 55
